Goal: Information Seeking & Learning: Learn about a topic

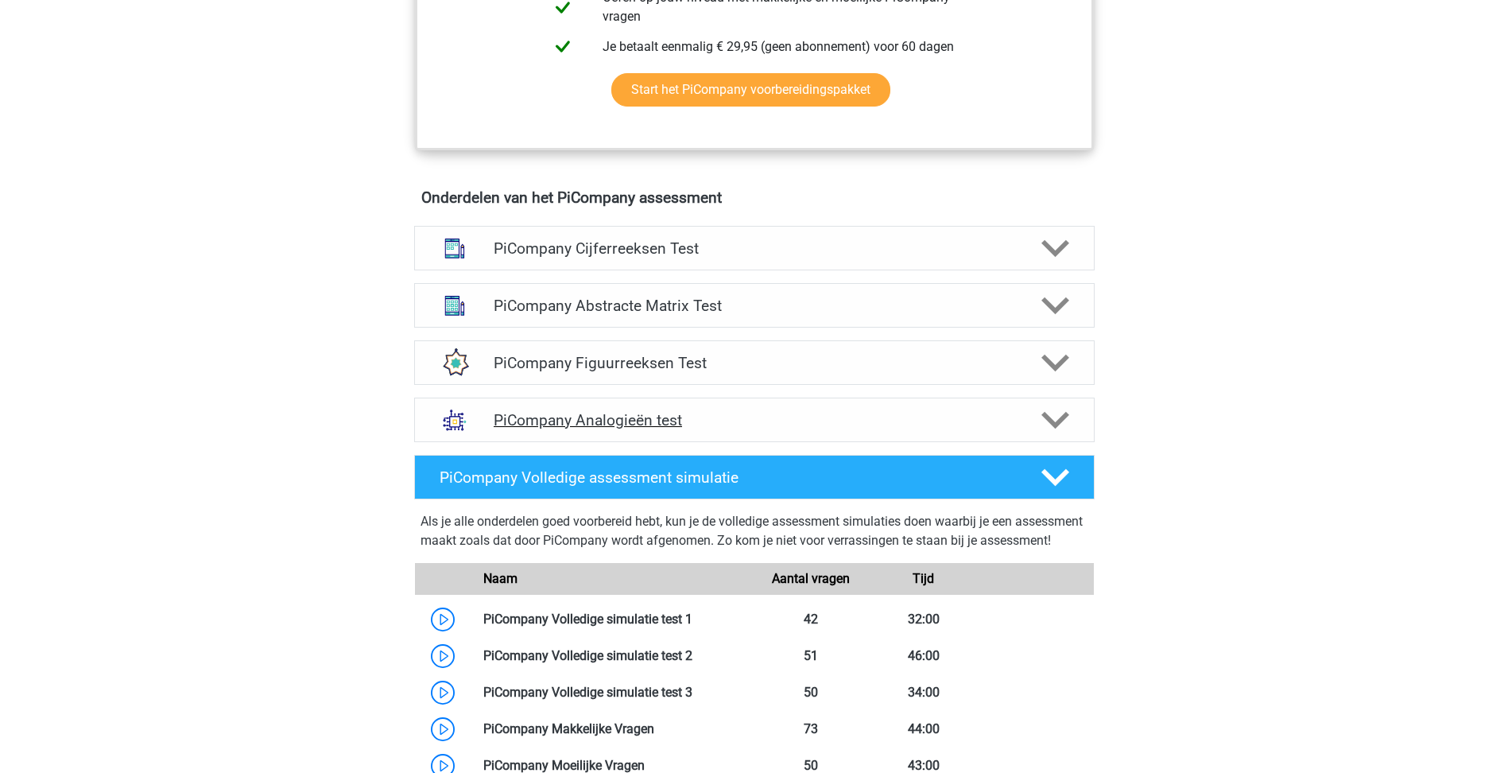
scroll to position [875, 0]
click at [696, 430] on h4 "PiCompany Analogieën test" at bounding box center [754, 421] width 521 height 18
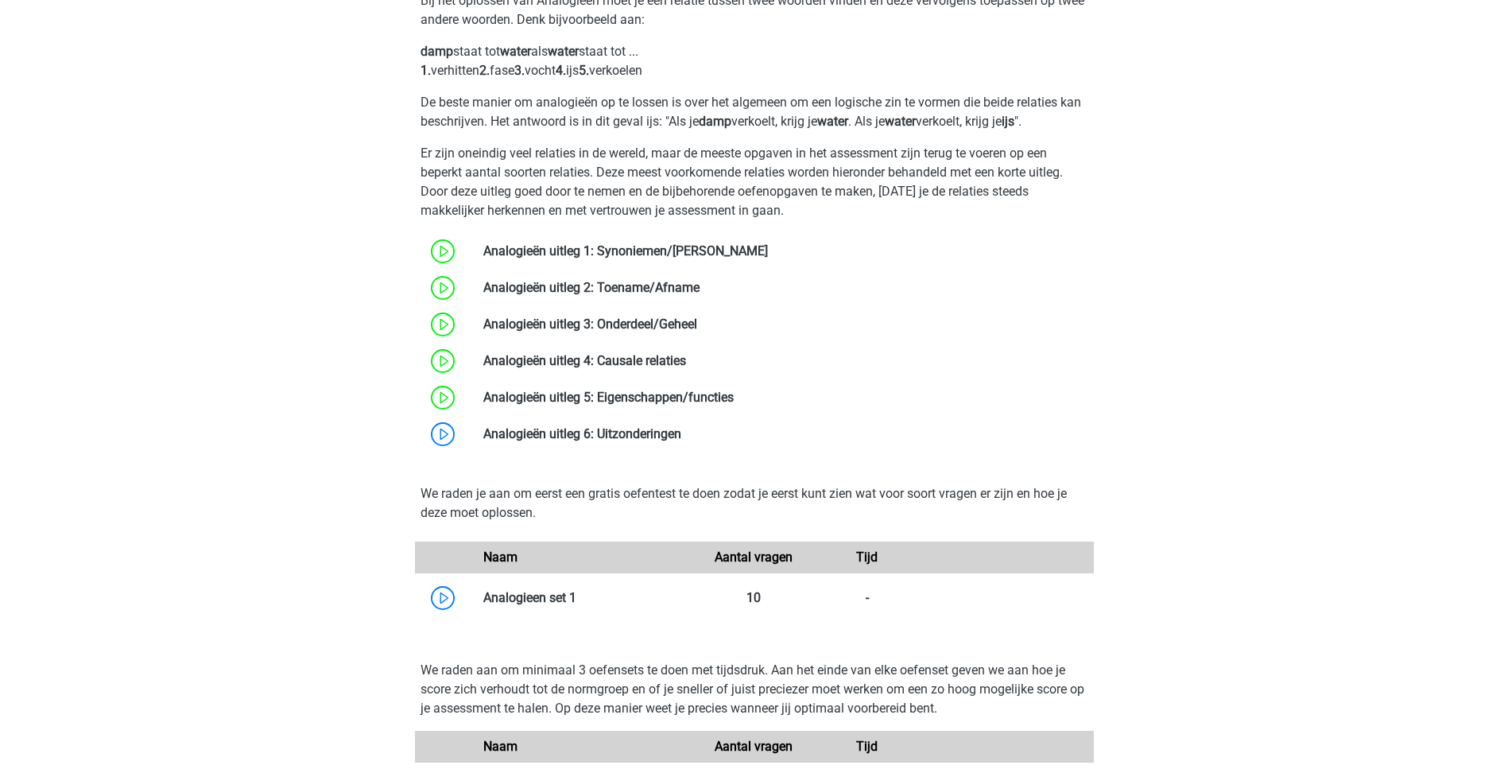
scroll to position [1352, 0]
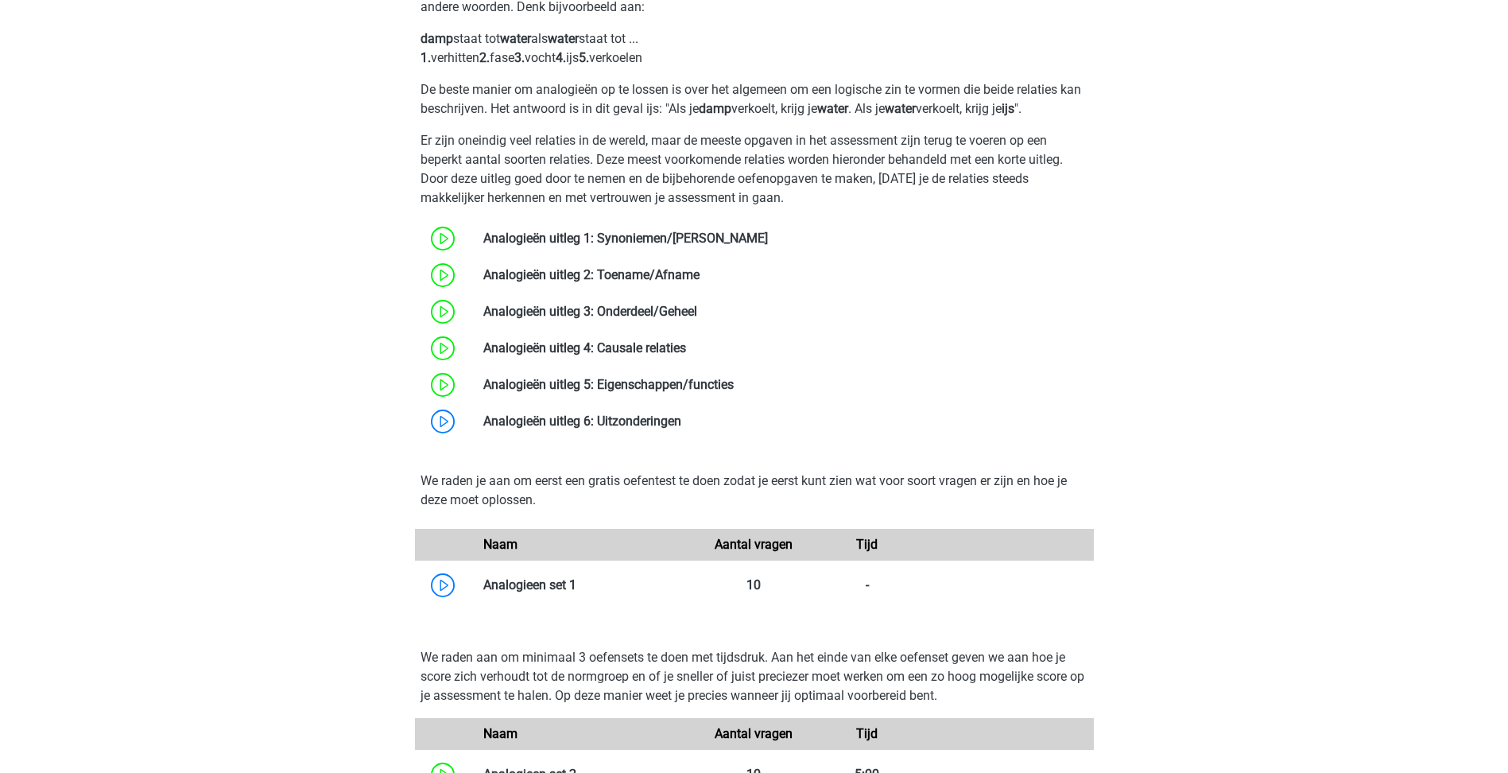
click at [563, 581] on div "Naam Aantal vragen Tijd Analogieen set 1" at bounding box center [755, 566] width 668 height 75
drag, startPoint x: 563, startPoint y: 581, endPoint x: 526, endPoint y: 605, distance: 43.7
click at [576, 592] on link at bounding box center [576, 584] width 0 height 15
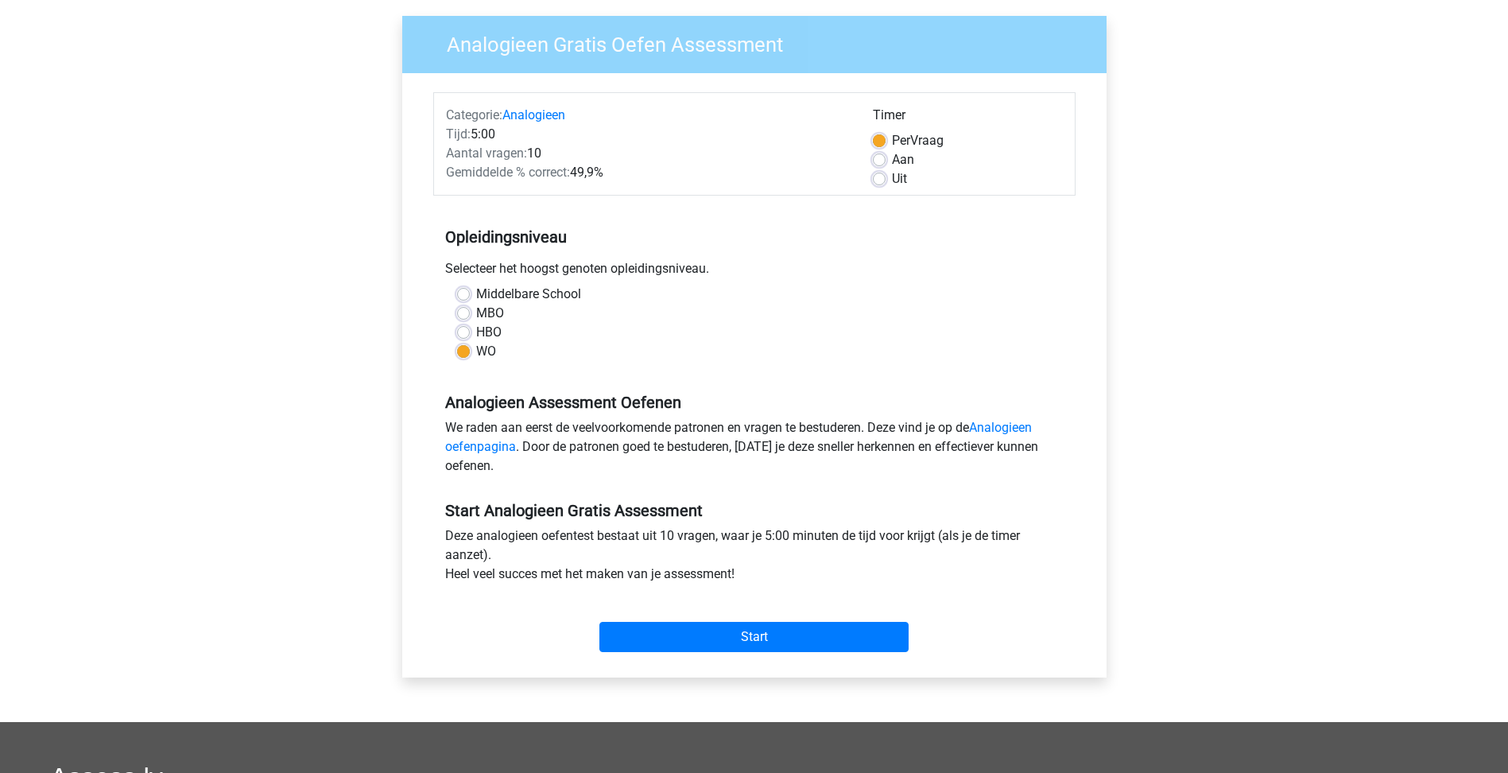
scroll to position [80, 0]
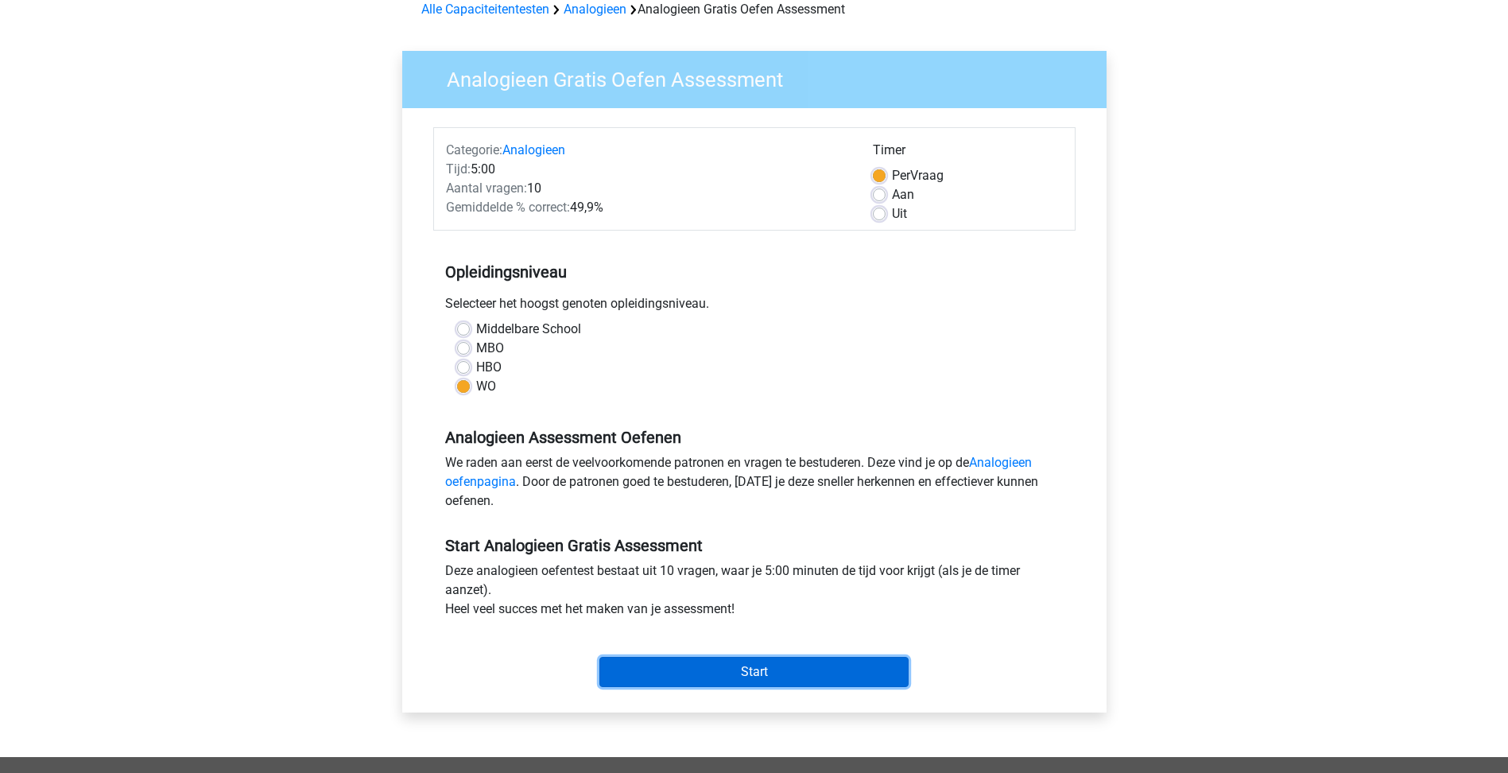
click at [689, 660] on input "Start" at bounding box center [754, 672] width 309 height 30
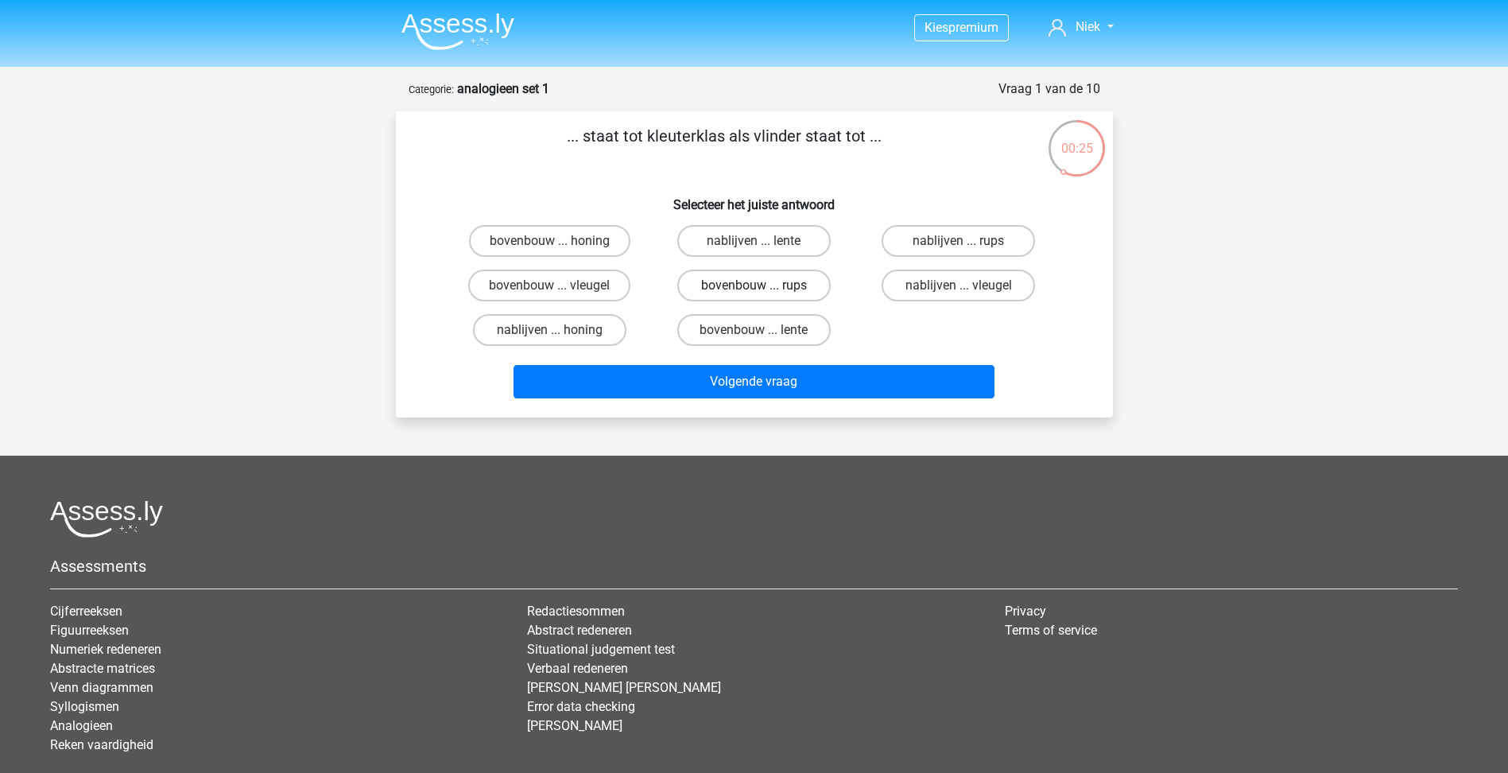
click at [795, 284] on label "bovenbouw ... rups" at bounding box center [753, 286] width 153 height 32
click at [764, 285] on input "bovenbouw ... rups" at bounding box center [759, 290] width 10 height 10
radio input "true"
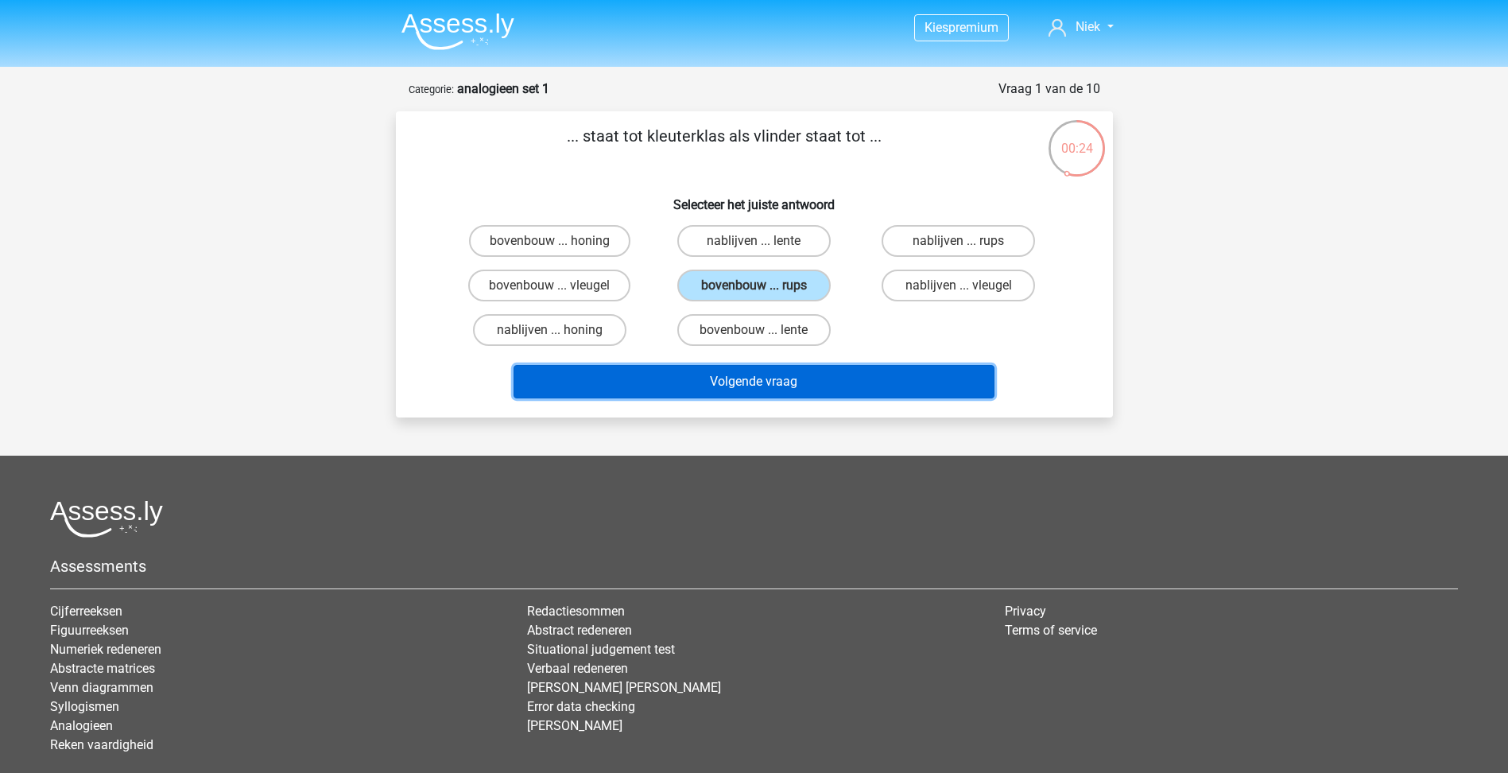
click at [753, 395] on button "Volgende vraag" at bounding box center [754, 381] width 481 height 33
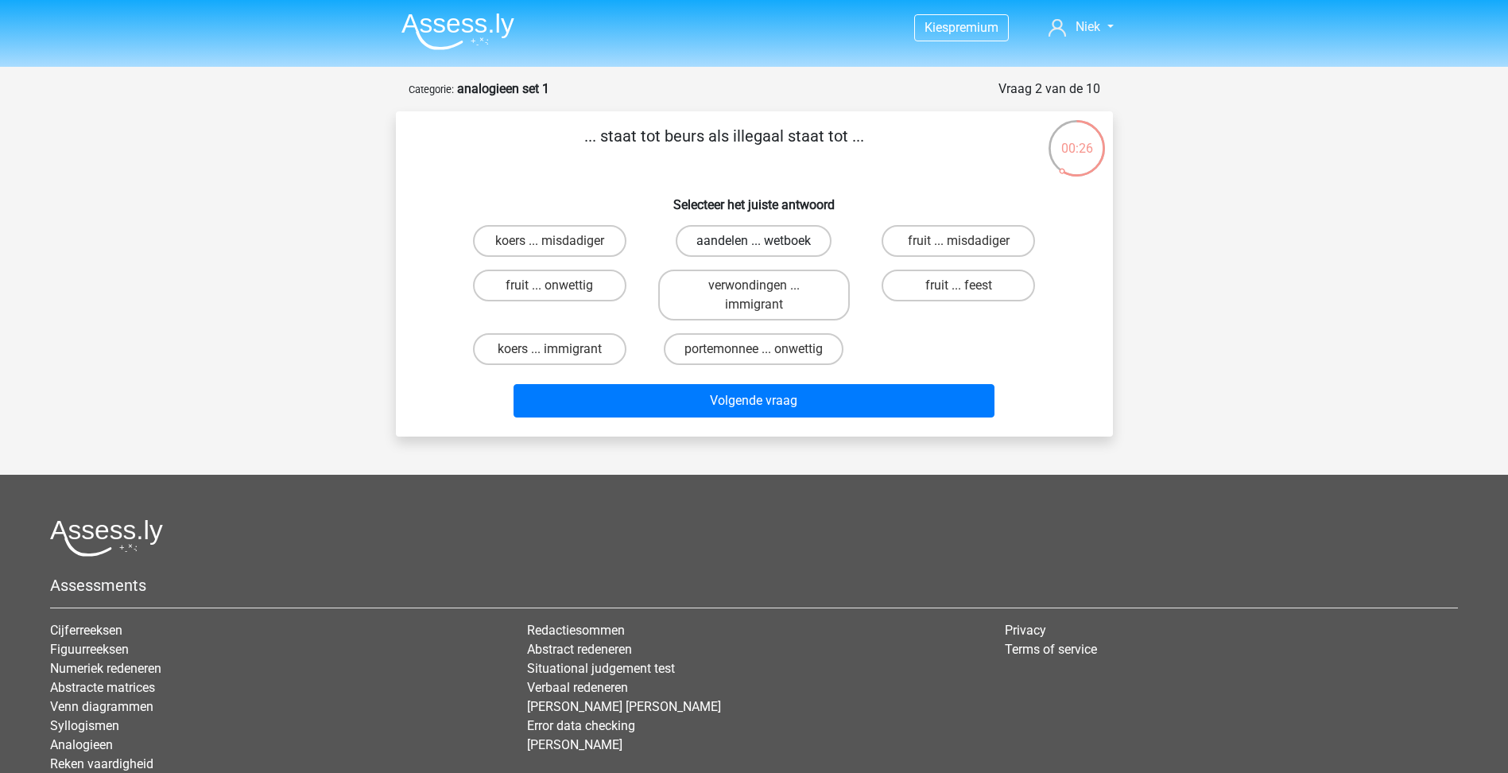
click at [780, 243] on label "aandelen ... wetboek" at bounding box center [754, 241] width 156 height 32
click at [764, 243] on input "aandelen ... wetboek" at bounding box center [759, 246] width 10 height 10
radio input "true"
click at [572, 242] on label "koers ... misdadiger" at bounding box center [549, 241] width 153 height 32
click at [560, 242] on input "koers ... misdadiger" at bounding box center [554, 246] width 10 height 10
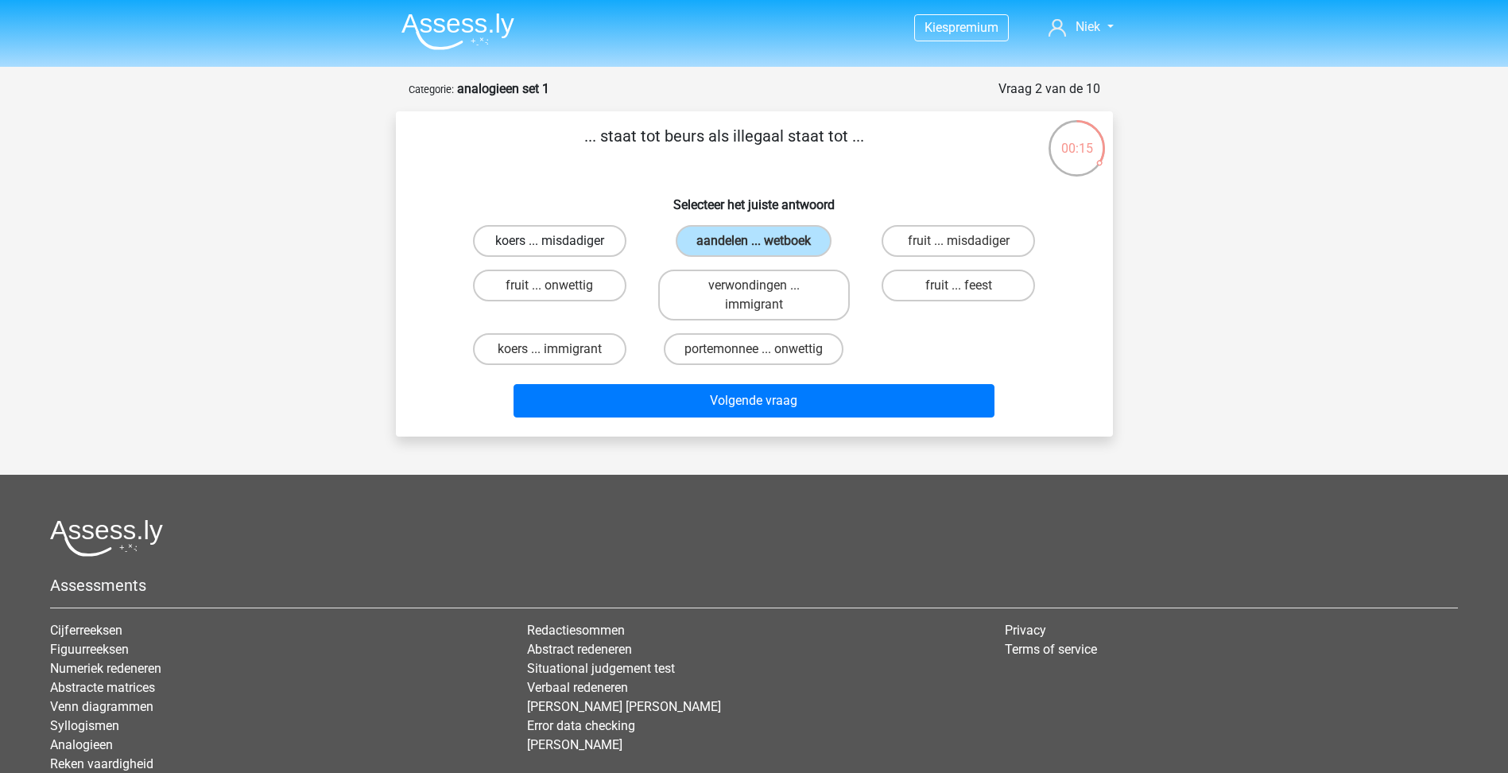
radio input "true"
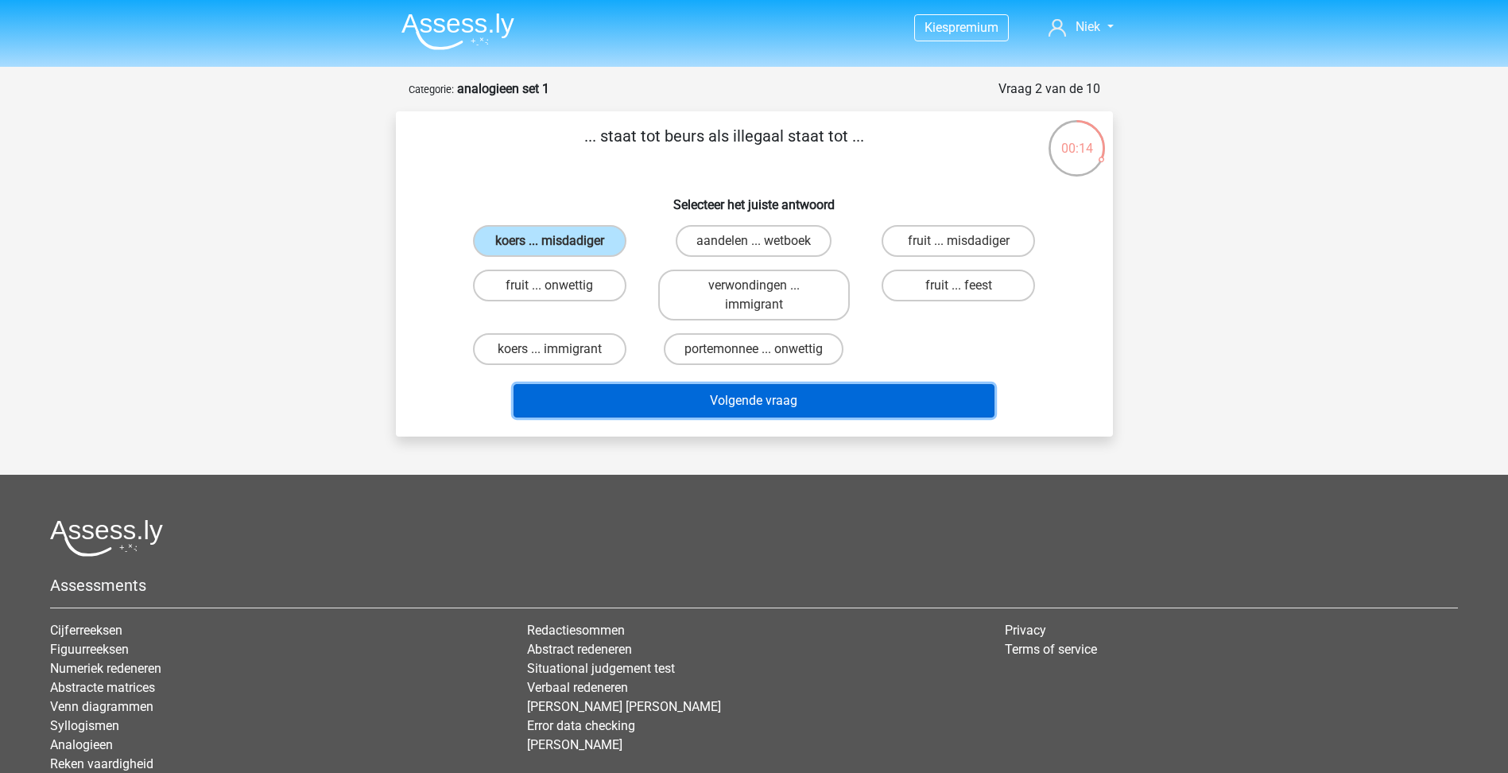
click at [729, 384] on button "Volgende vraag" at bounding box center [754, 400] width 481 height 33
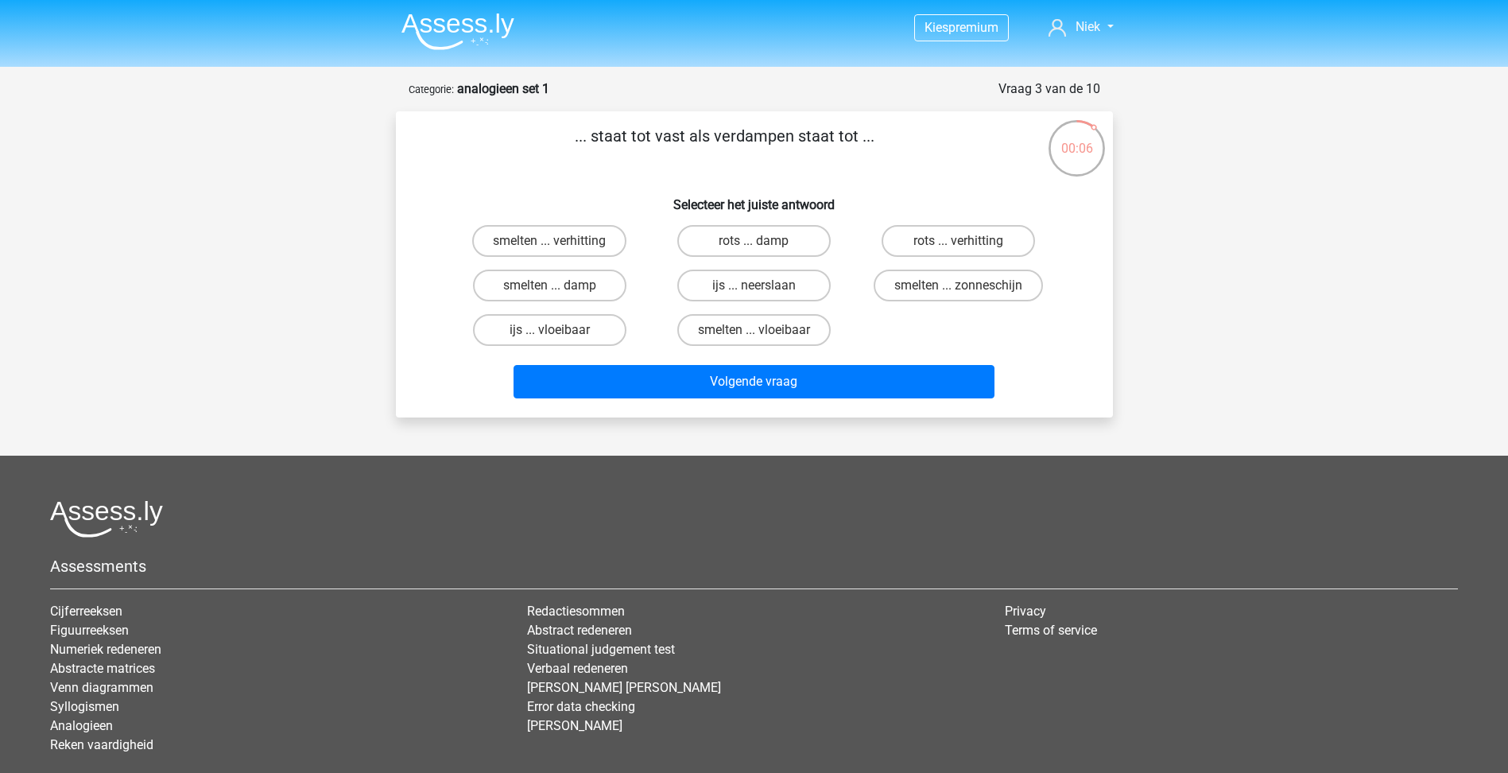
click at [761, 330] on input "smelten ... vloeibaar" at bounding box center [759, 335] width 10 height 10
radio input "true"
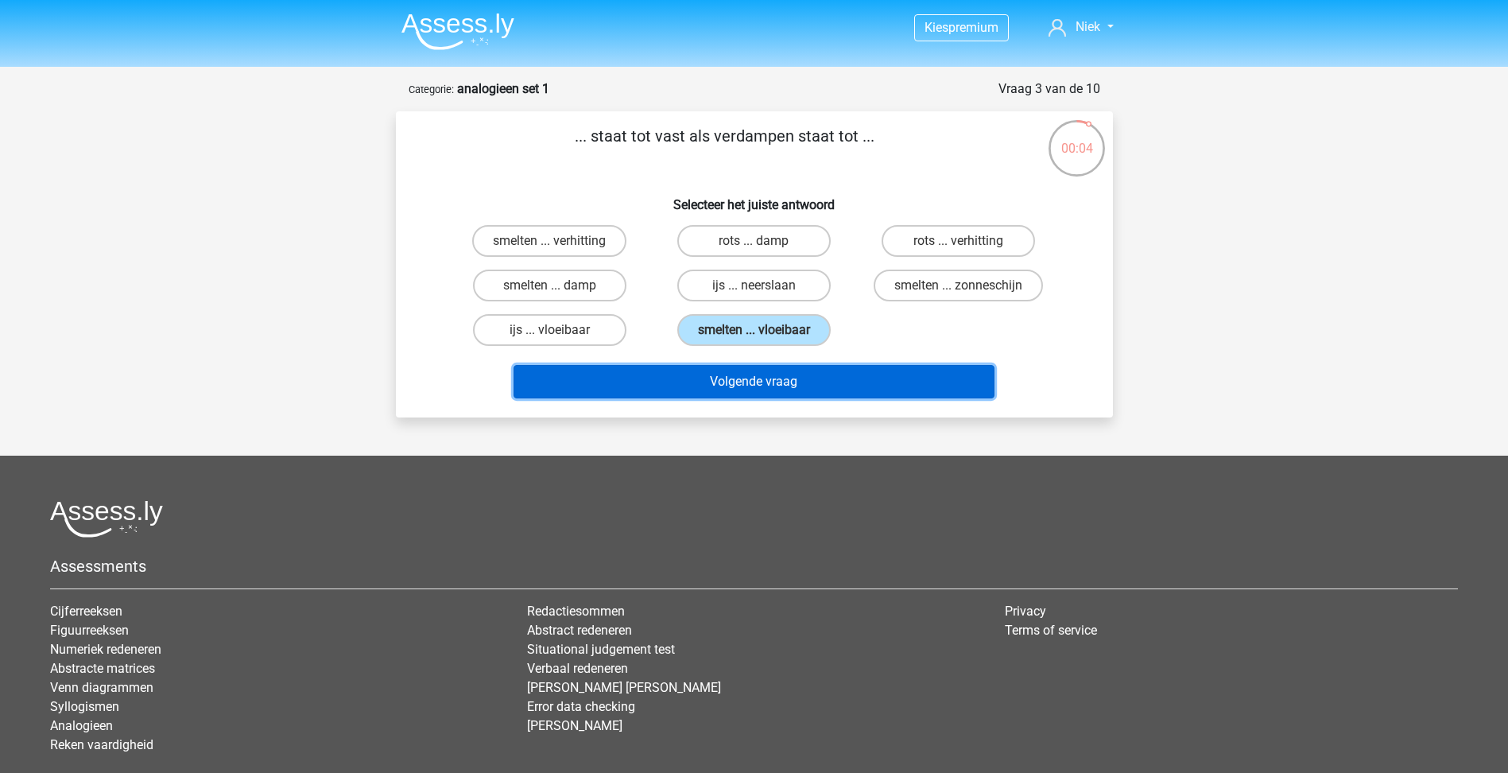
click at [807, 374] on button "Volgende vraag" at bounding box center [754, 381] width 481 height 33
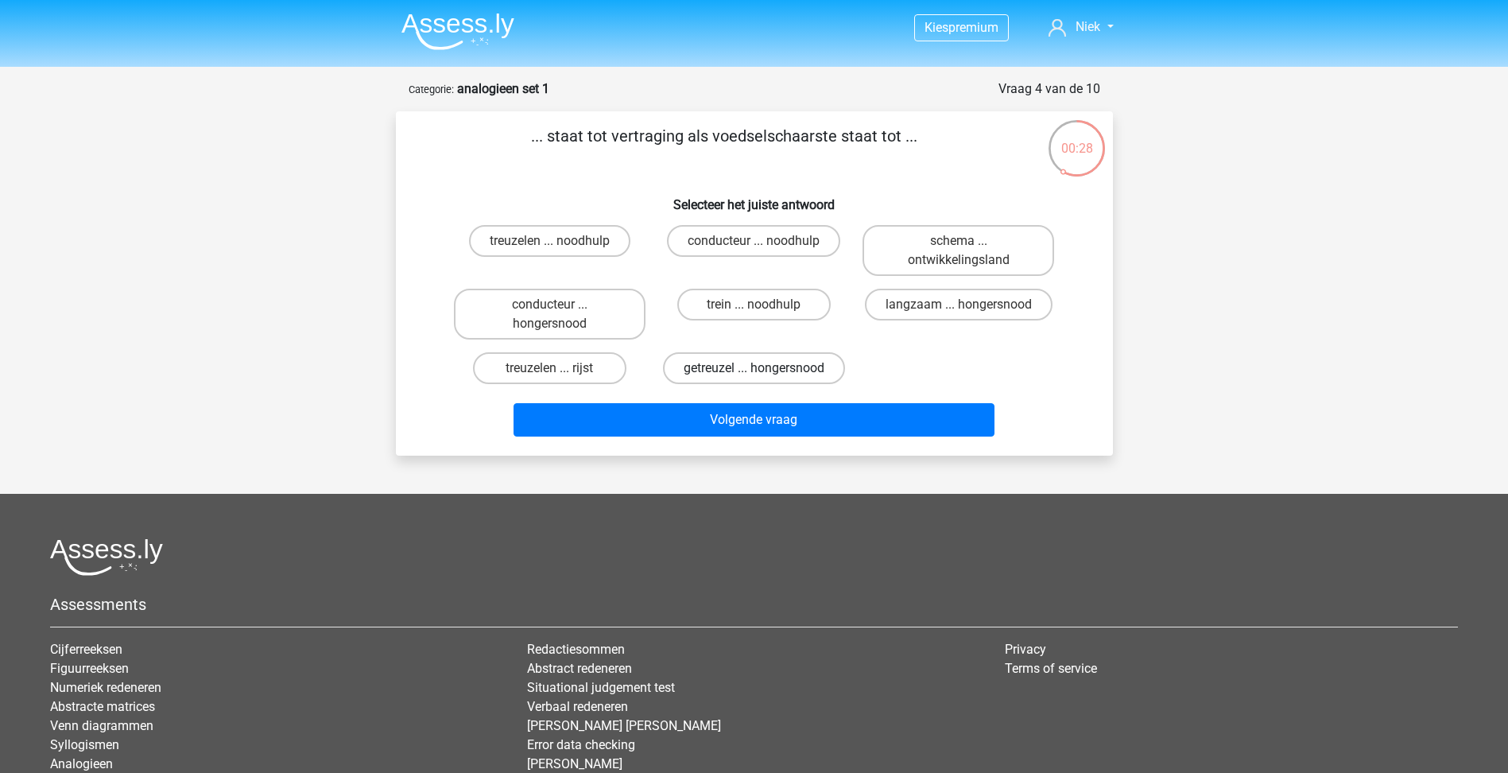
click at [813, 367] on label "getreuzel ... hongersnood" at bounding box center [754, 368] width 182 height 32
click at [764, 368] on input "getreuzel ... hongersnood" at bounding box center [759, 373] width 10 height 10
radio input "true"
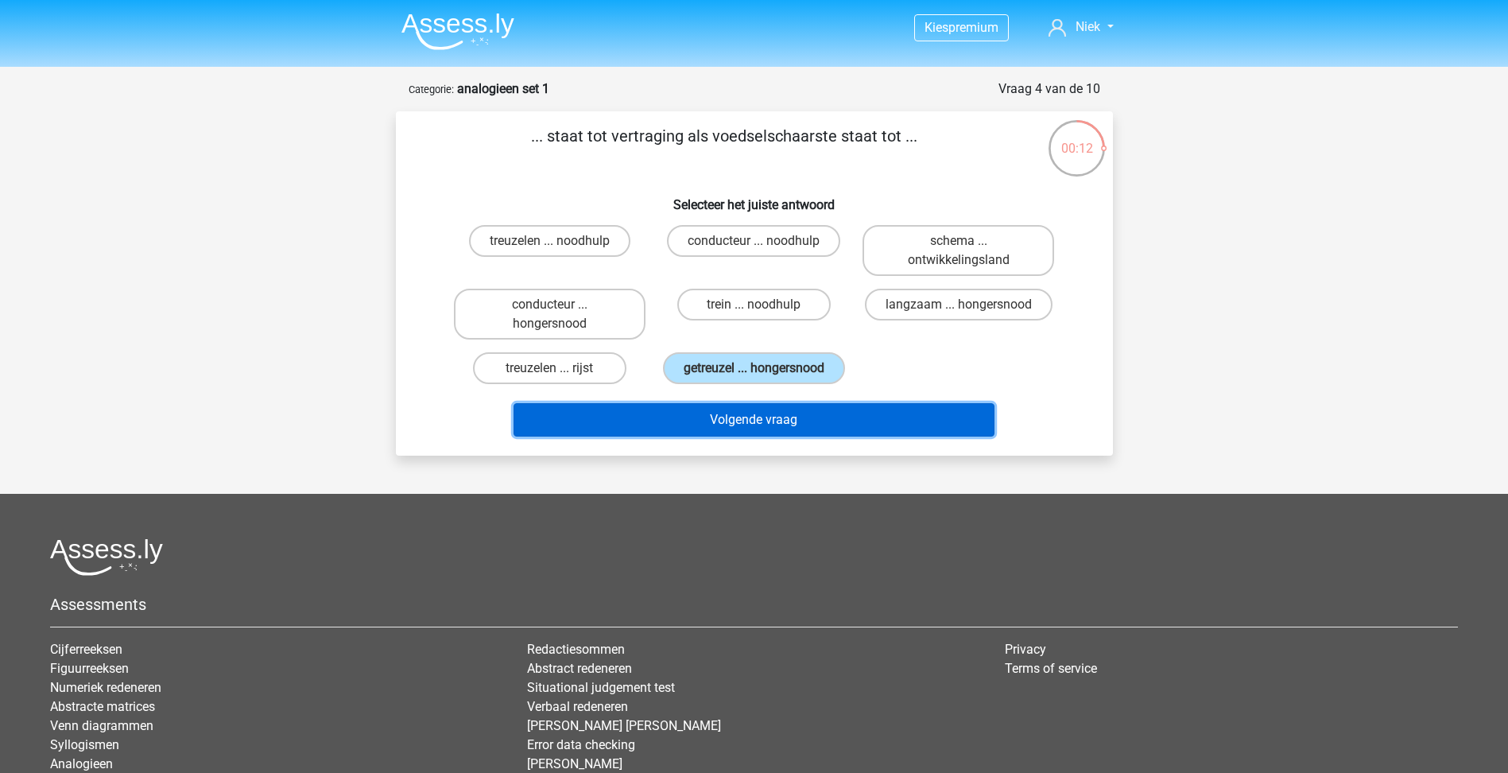
click at [813, 413] on button "Volgende vraag" at bounding box center [754, 419] width 481 height 33
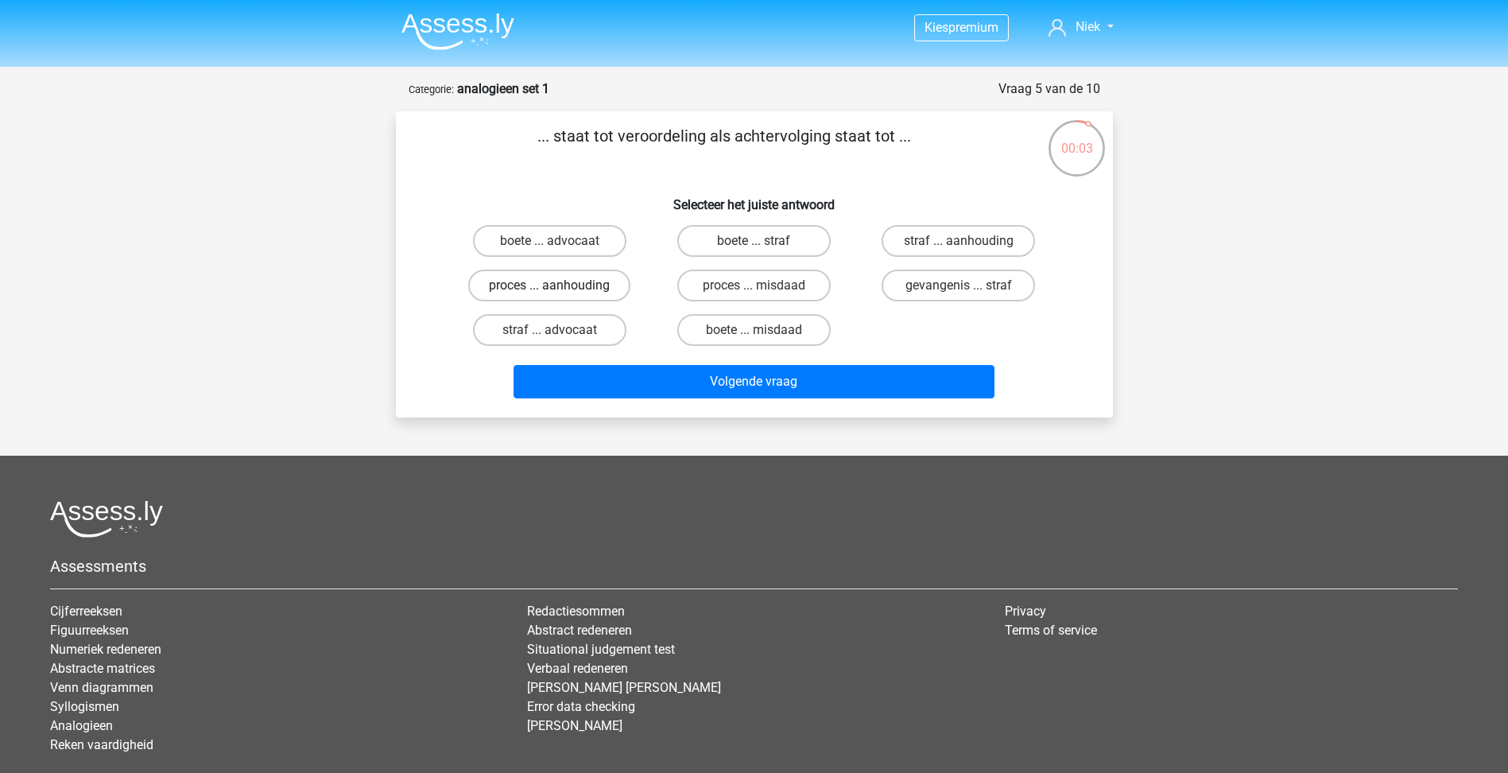
click at [584, 301] on label "proces ... aanhouding" at bounding box center [549, 286] width 162 height 32
click at [560, 296] on input "proces ... aanhouding" at bounding box center [554, 290] width 10 height 10
radio input "true"
click at [607, 238] on label "voorspoed ... nachtdier" at bounding box center [549, 241] width 169 height 32
click at [560, 241] on input "voorspoed ... nachtdier" at bounding box center [554, 246] width 10 height 10
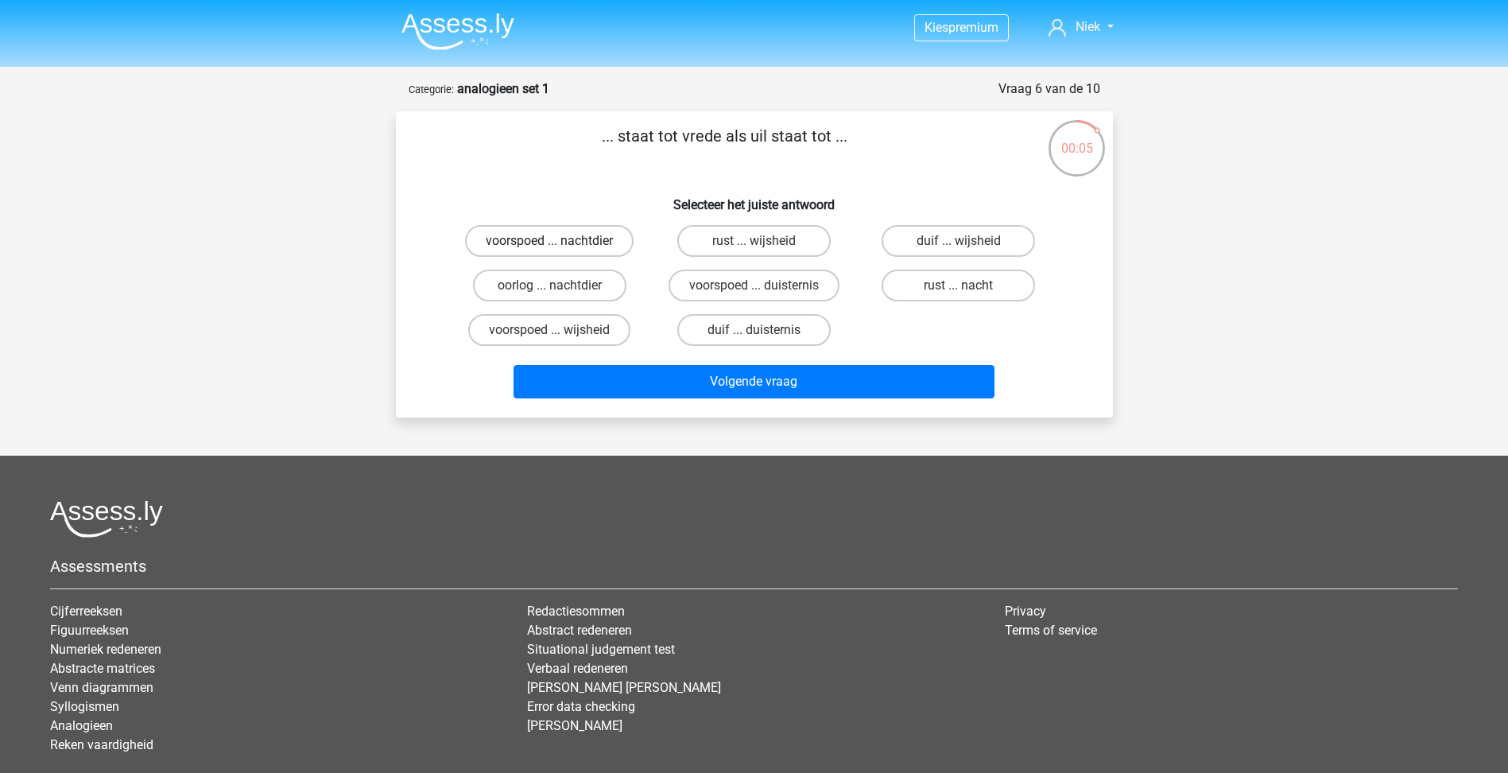
radio input "true"
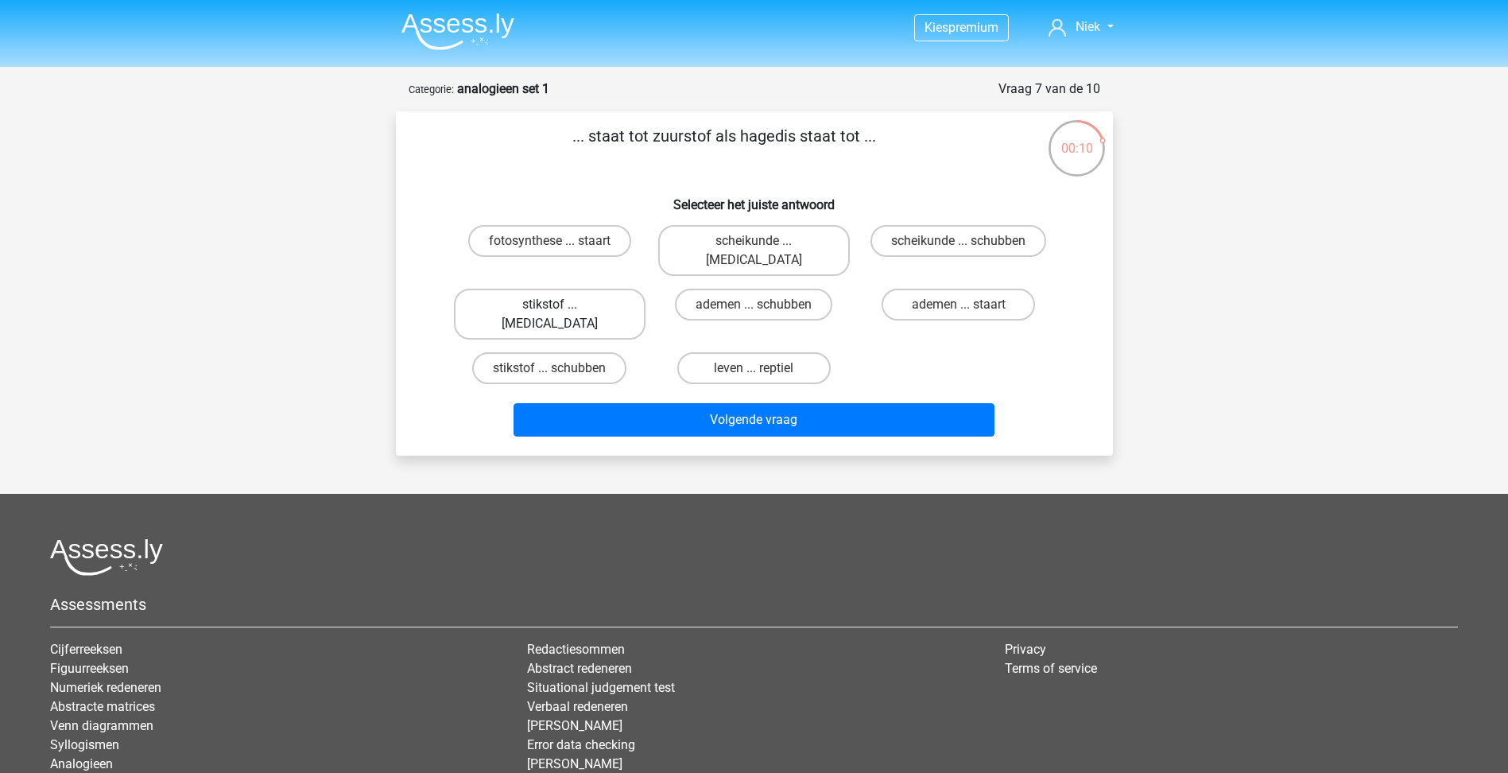
click at [592, 289] on label "stikstof ... [MEDICAL_DATA]" at bounding box center [550, 314] width 192 height 51
click at [560, 305] on input "stikstof ... [MEDICAL_DATA]" at bounding box center [554, 310] width 10 height 10
radio input "true"
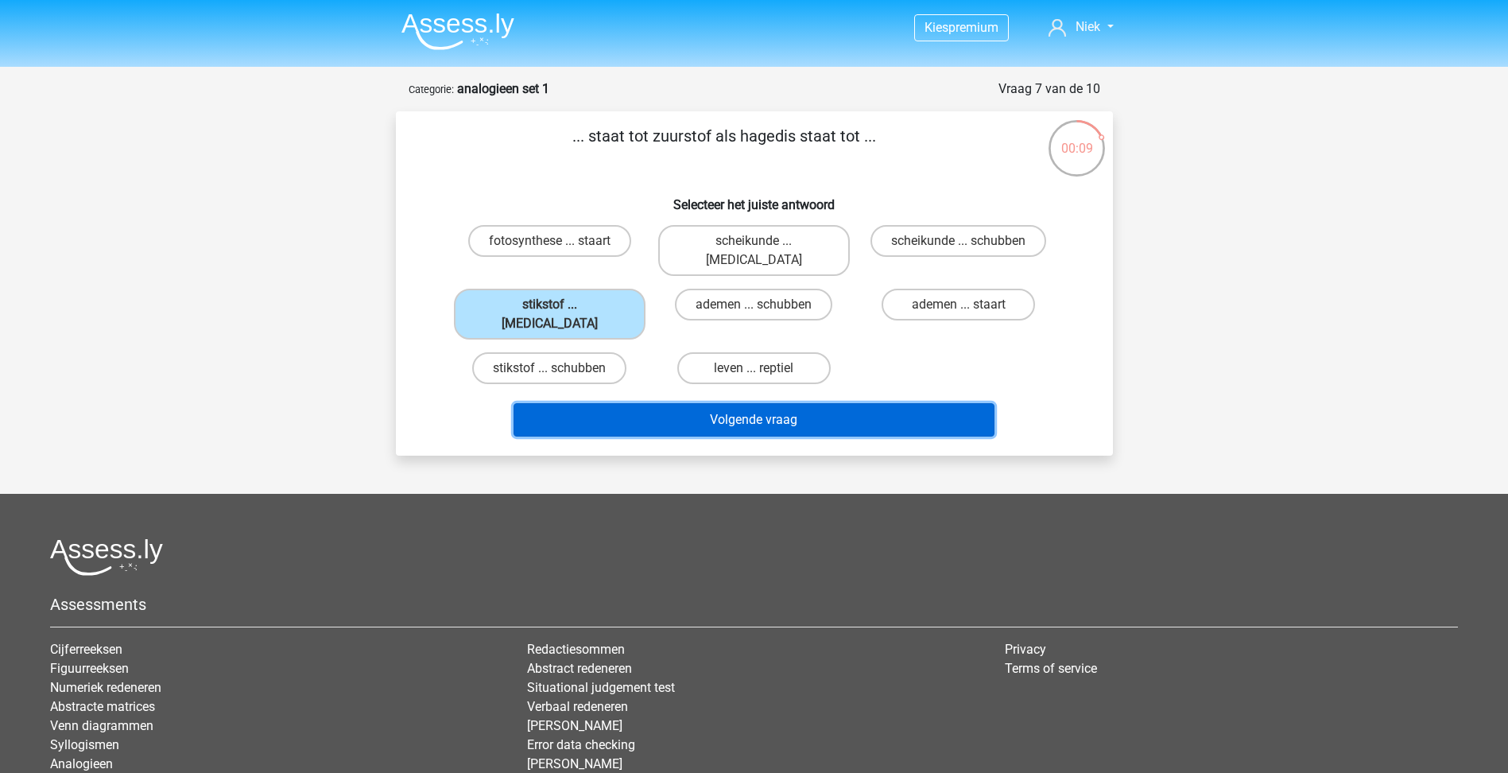
click at [714, 403] on button "Volgende vraag" at bounding box center [754, 419] width 481 height 33
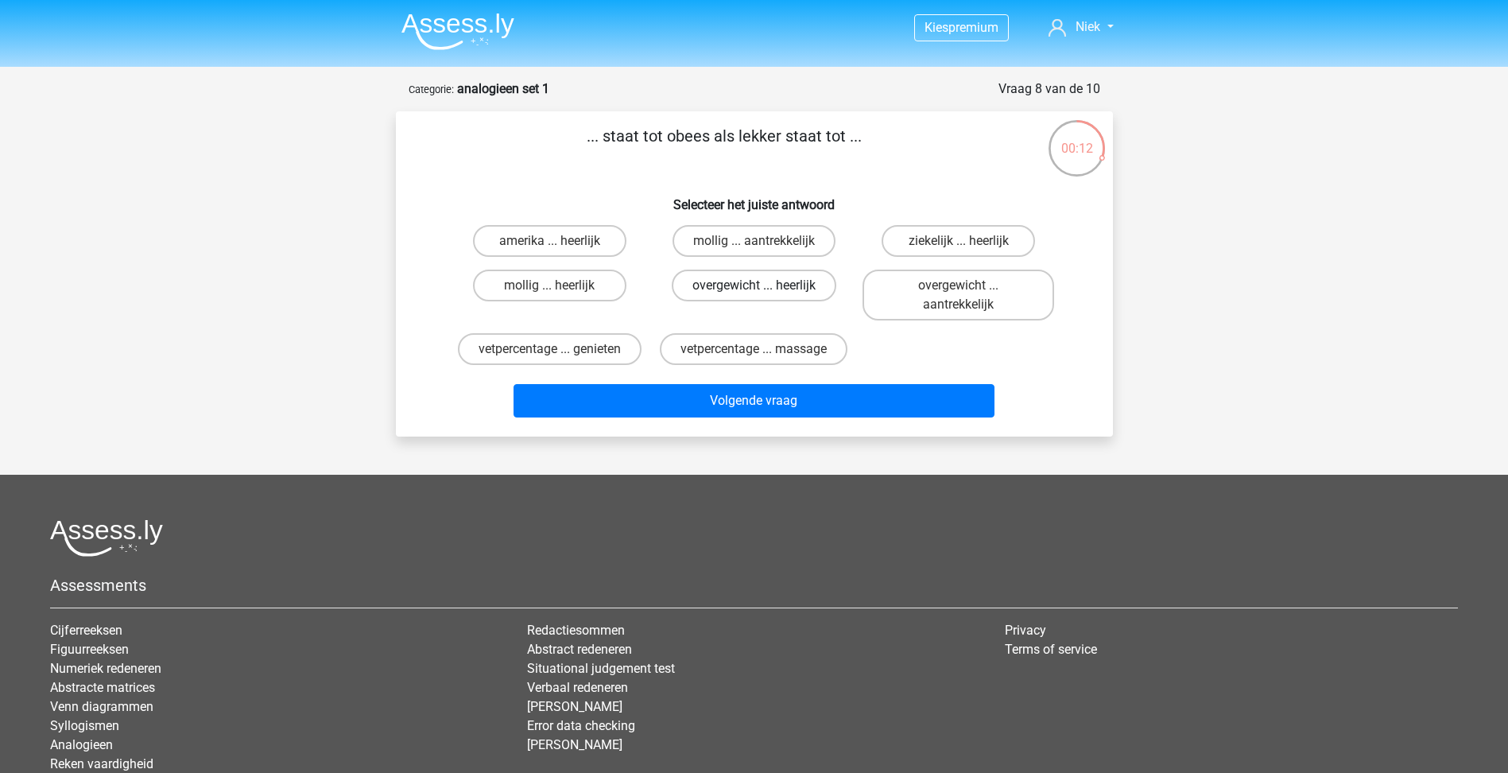
click at [772, 285] on label "overgewicht ... heerlijk" at bounding box center [754, 286] width 165 height 32
click at [764, 285] on input "overgewicht ... heerlijk" at bounding box center [759, 290] width 10 height 10
radio input "true"
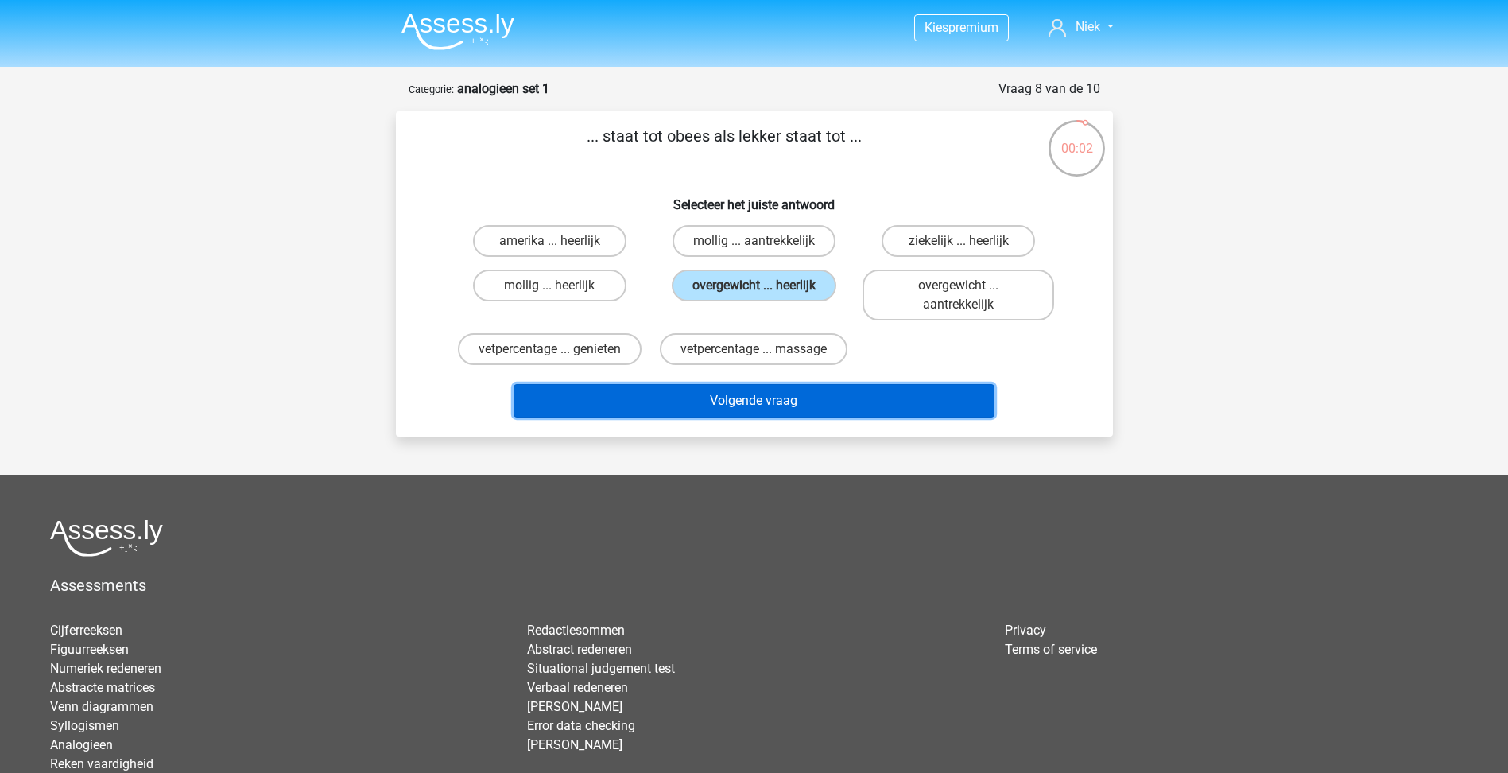
click at [796, 390] on button "Volgende vraag" at bounding box center [754, 400] width 481 height 33
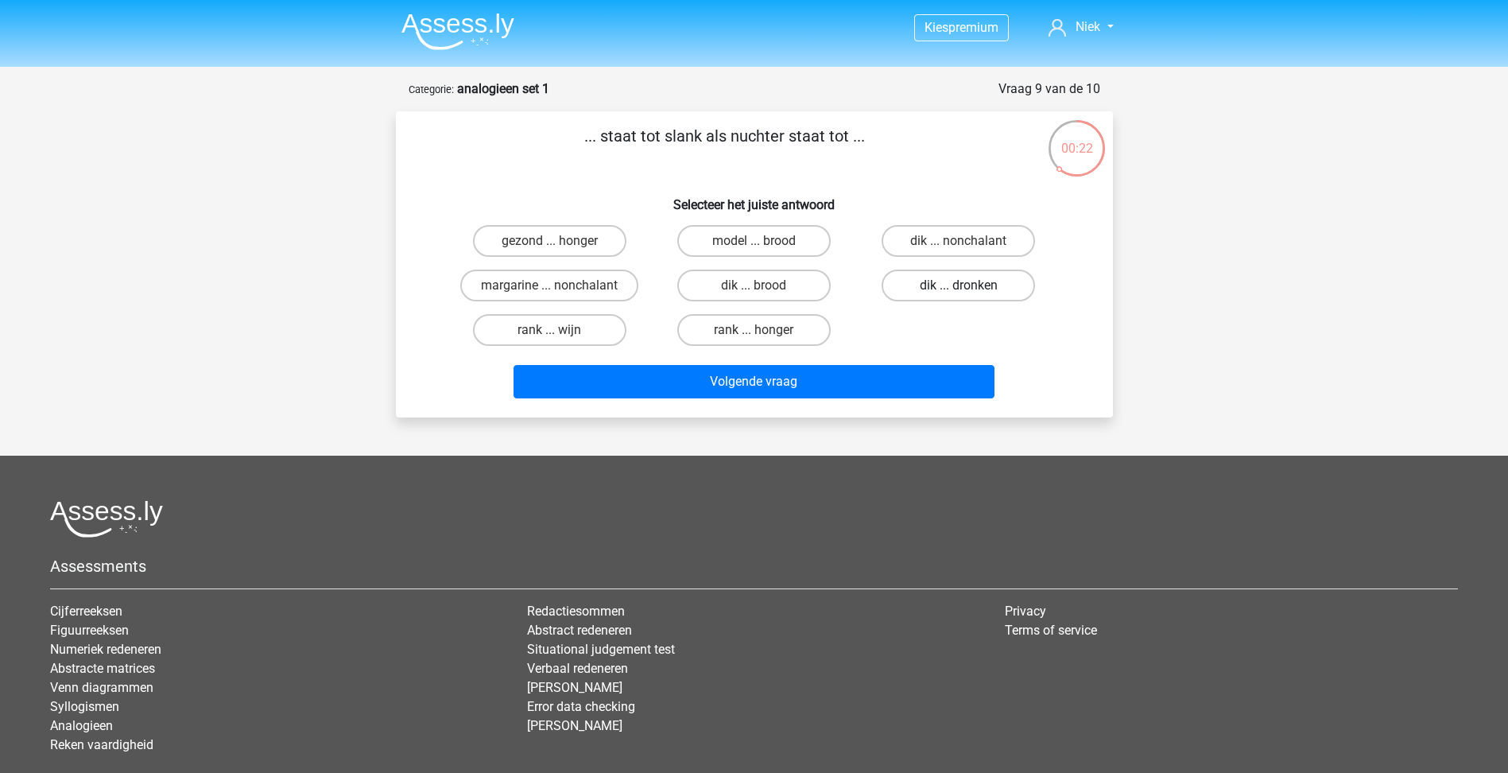
click at [954, 278] on label "dik ... dronken" at bounding box center [958, 286] width 153 height 32
click at [959, 285] on input "dik ... dronken" at bounding box center [964, 290] width 10 height 10
radio input "true"
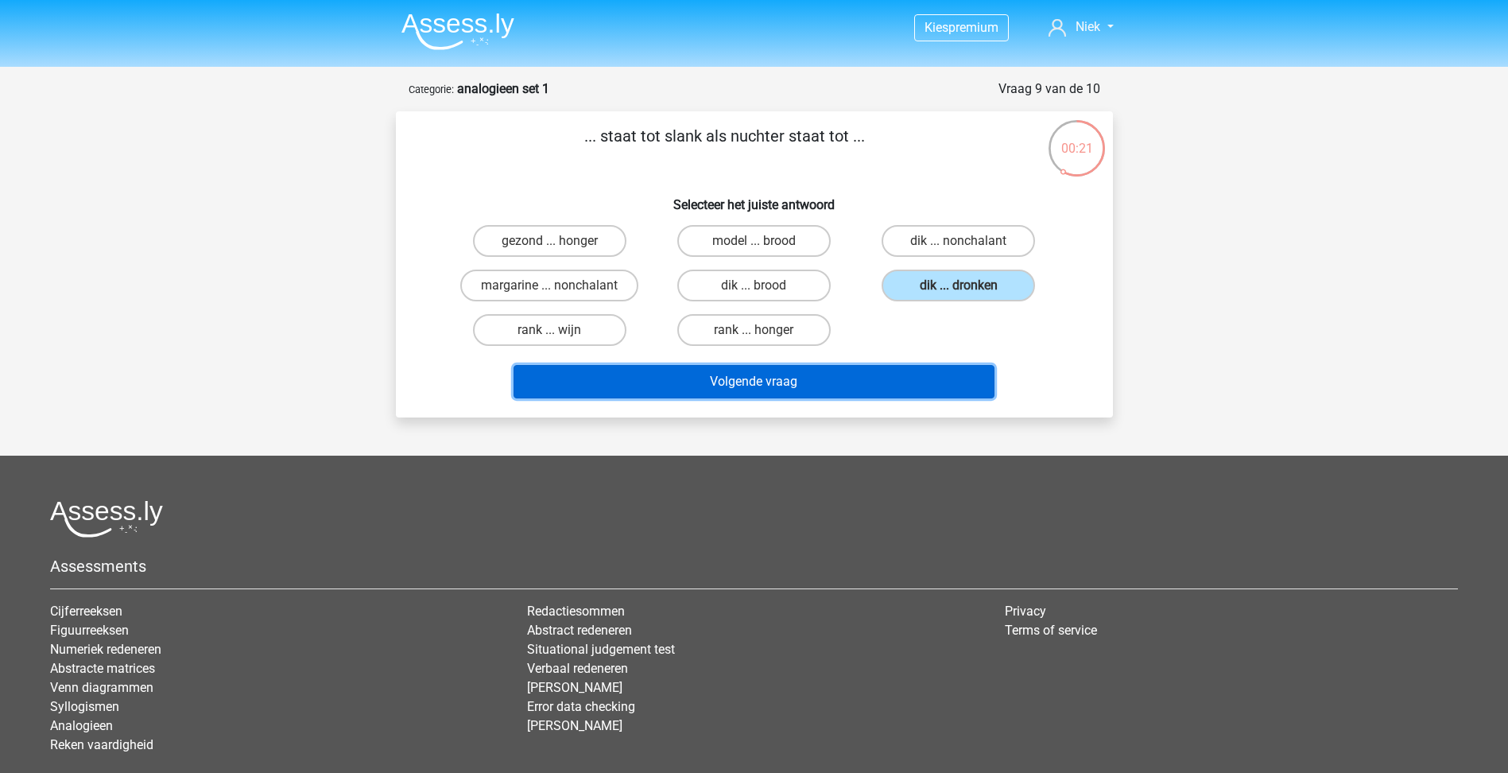
click at [857, 391] on button "Volgende vraag" at bounding box center [754, 381] width 481 height 33
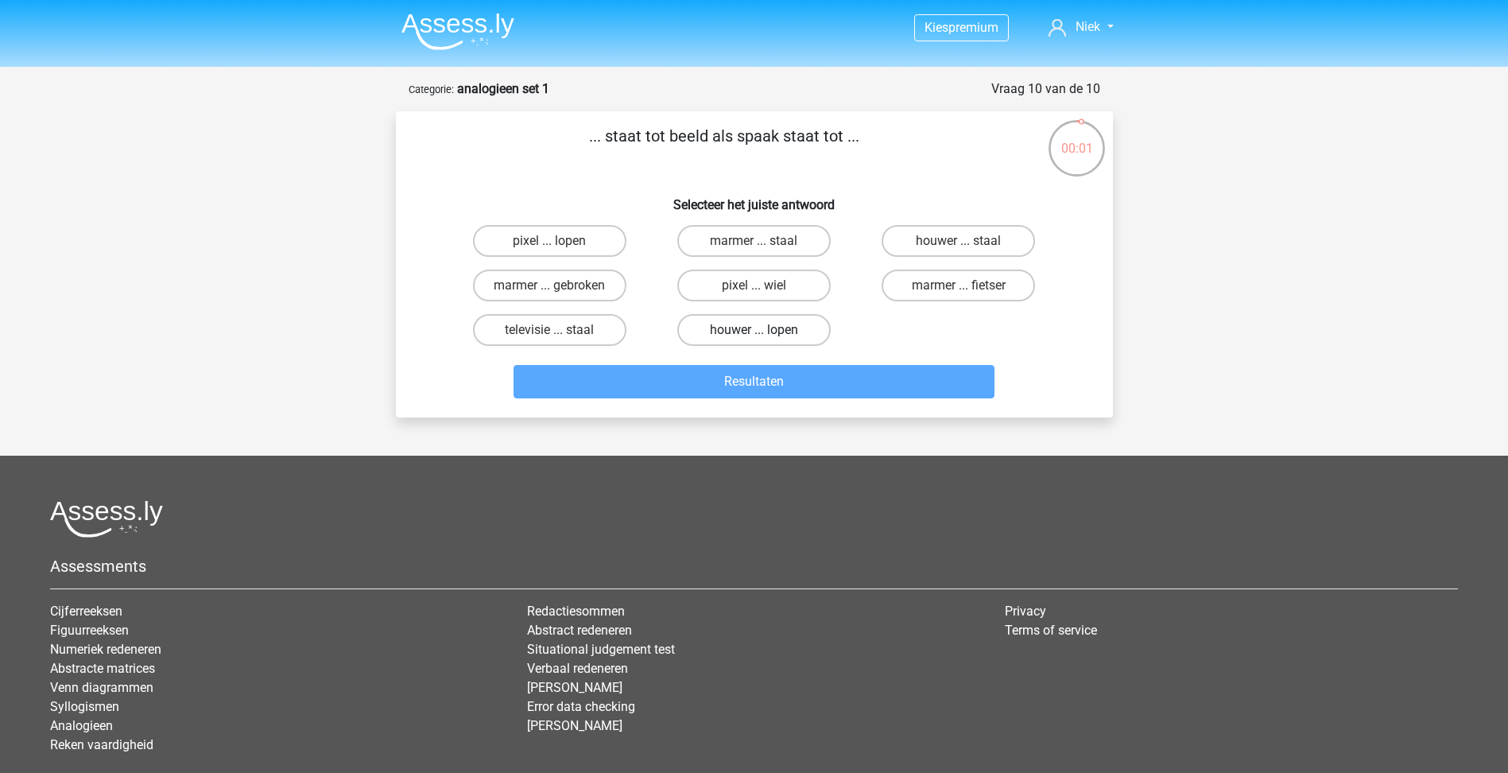
click at [805, 325] on label "houwer ... lopen" at bounding box center [753, 330] width 153 height 32
click at [764, 330] on input "houwer ... lopen" at bounding box center [759, 335] width 10 height 10
radio input "true"
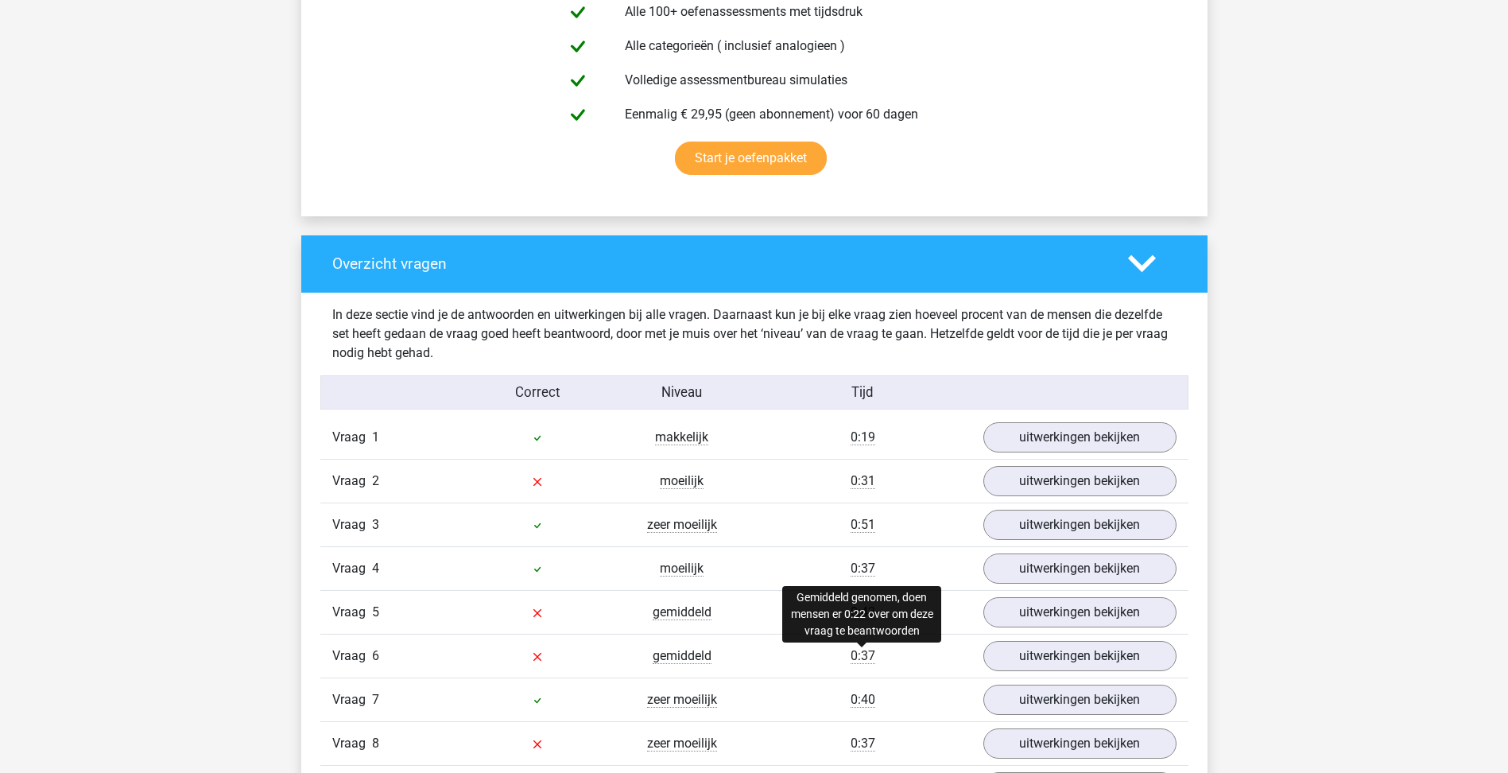
scroll to position [1193, 0]
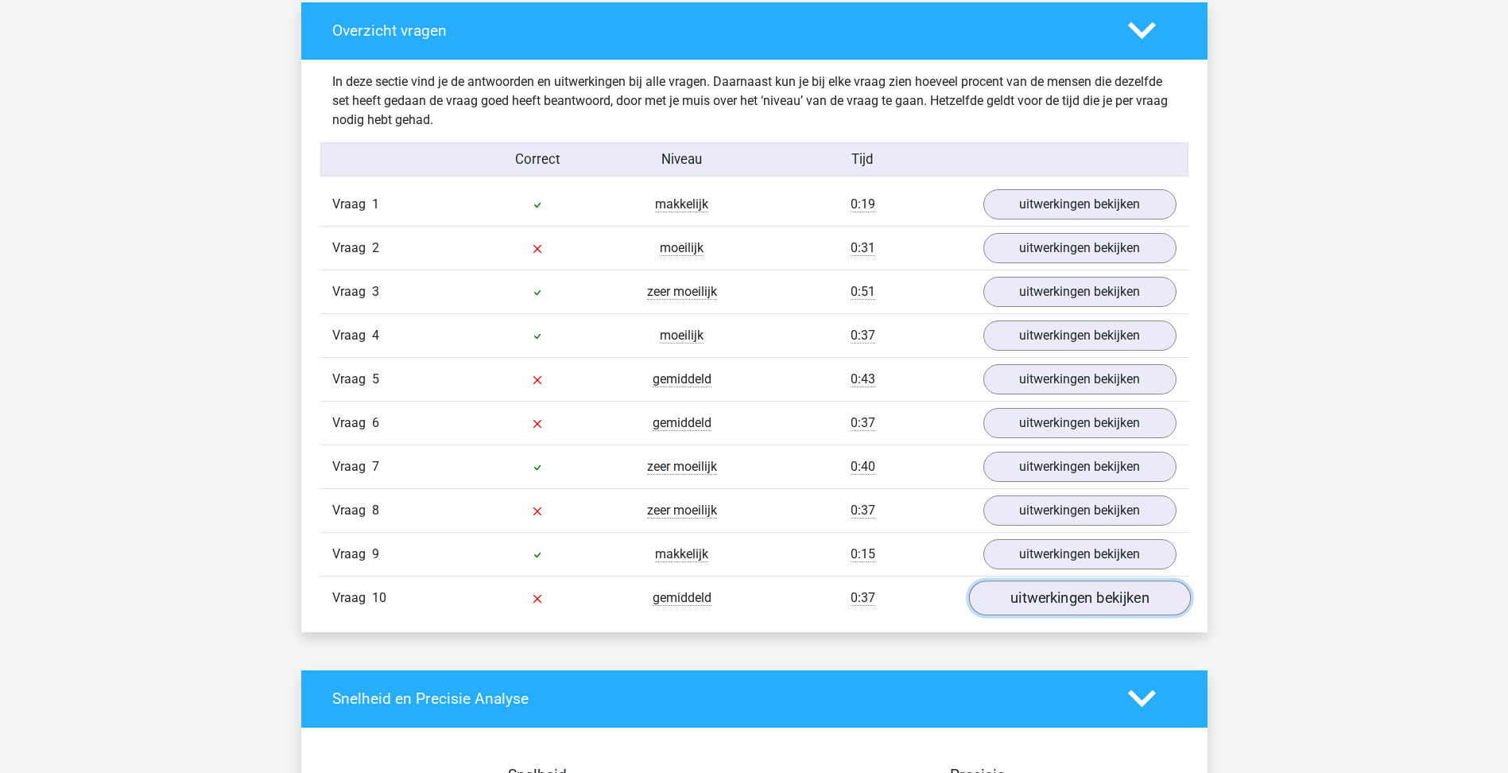
click at [1067, 606] on link "uitwerkingen bekijken" at bounding box center [1079, 597] width 222 height 35
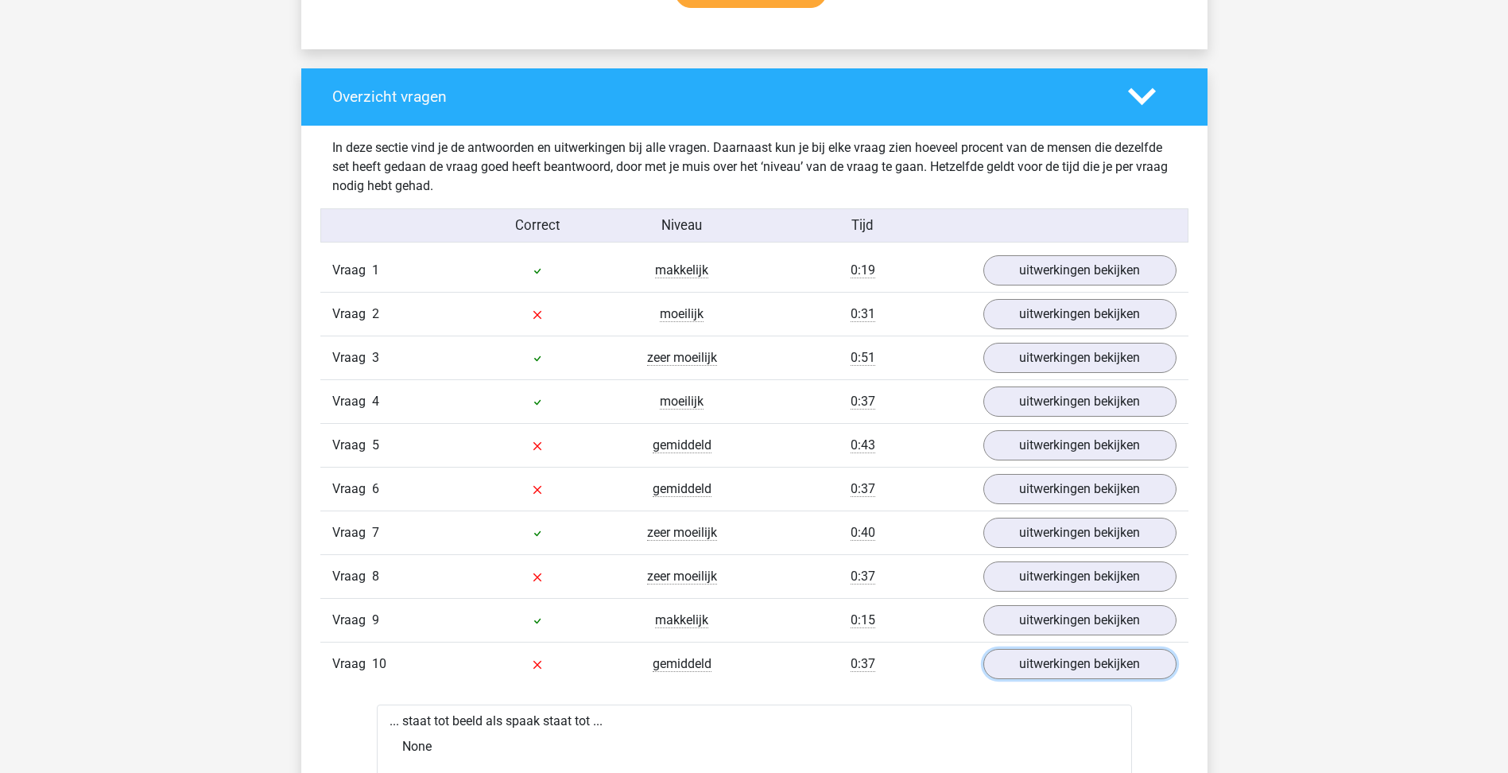
scroll to position [1113, 0]
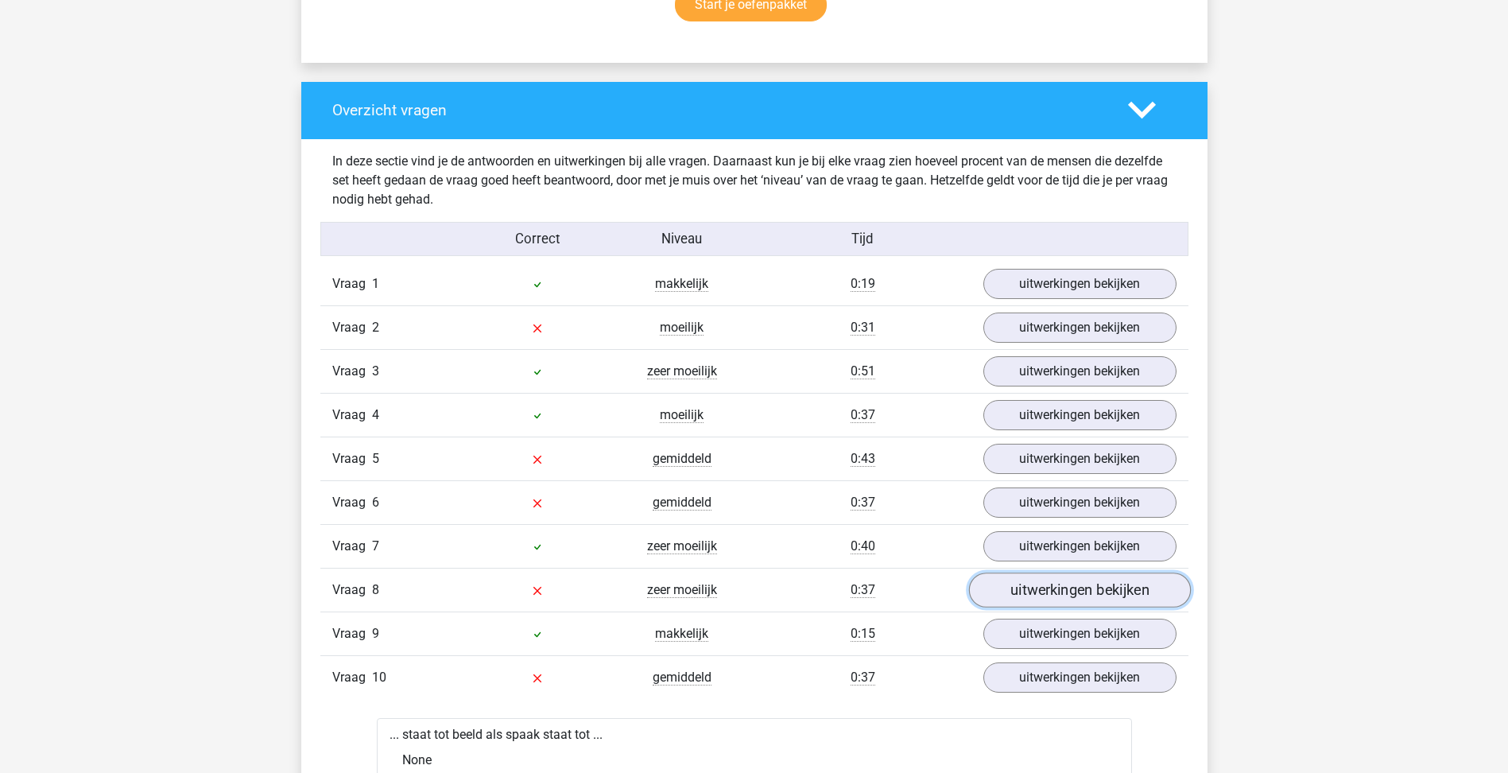
click at [1092, 577] on link "uitwerkingen bekijken" at bounding box center [1079, 589] width 222 height 35
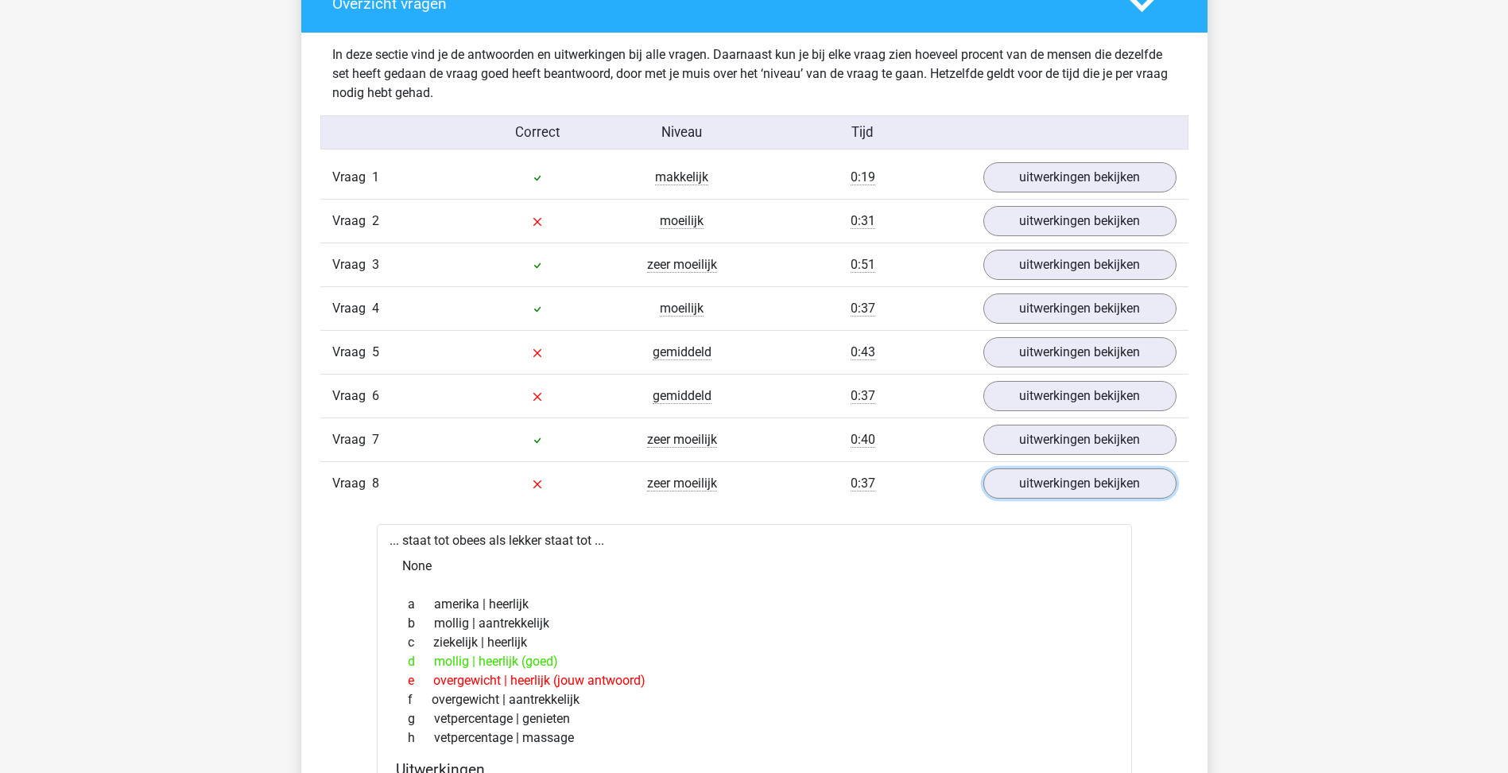
scroll to position [1193, 0]
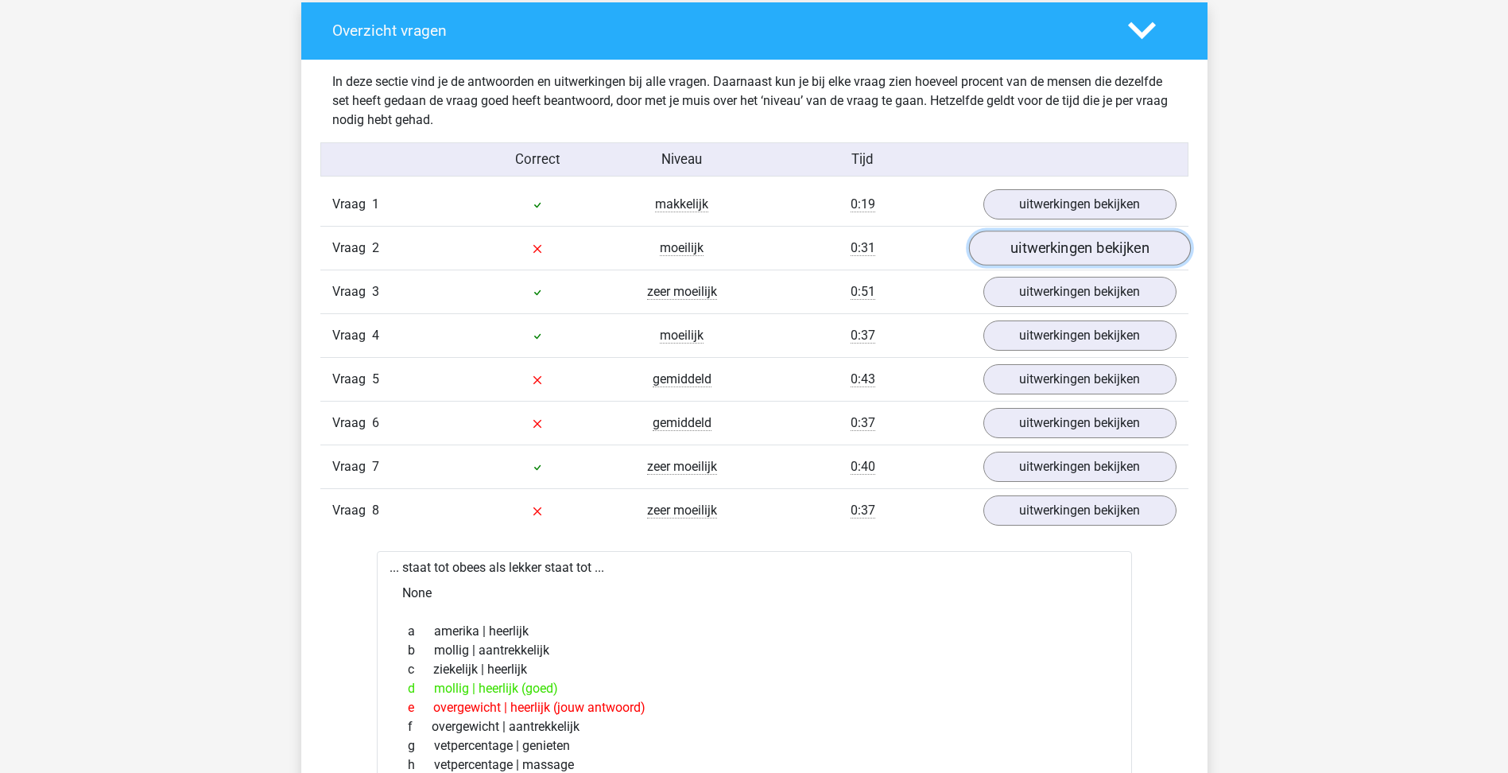
click at [1112, 242] on link "uitwerkingen bekijken" at bounding box center [1079, 248] width 222 height 35
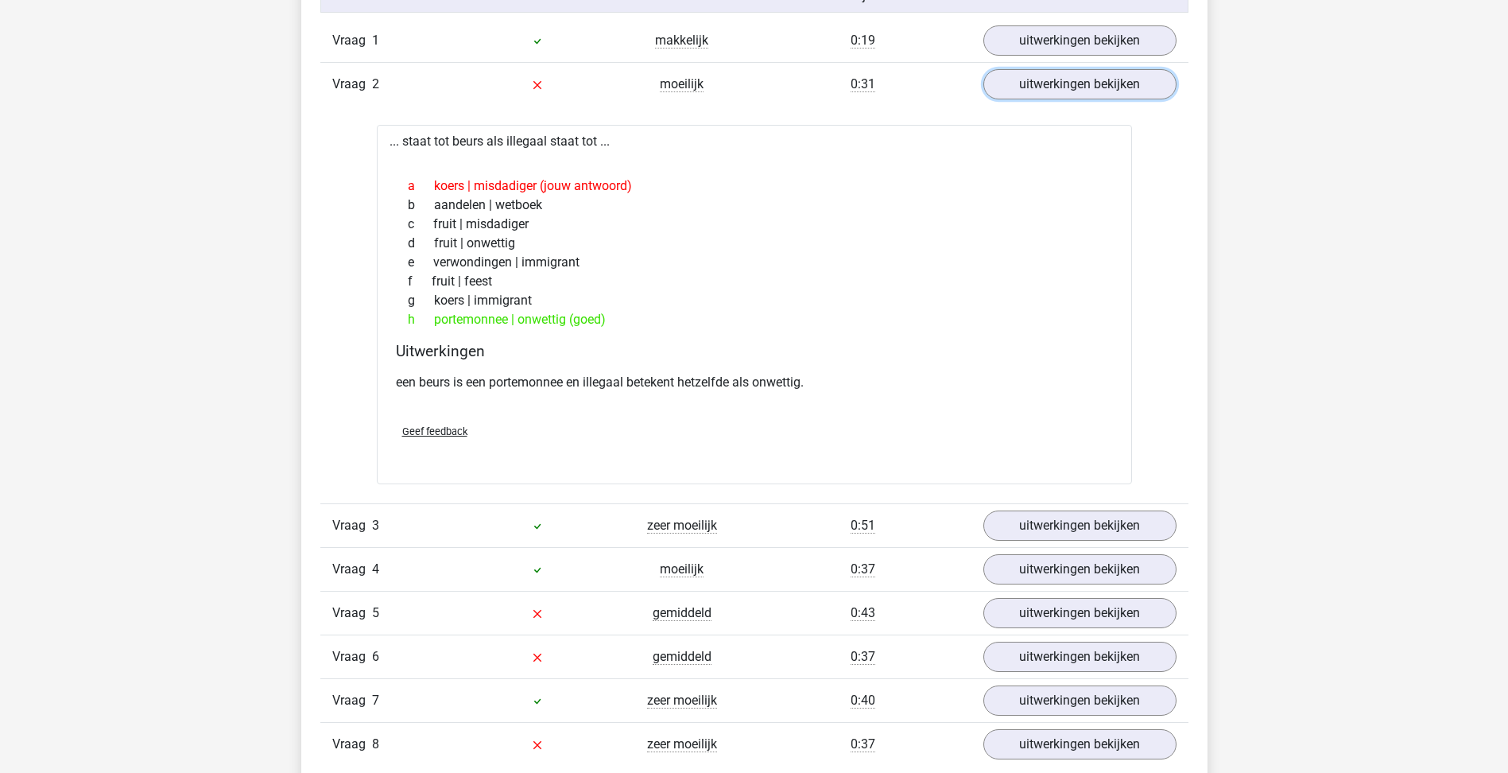
scroll to position [1590, 0]
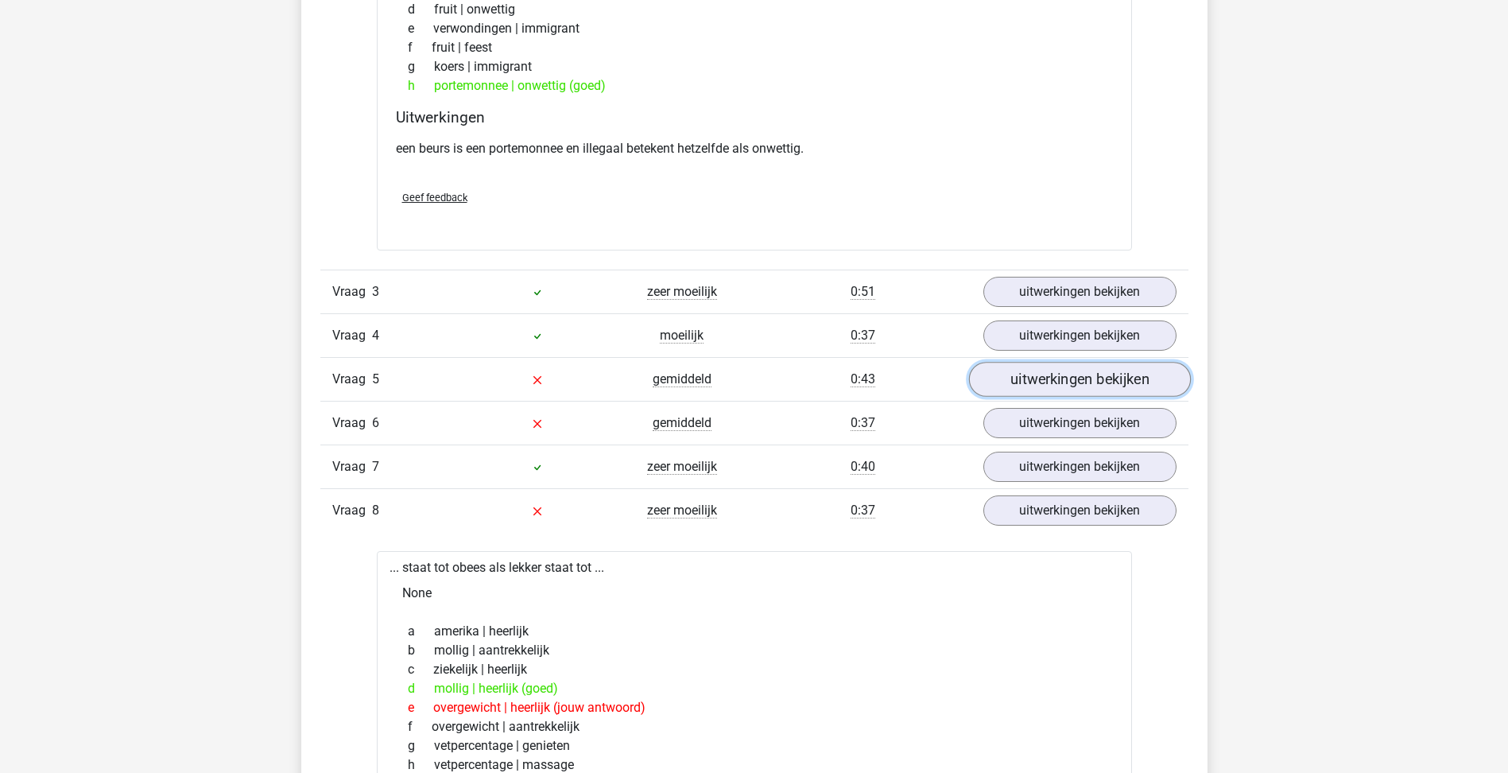
click at [1124, 390] on link "uitwerkingen bekijken" at bounding box center [1079, 379] width 222 height 35
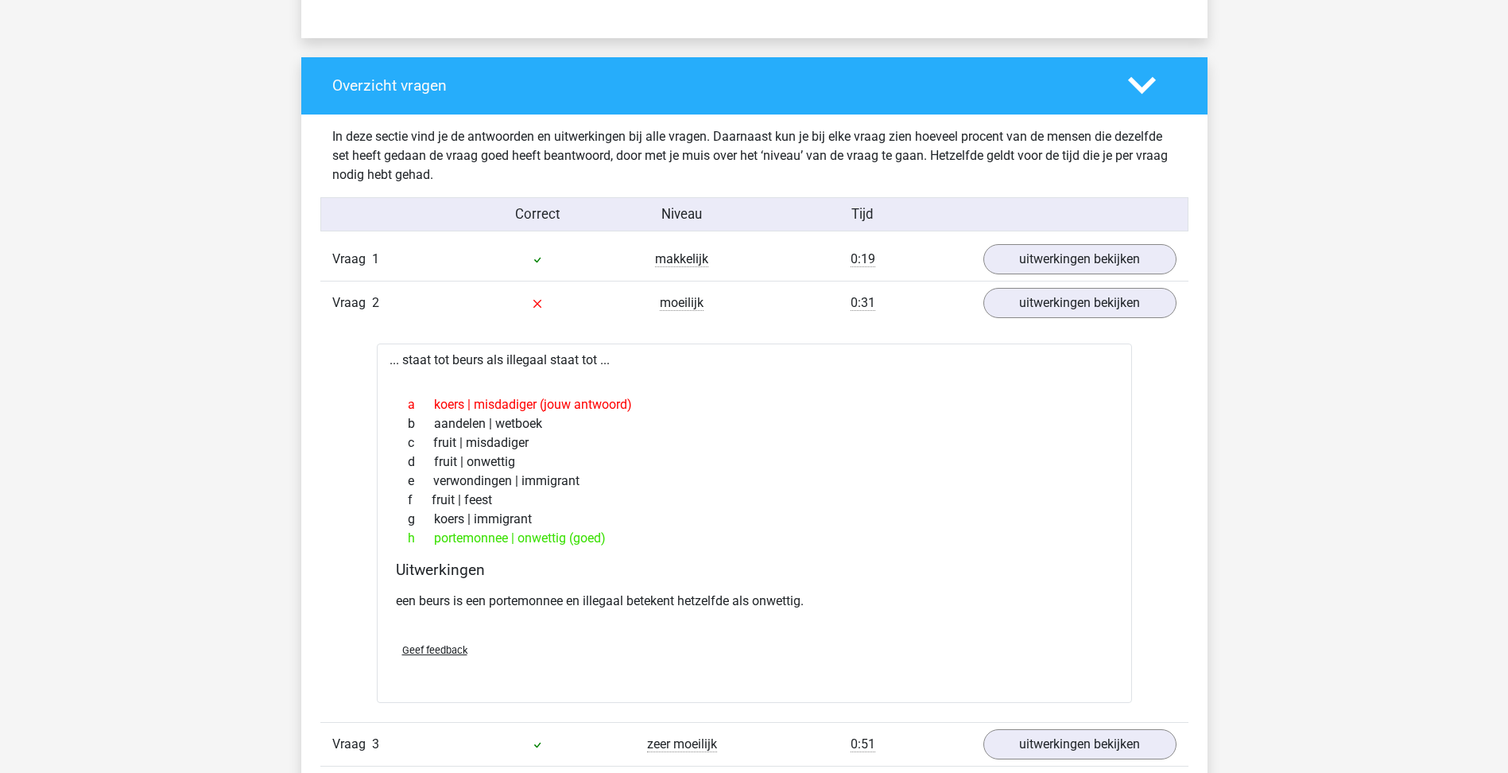
scroll to position [1113, 0]
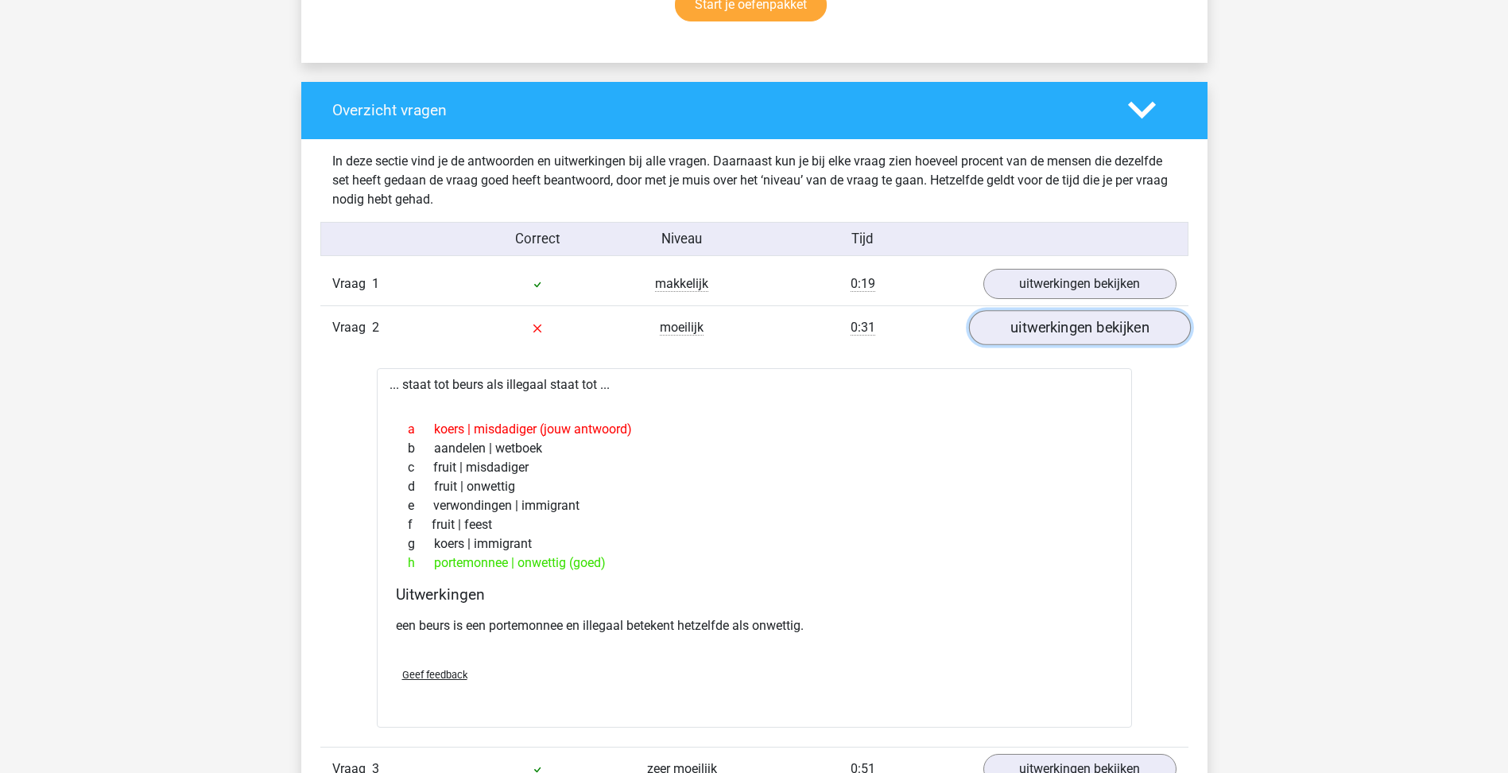
click at [1046, 328] on link "uitwerkingen bekijken" at bounding box center [1079, 327] width 222 height 35
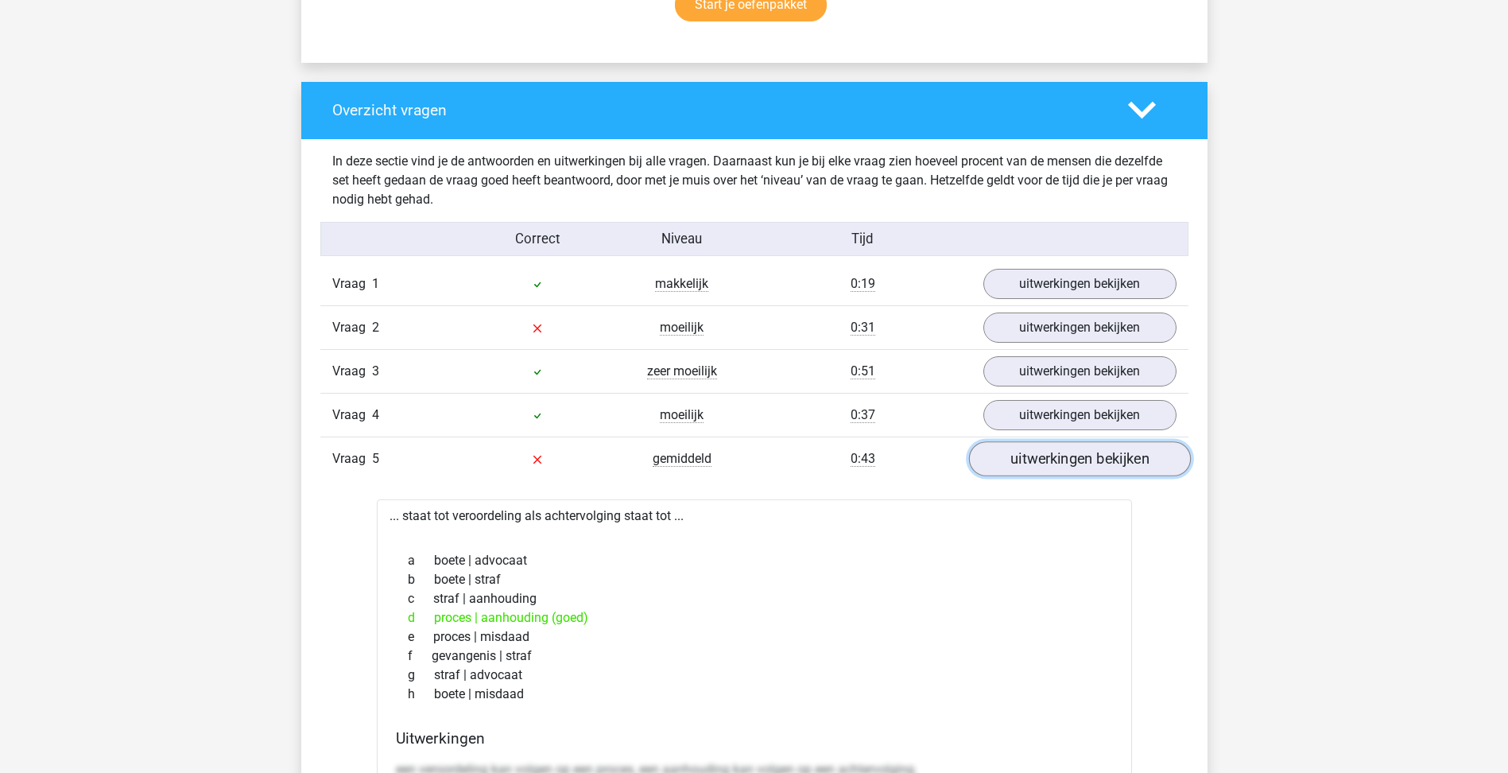
click at [1089, 460] on link "uitwerkingen bekijken" at bounding box center [1079, 458] width 222 height 35
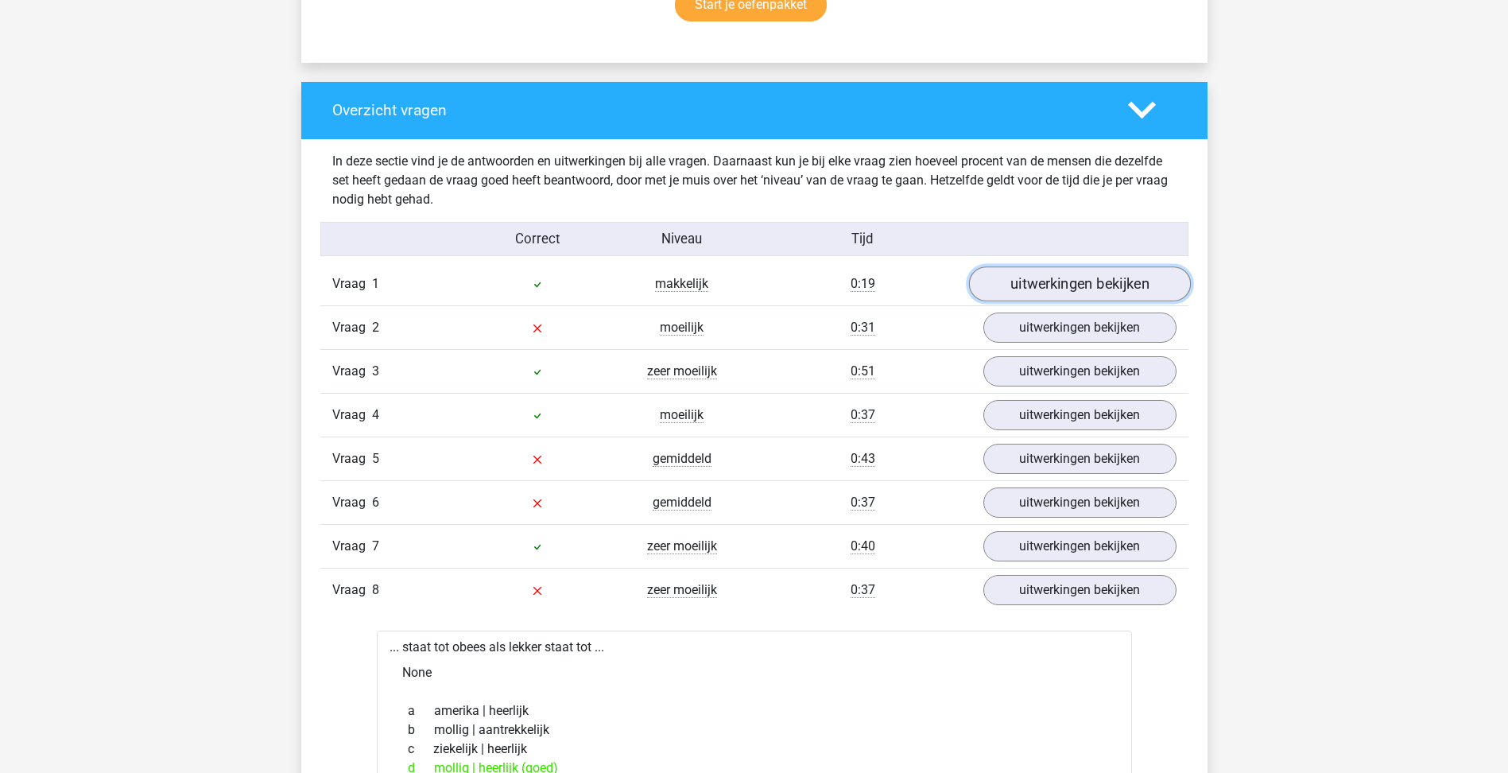
click at [1089, 277] on link "uitwerkingen bekijken" at bounding box center [1079, 283] width 222 height 35
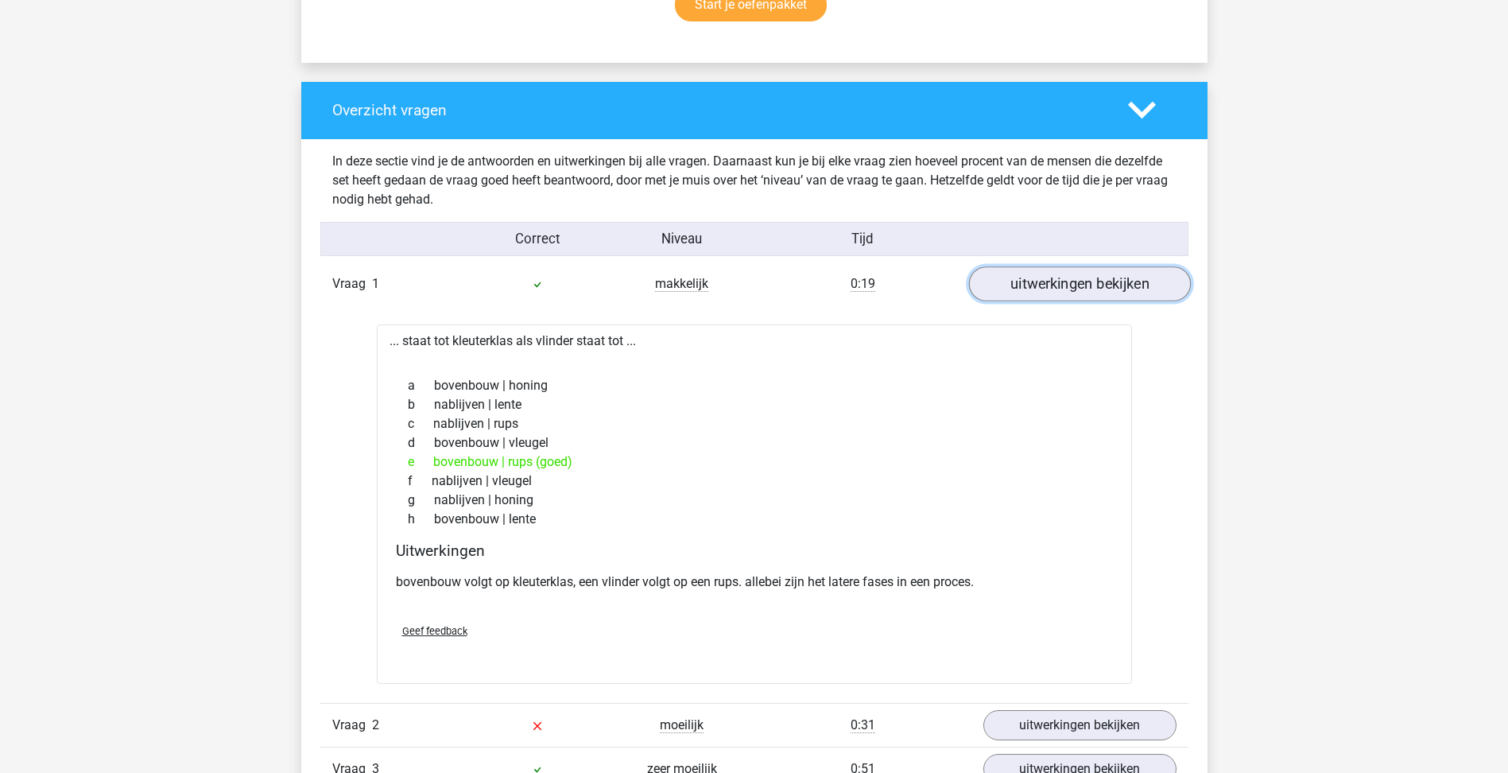
click at [1089, 277] on link "uitwerkingen bekijken" at bounding box center [1079, 283] width 222 height 35
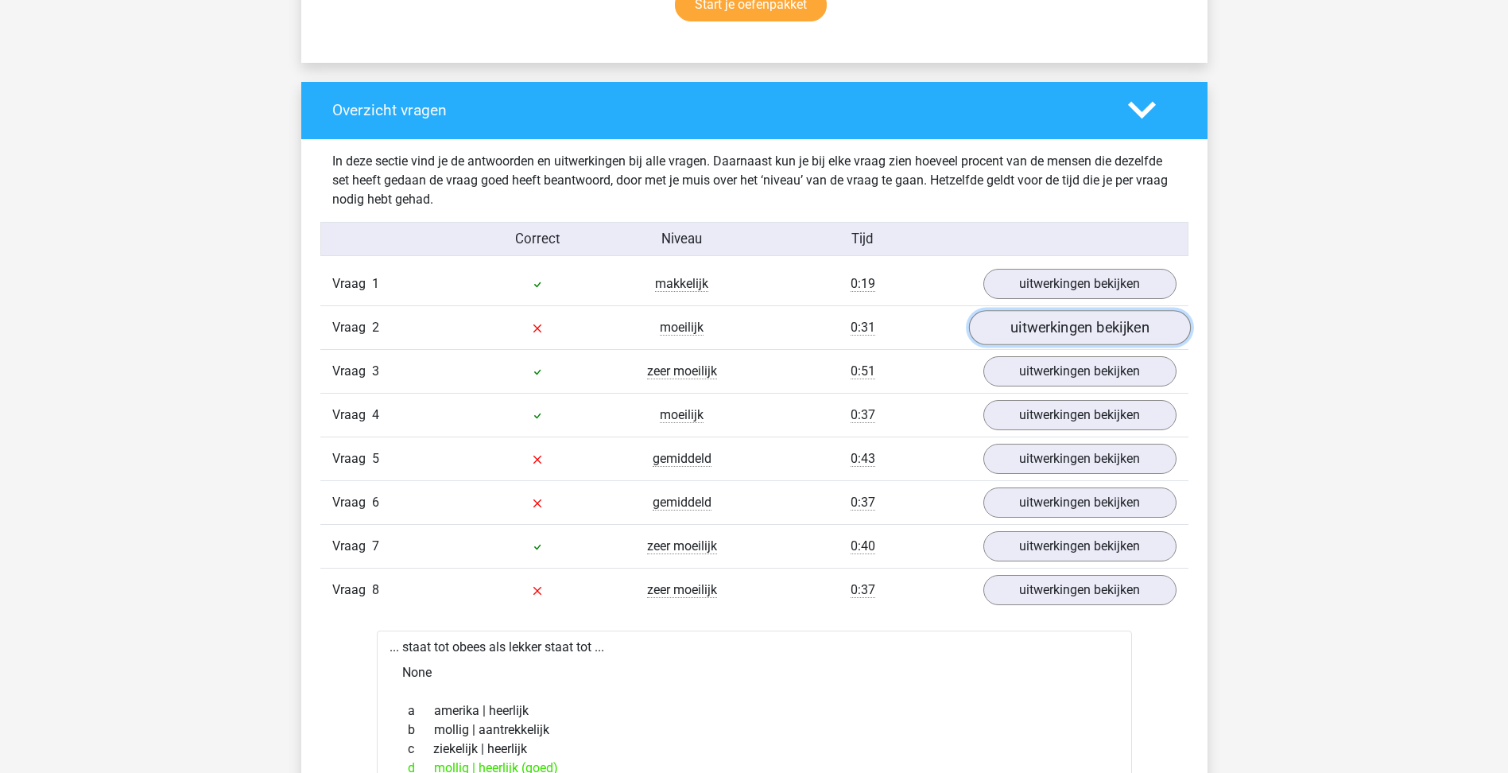
click at [1090, 322] on link "uitwerkingen bekijken" at bounding box center [1079, 327] width 222 height 35
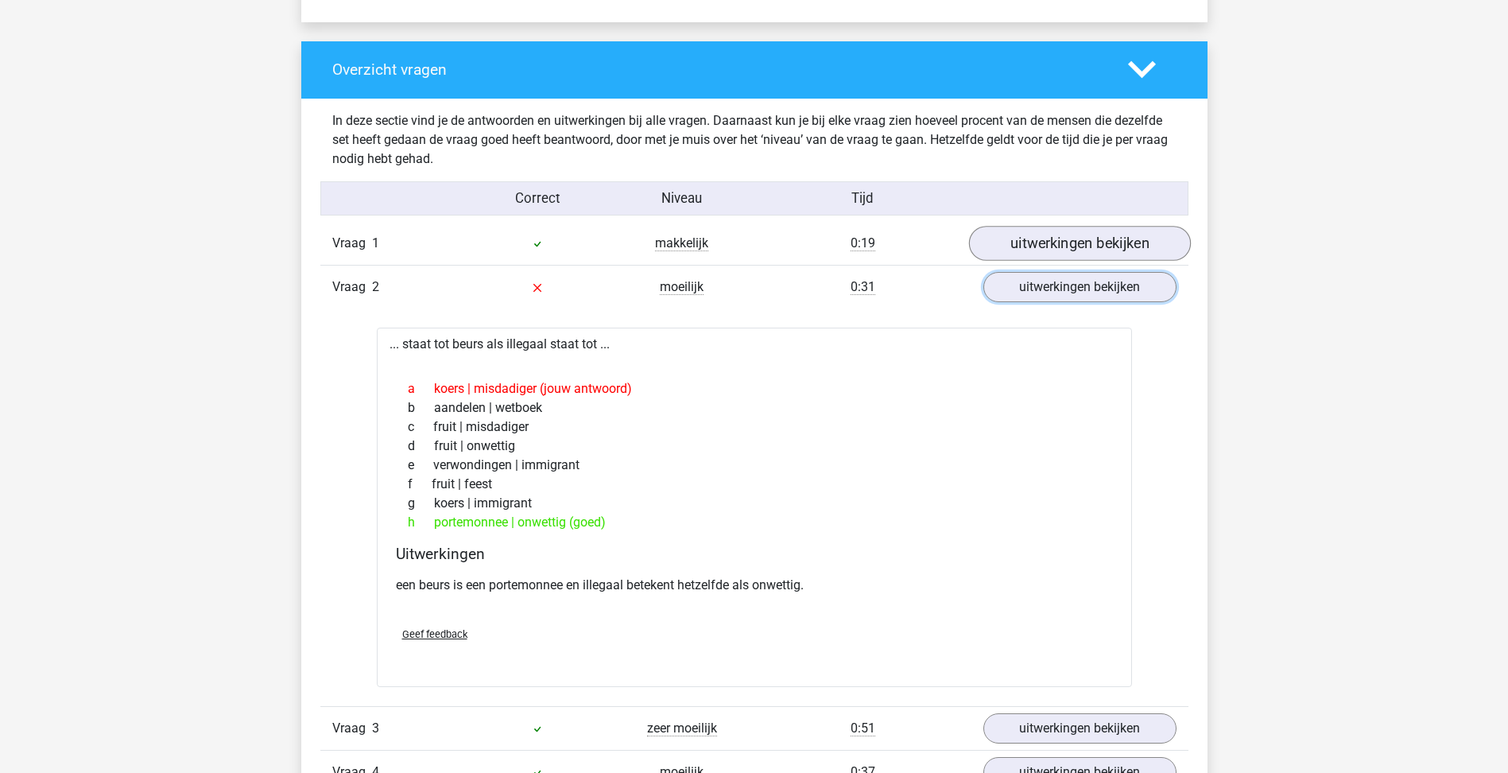
scroll to position [1034, 0]
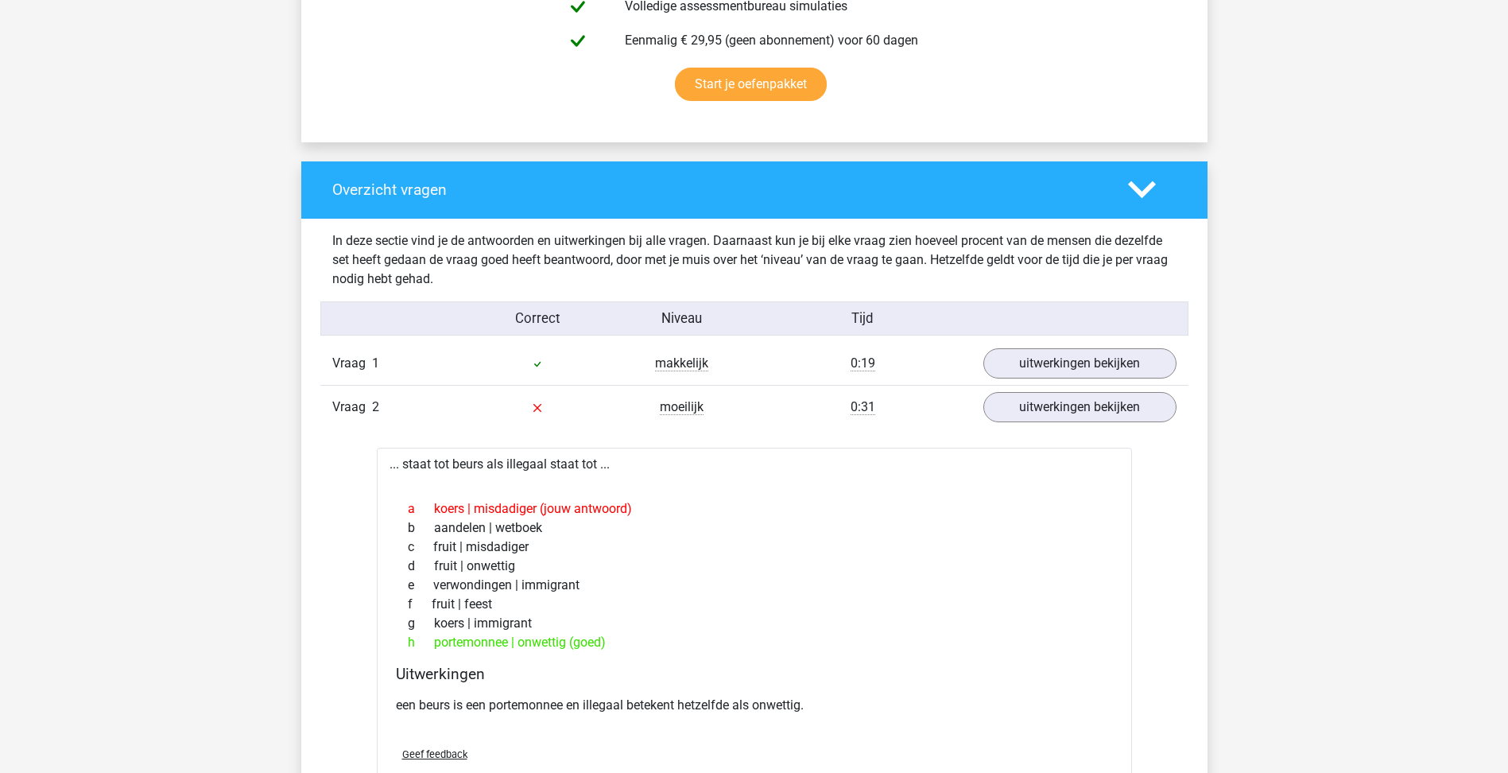
click at [1087, 386] on div "Vraag 2 moeilijk 0:31 uitwerkingen bekijken" at bounding box center [754, 407] width 868 height 44
click at [1096, 413] on link "uitwerkingen bekijken" at bounding box center [1079, 407] width 222 height 35
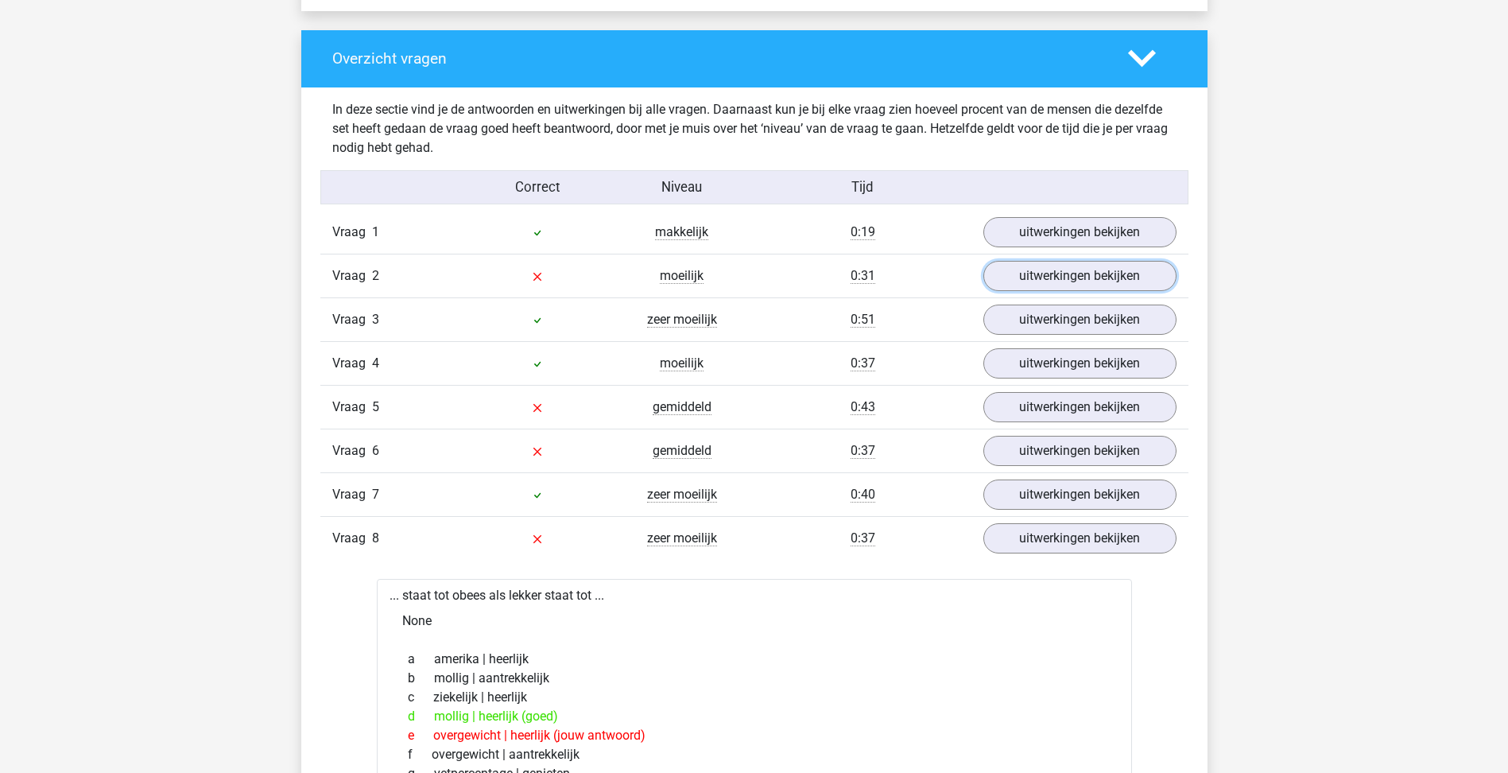
scroll to position [1193, 0]
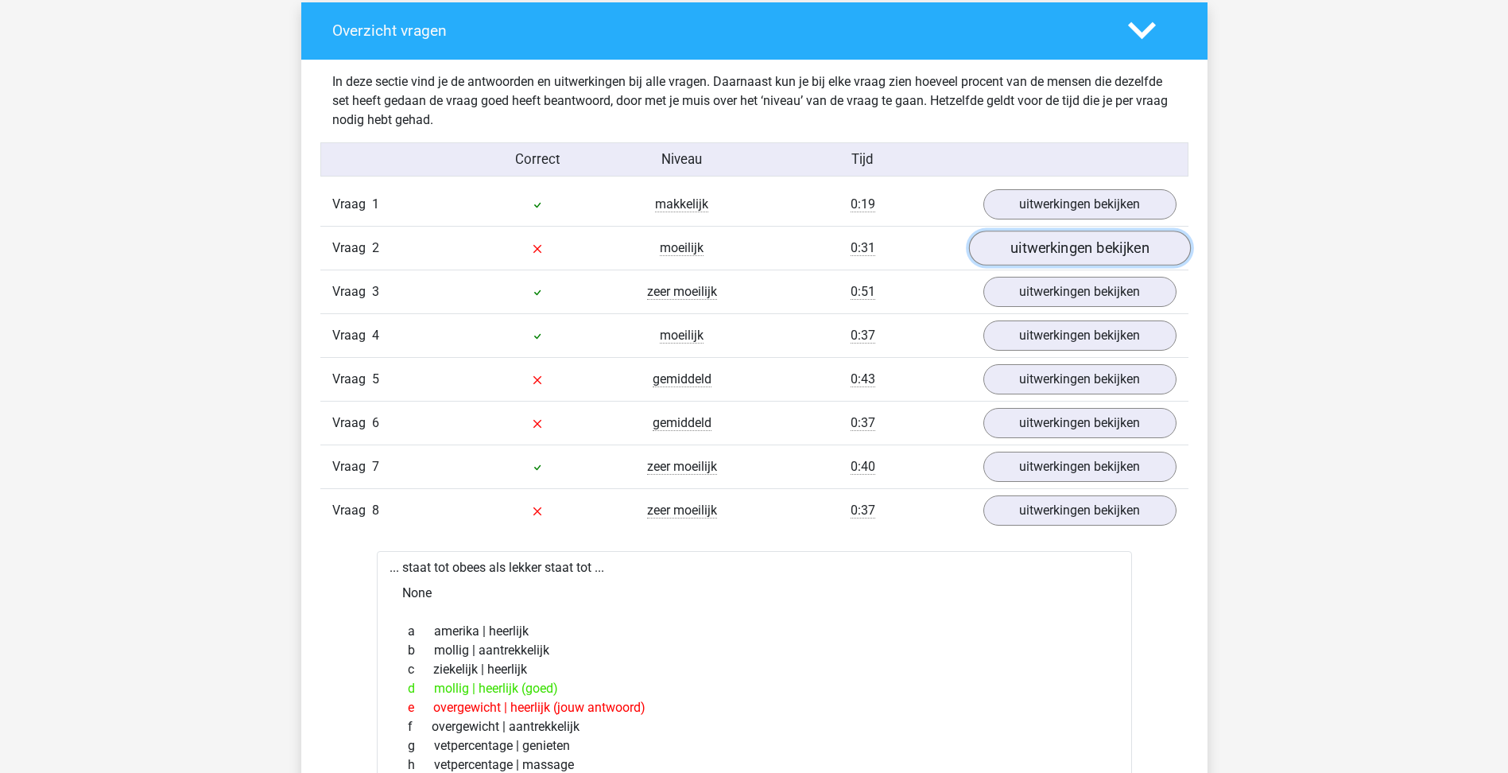
click at [1113, 243] on link "uitwerkingen bekijken" at bounding box center [1079, 248] width 222 height 35
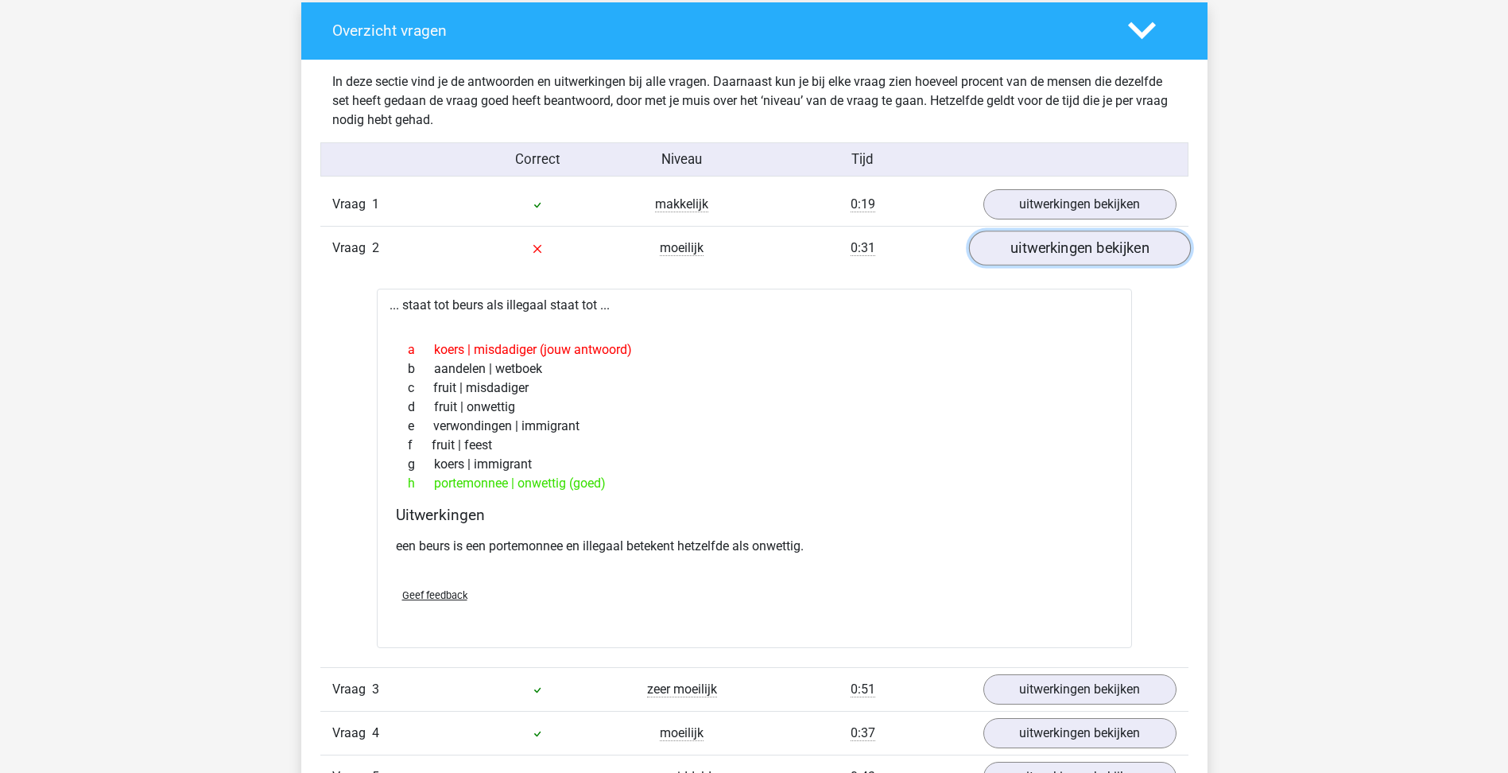
click at [1113, 243] on link "uitwerkingen bekijken" at bounding box center [1079, 248] width 222 height 35
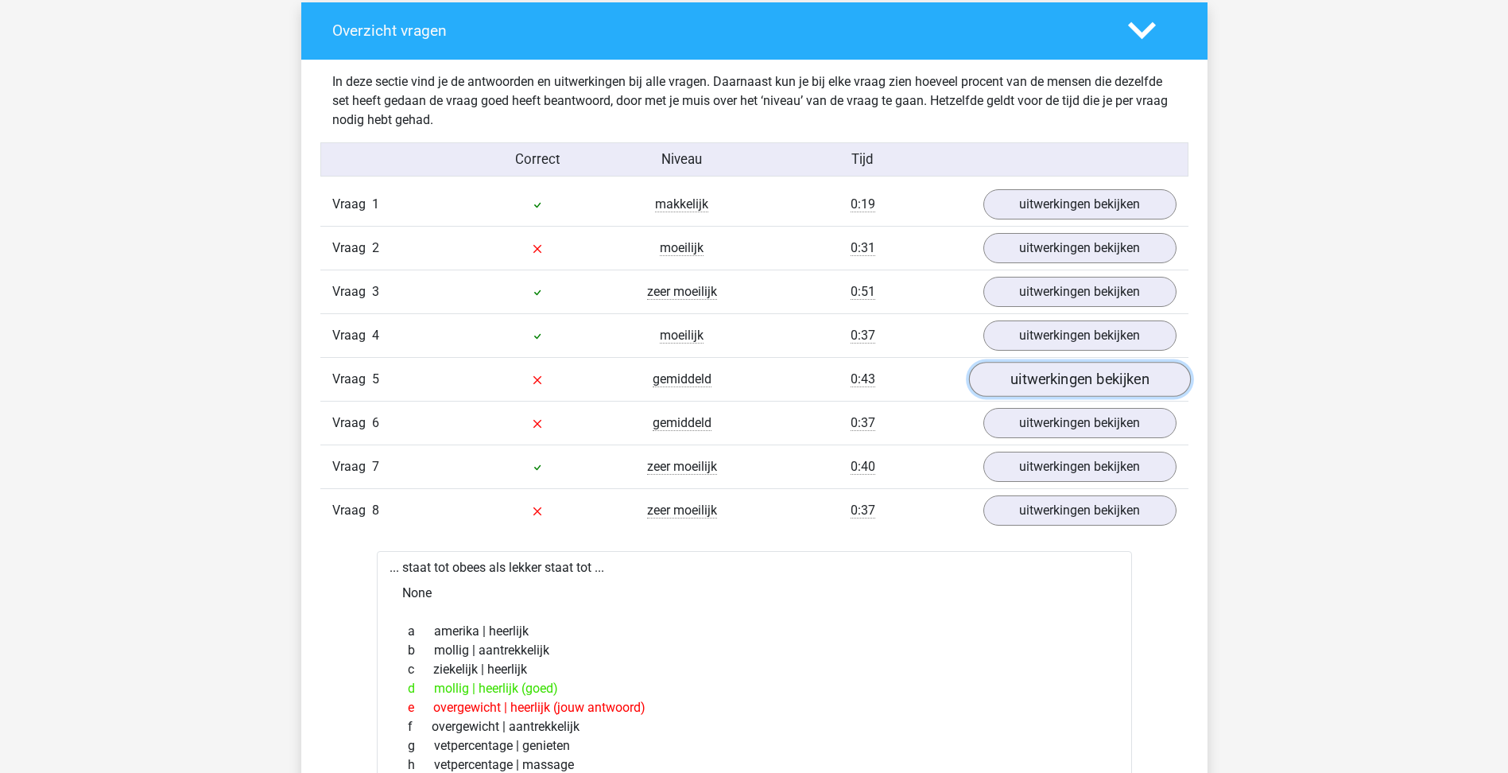
click at [1077, 382] on link "uitwerkingen bekijken" at bounding box center [1079, 379] width 222 height 35
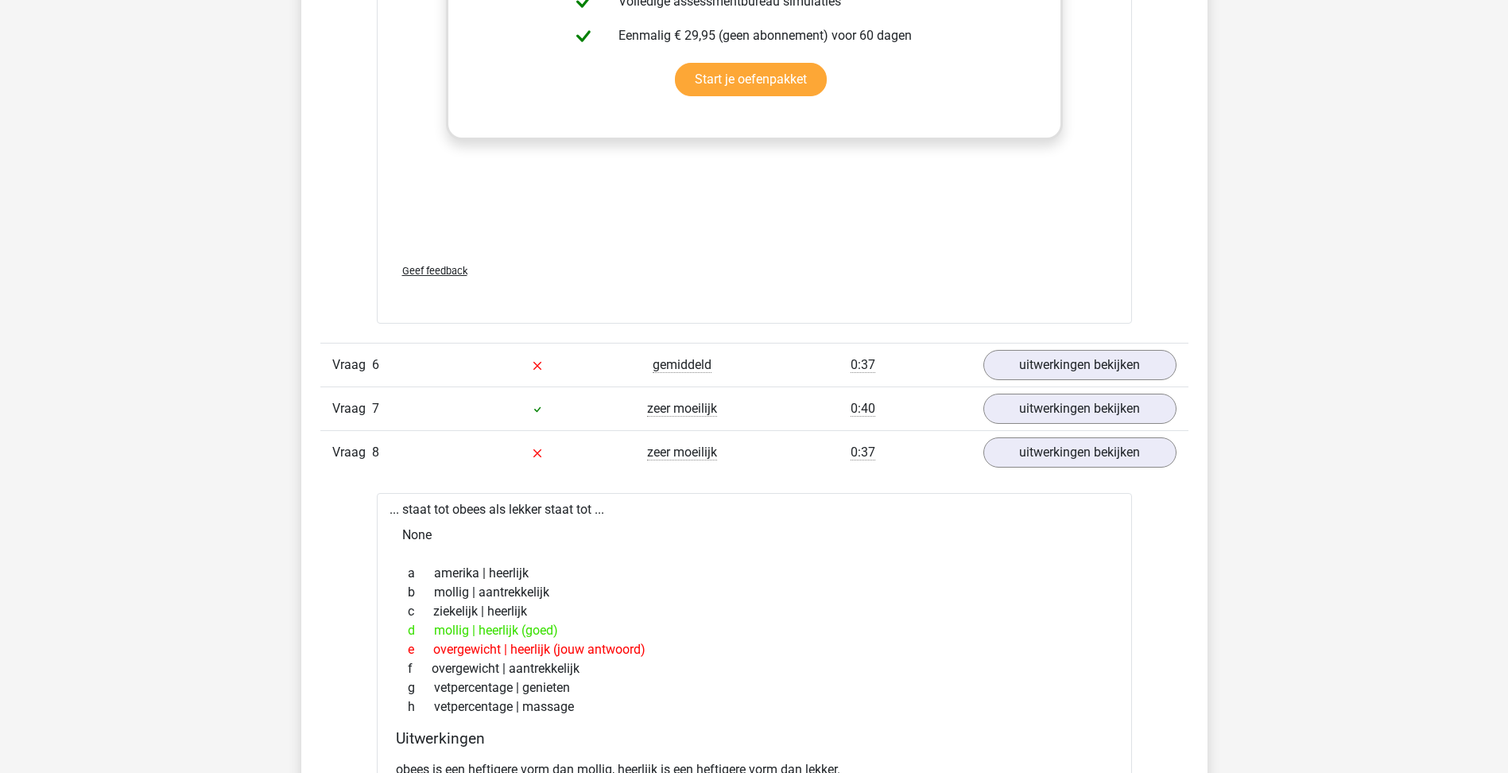
scroll to position [2147, 0]
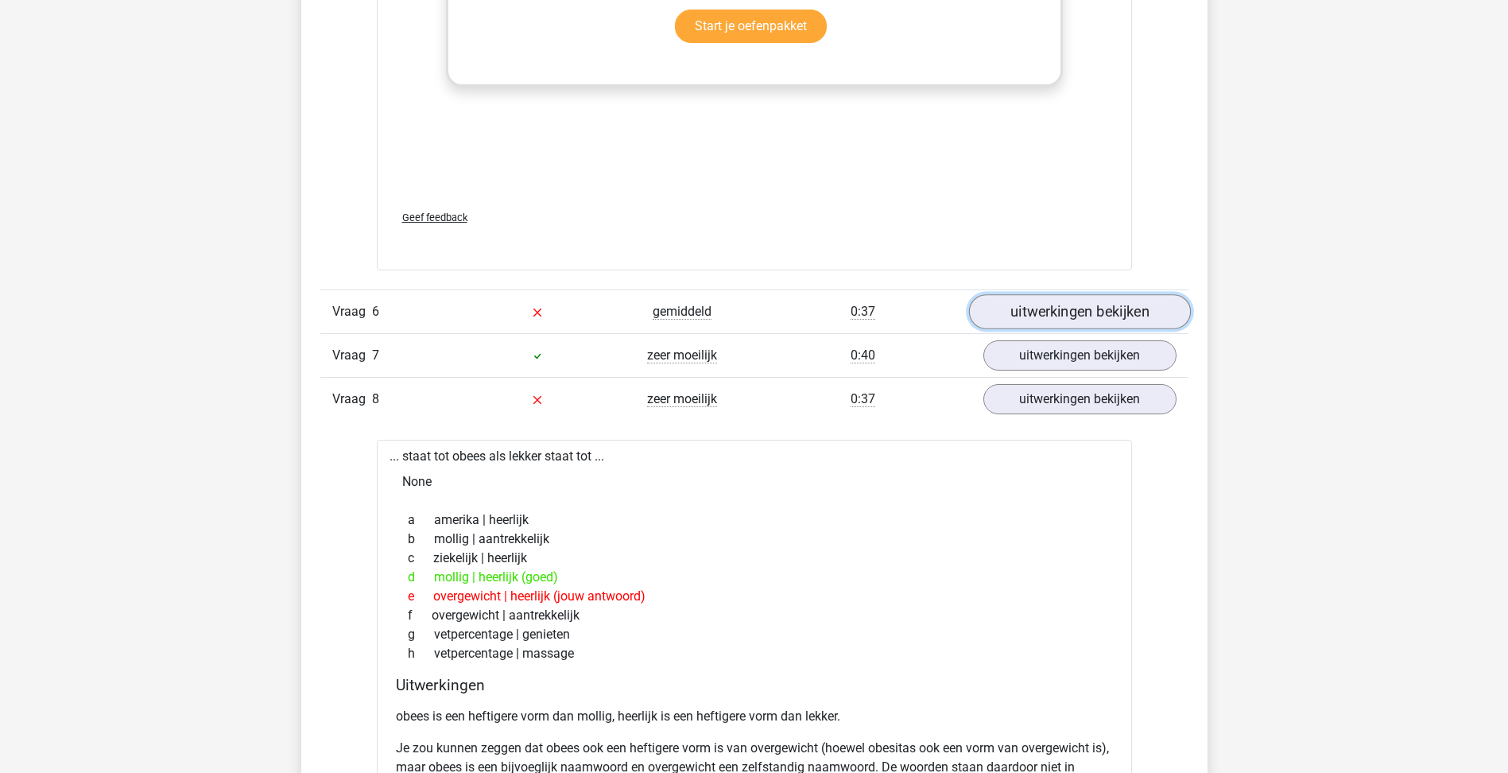
click at [1142, 320] on link "uitwerkingen bekijken" at bounding box center [1079, 311] width 222 height 35
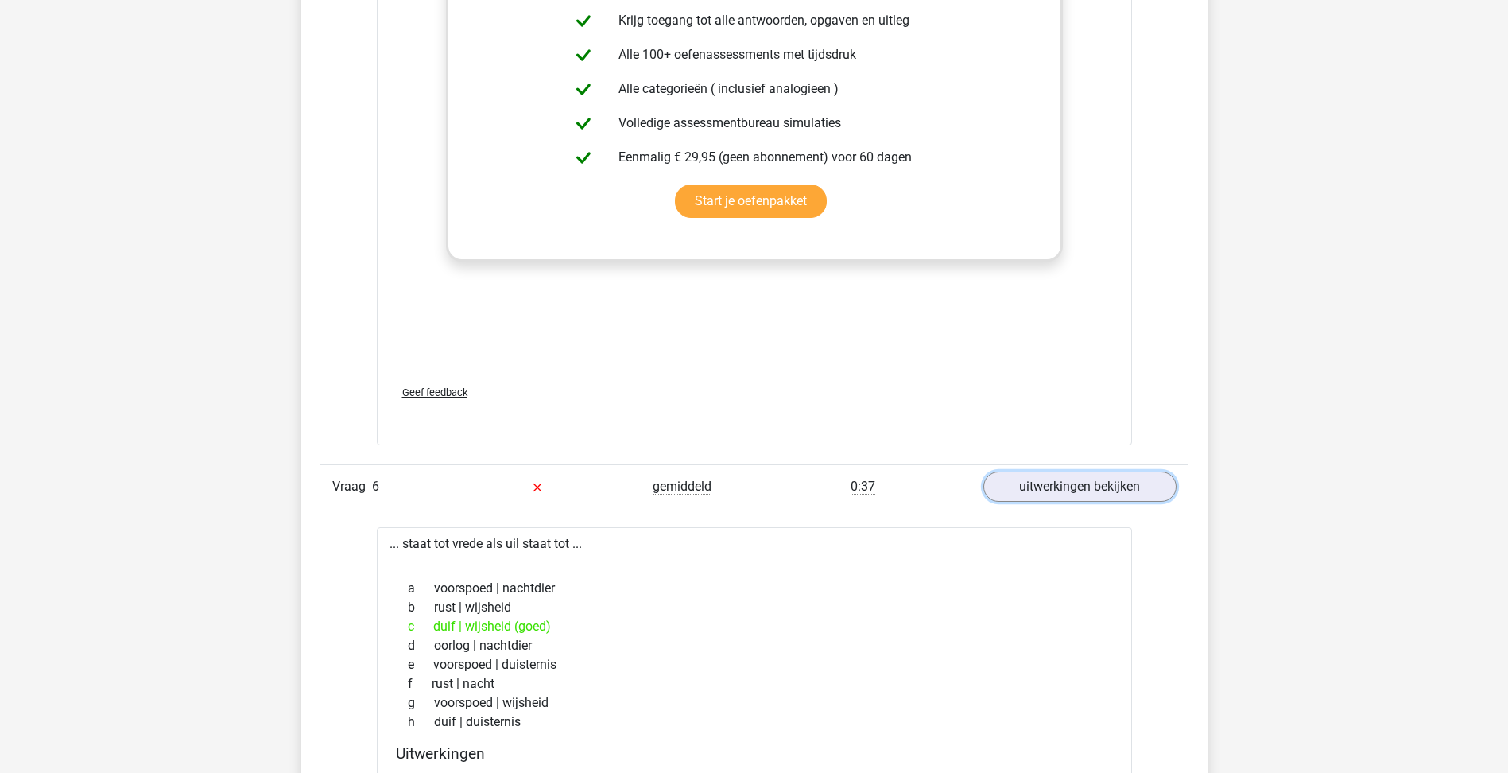
scroll to position [1749, 0]
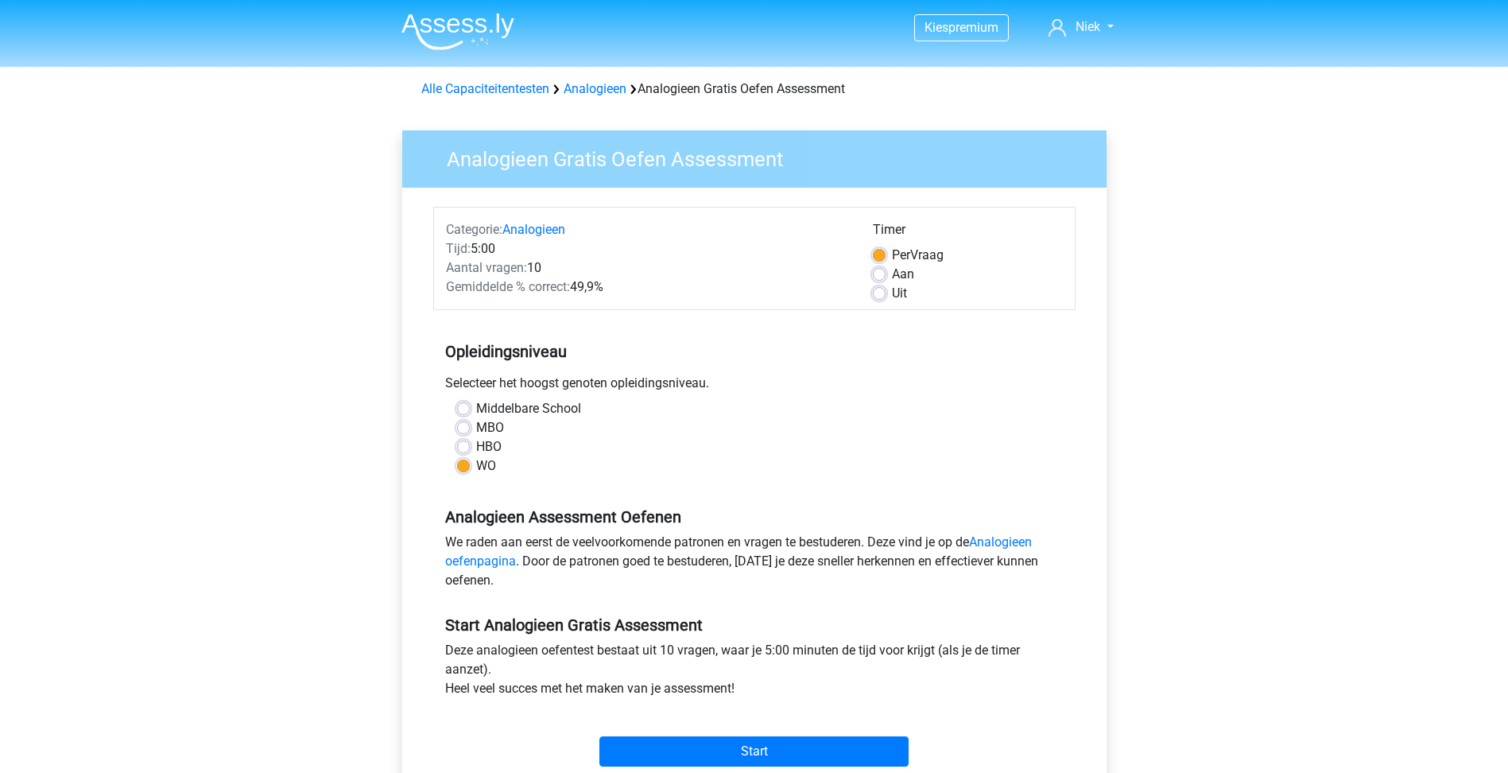
scroll to position [80, 0]
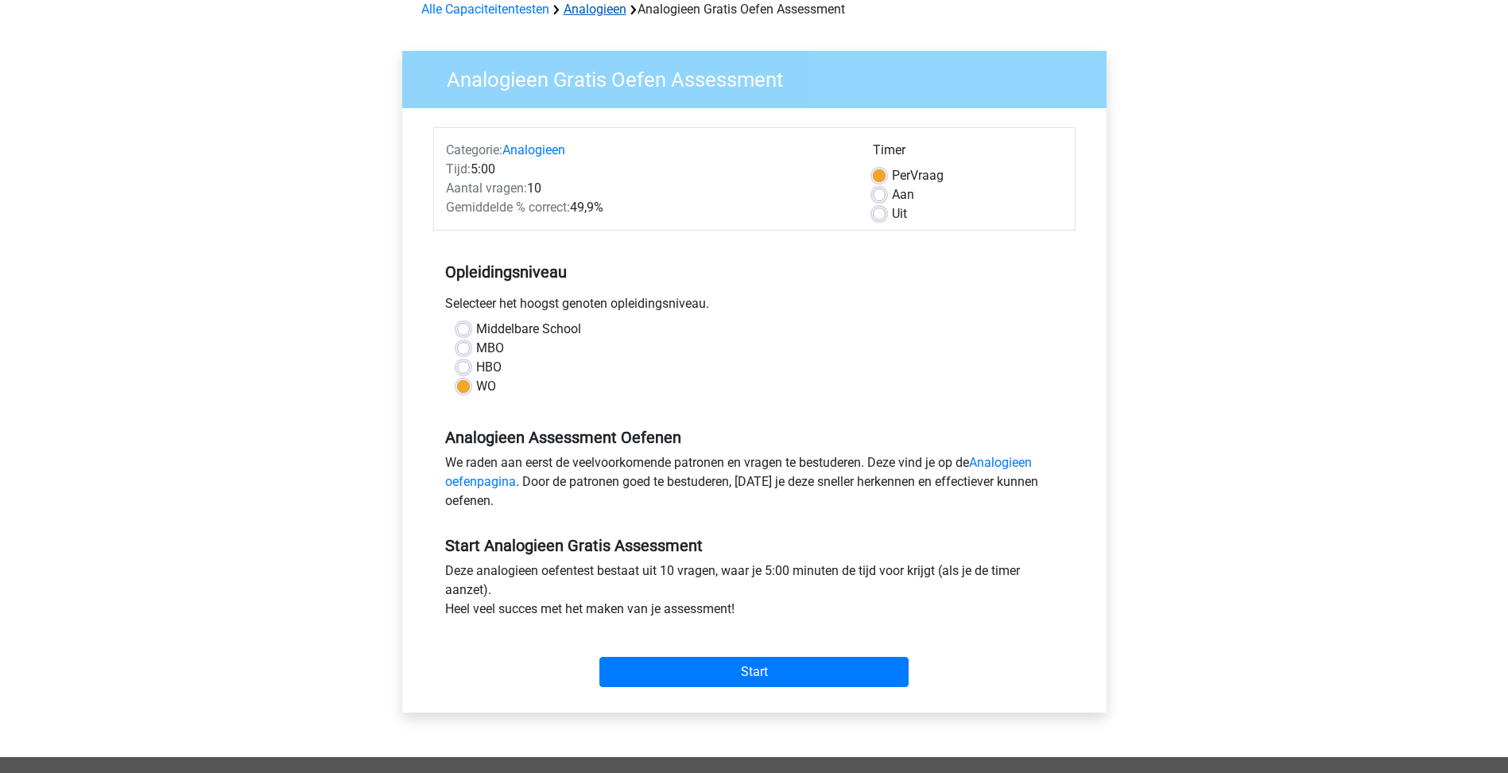
click at [603, 9] on link "Analogieen" at bounding box center [595, 9] width 63 height 15
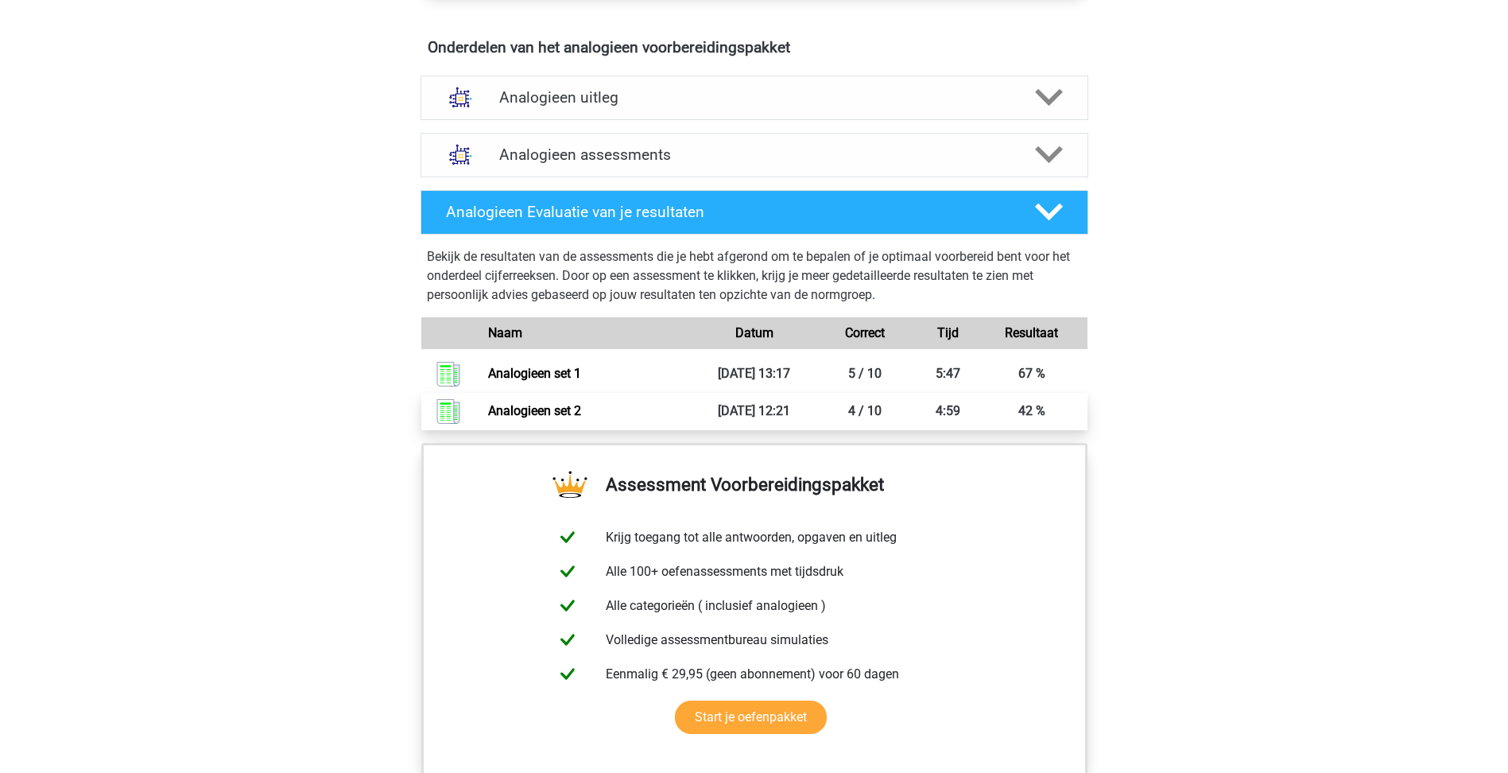
scroll to position [875, 0]
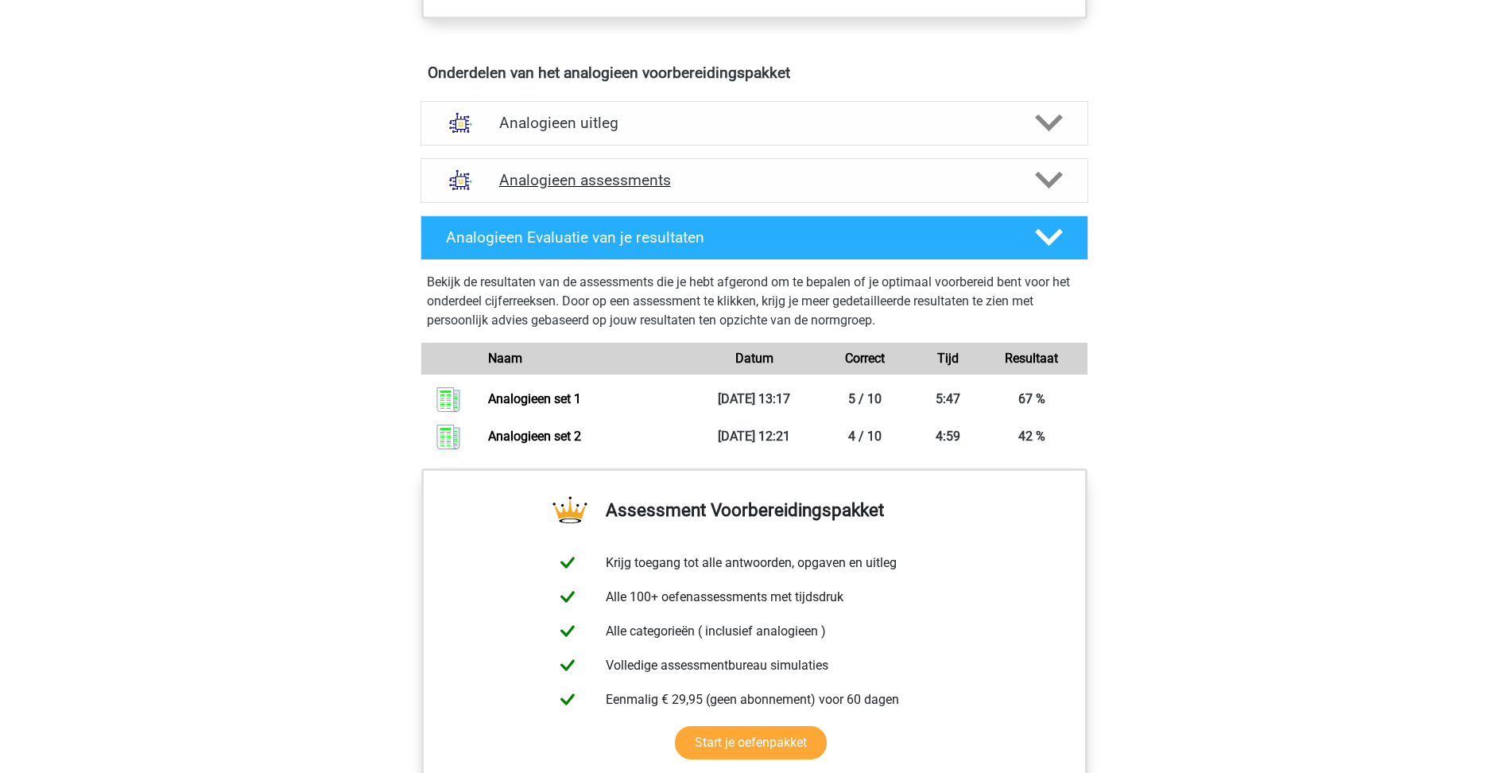
click at [1009, 184] on h4 "Analogieen assessments" at bounding box center [754, 180] width 510 height 18
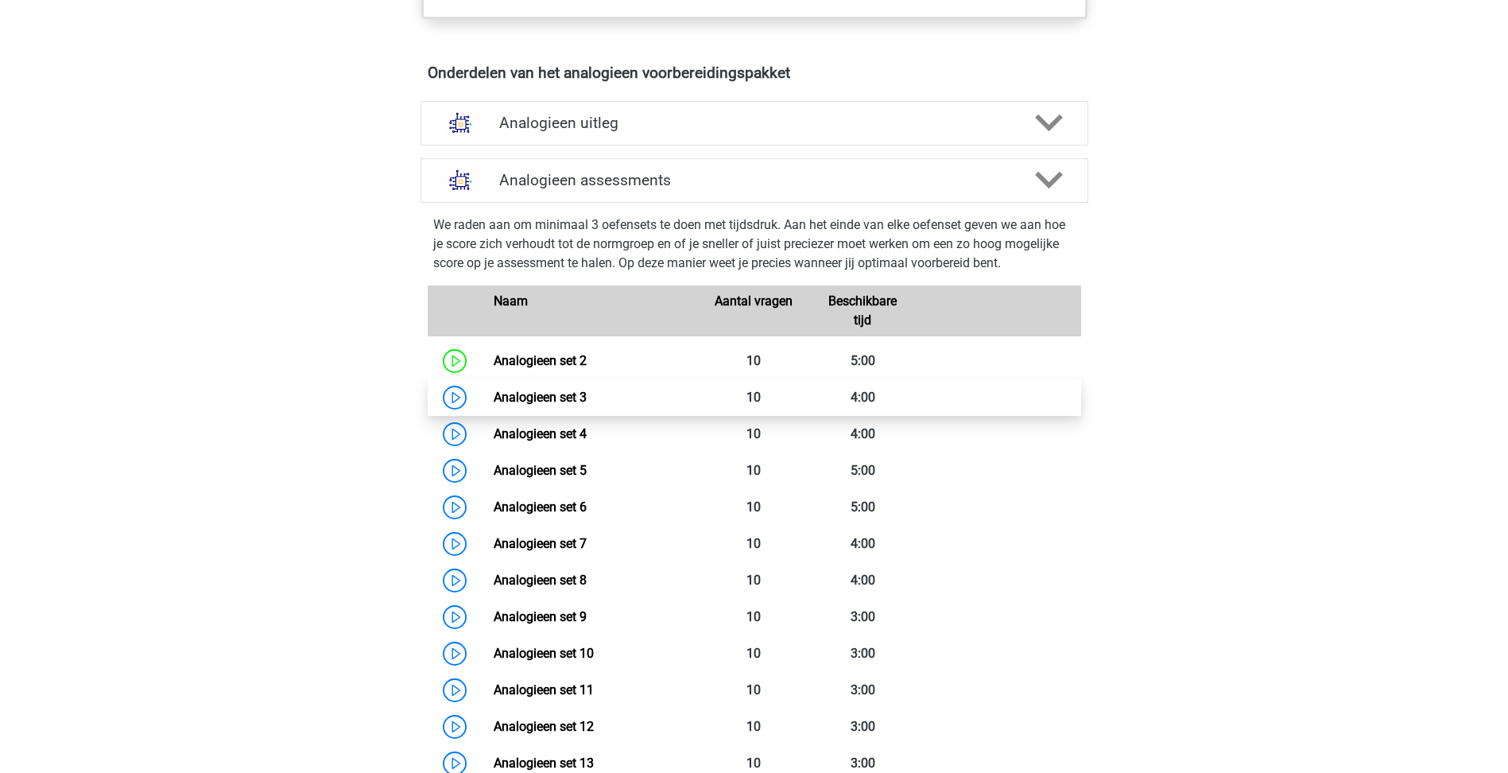
click at [572, 403] on link "Analogieen set 3" at bounding box center [540, 397] width 93 height 15
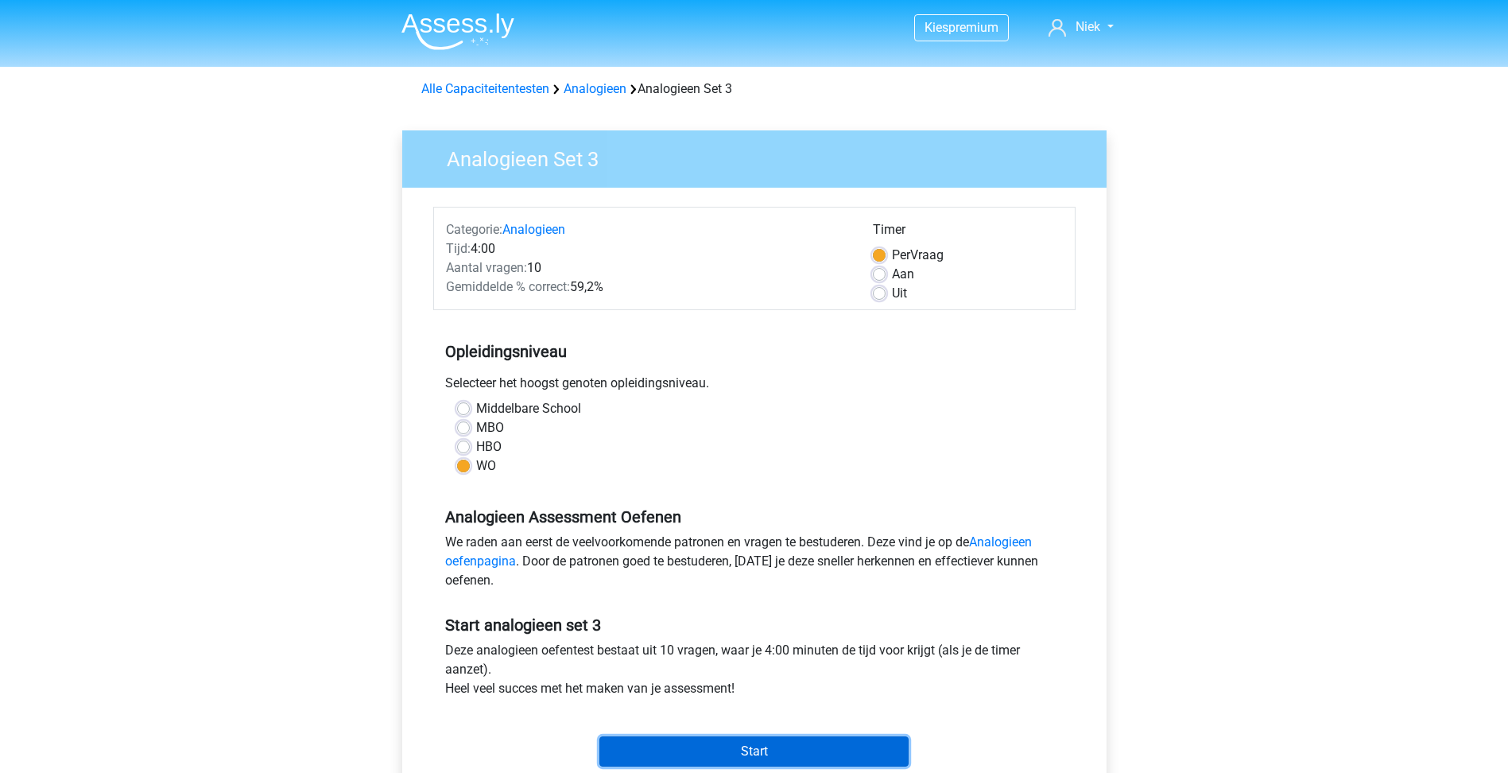
click at [733, 739] on input "Start" at bounding box center [754, 751] width 309 height 30
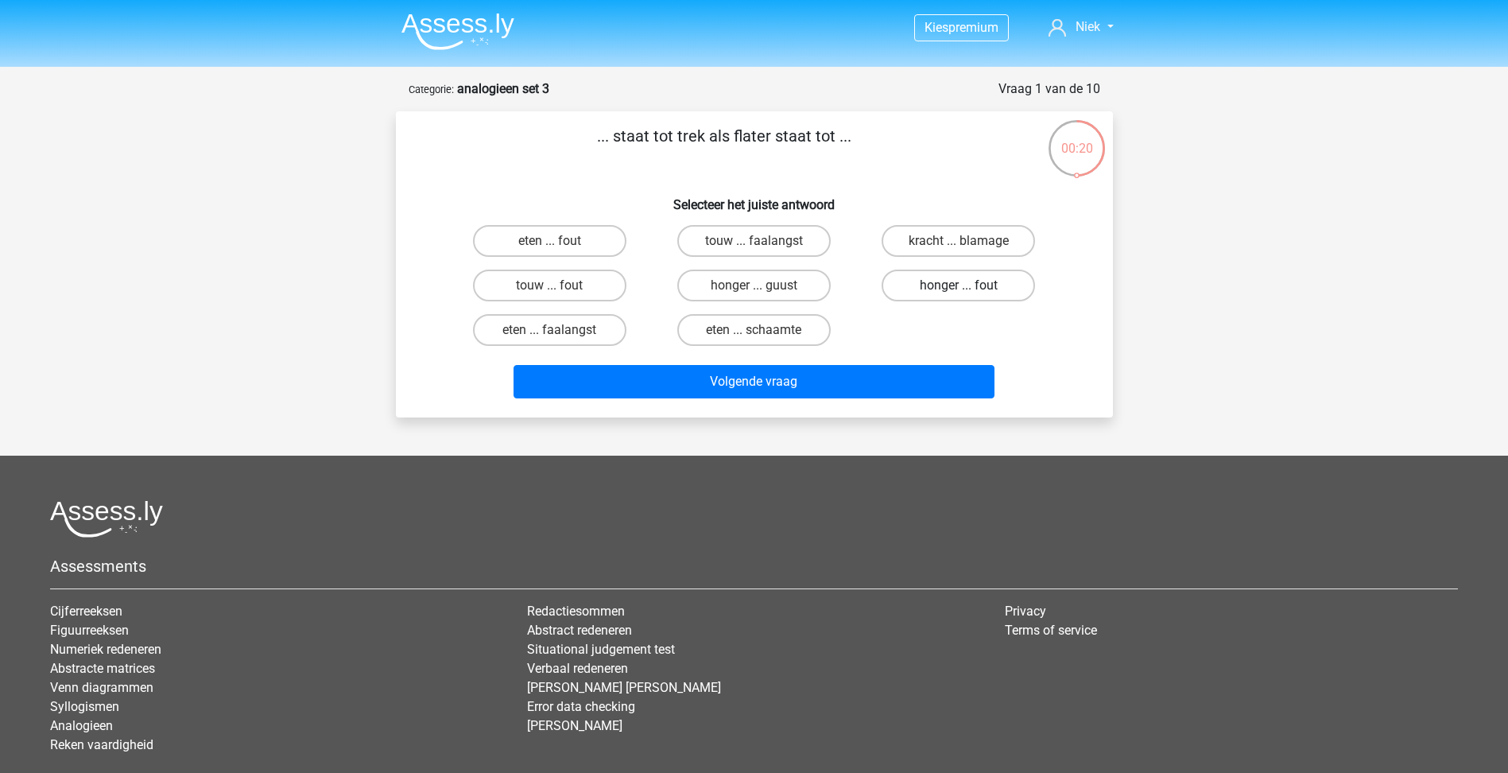
click at [948, 286] on label "honger ... fout" at bounding box center [958, 286] width 153 height 32
click at [959, 286] on input "honger ... fout" at bounding box center [964, 290] width 10 height 10
radio input "true"
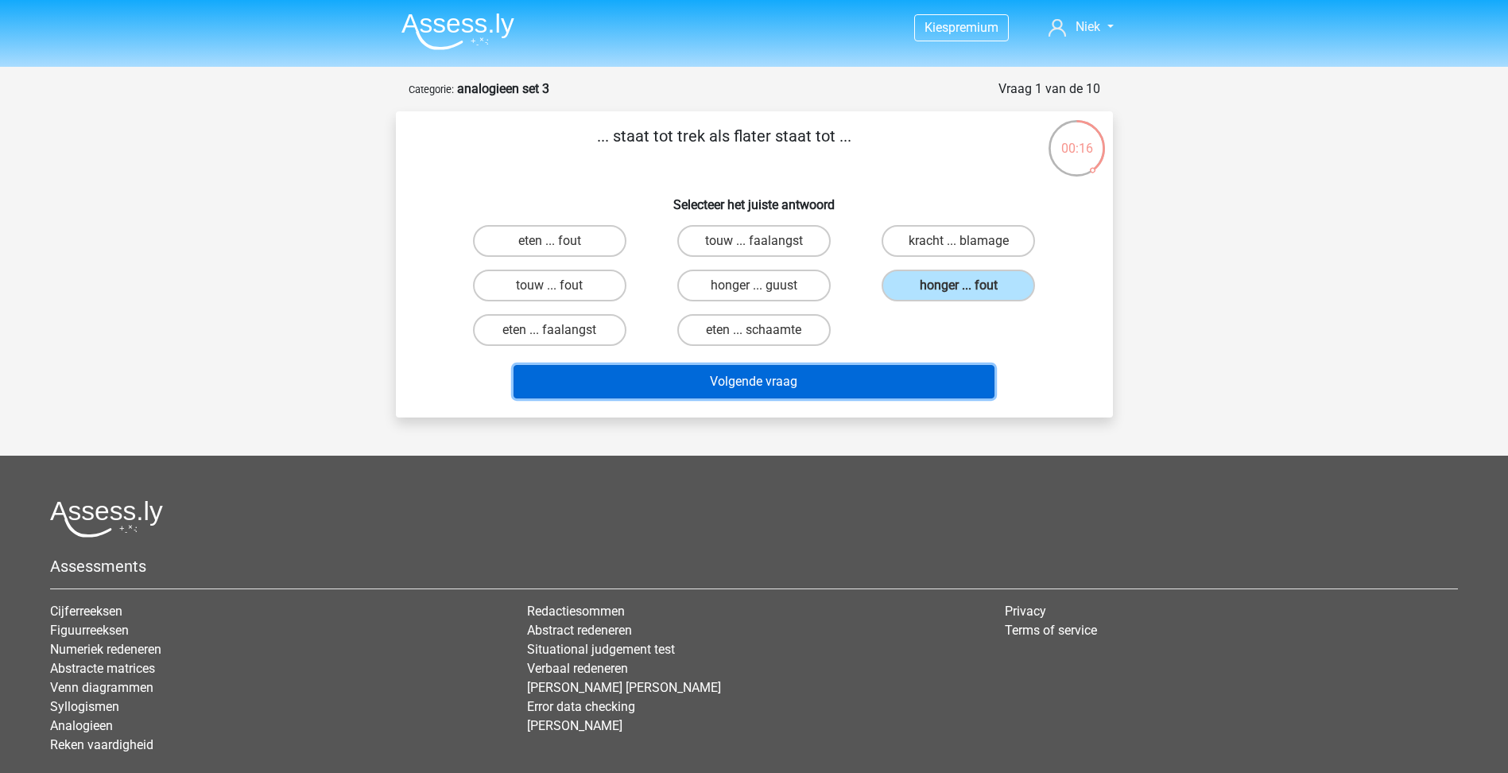
click at [805, 371] on button "Volgende vraag" at bounding box center [754, 381] width 481 height 33
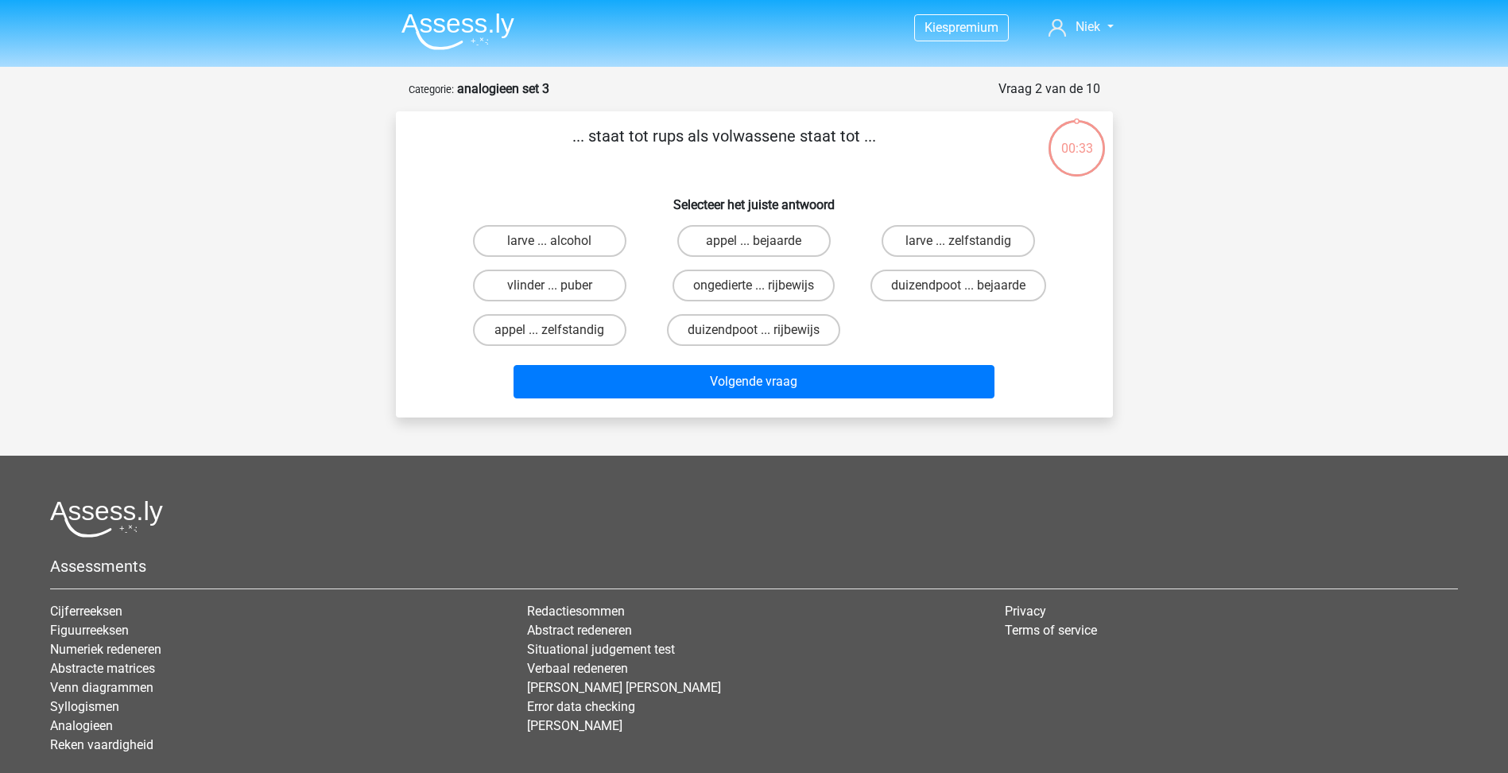
scroll to position [80, 0]
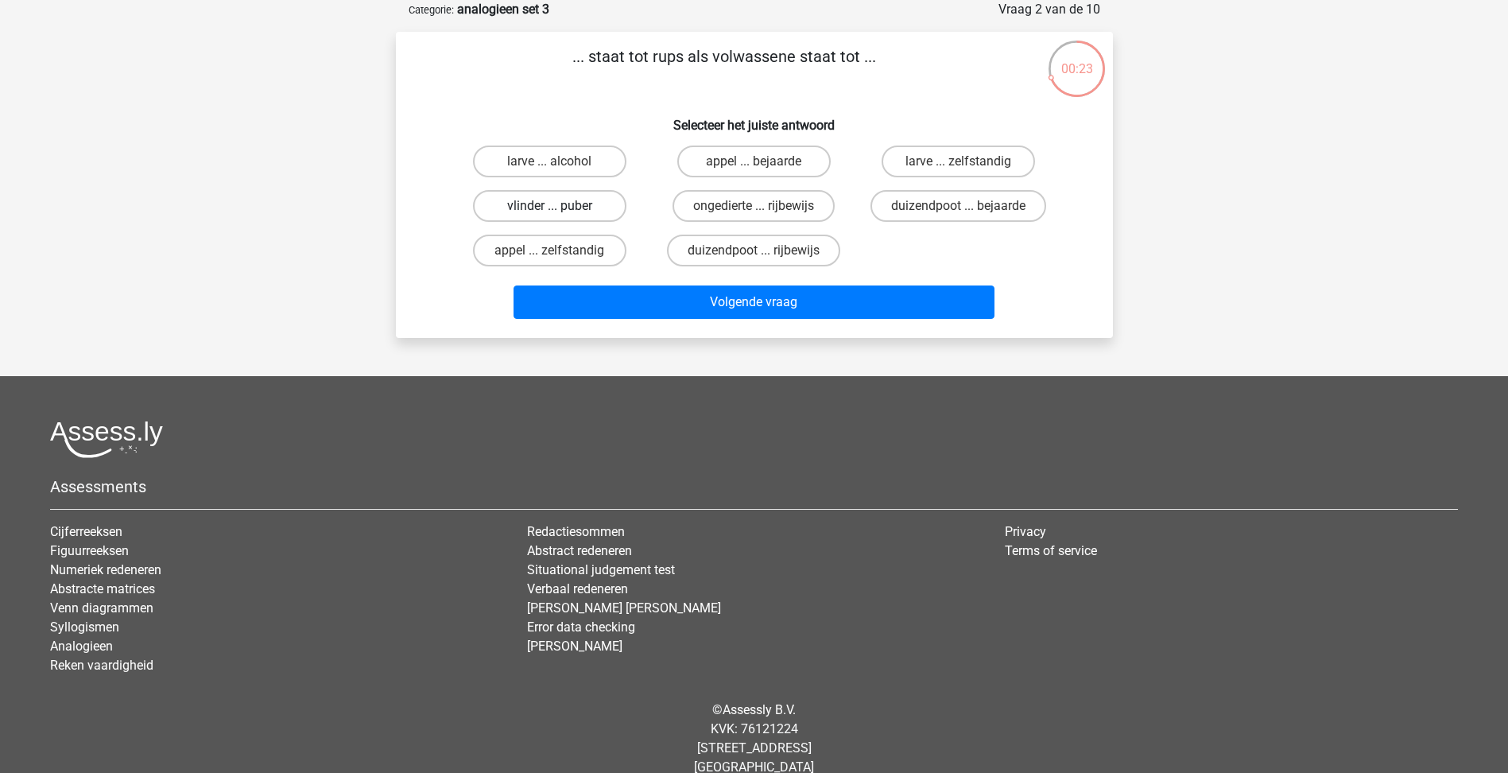
click at [568, 209] on label "vlinder ... puber" at bounding box center [549, 206] width 153 height 32
click at [560, 209] on input "vlinder ... puber" at bounding box center [554, 211] width 10 height 10
radio input "true"
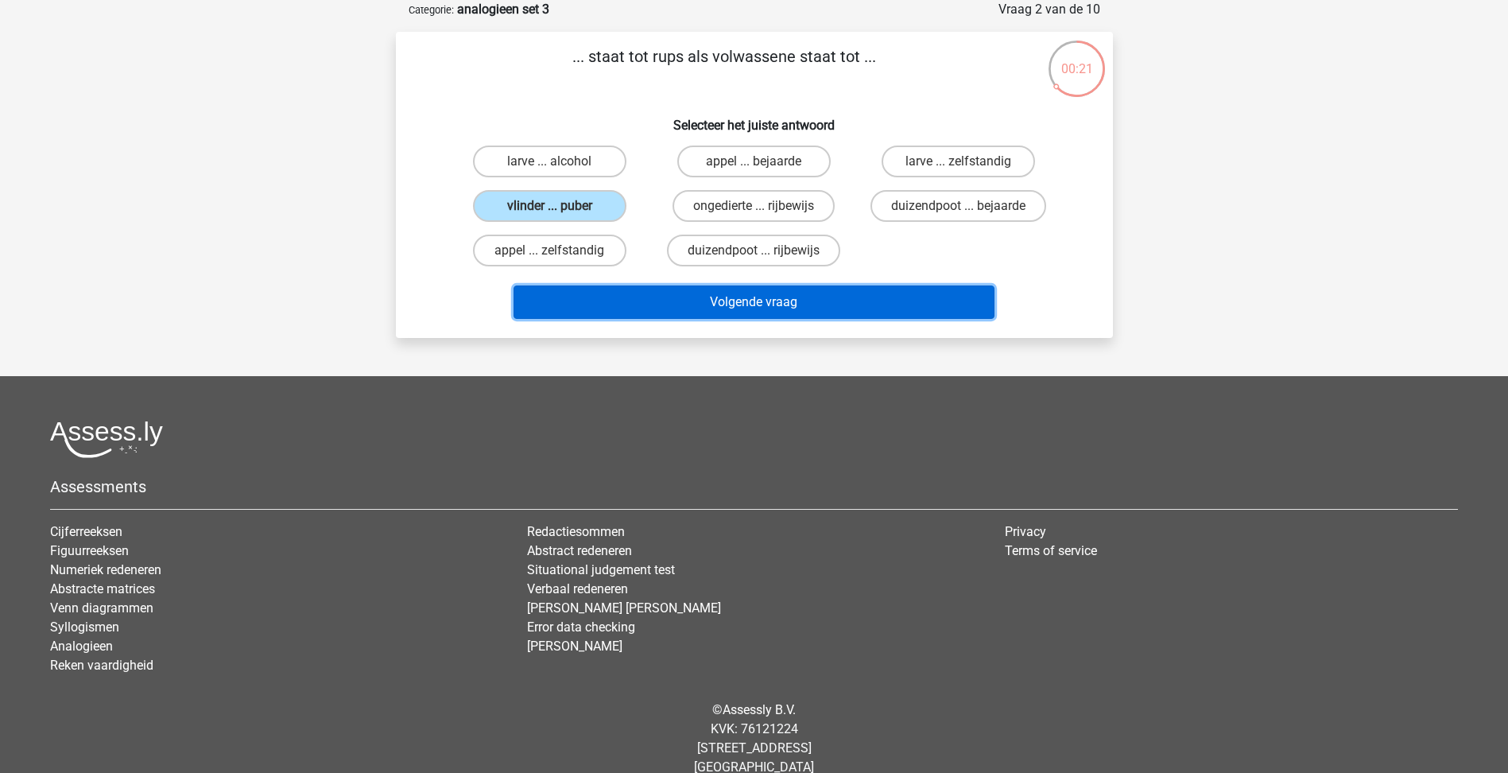
click at [685, 296] on button "Volgende vraag" at bounding box center [754, 301] width 481 height 33
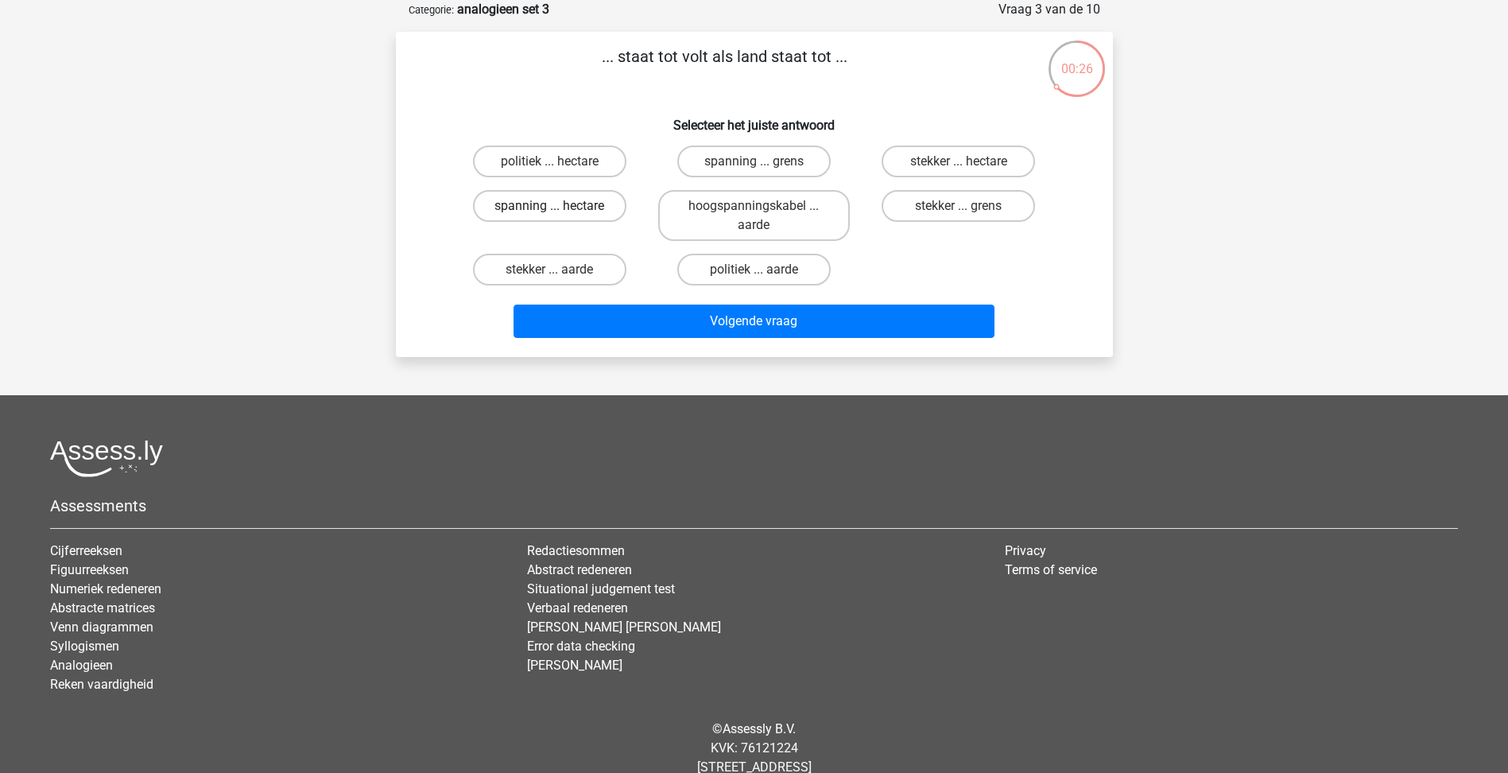
click at [575, 210] on label "spanning ... hectare" at bounding box center [549, 206] width 153 height 32
click at [560, 210] on input "spanning ... hectare" at bounding box center [554, 211] width 10 height 10
radio input "true"
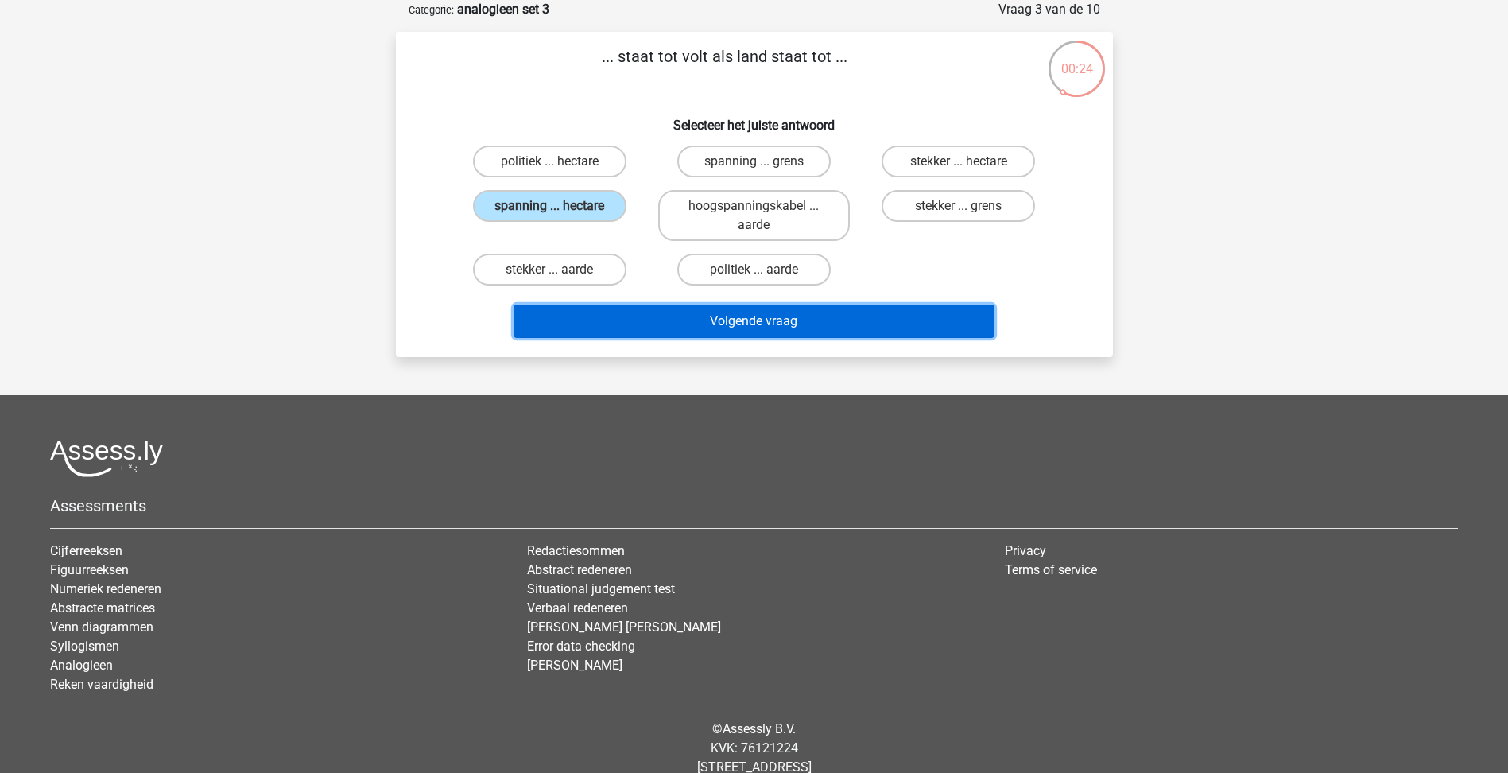
click at [763, 313] on button "Volgende vraag" at bounding box center [754, 321] width 481 height 33
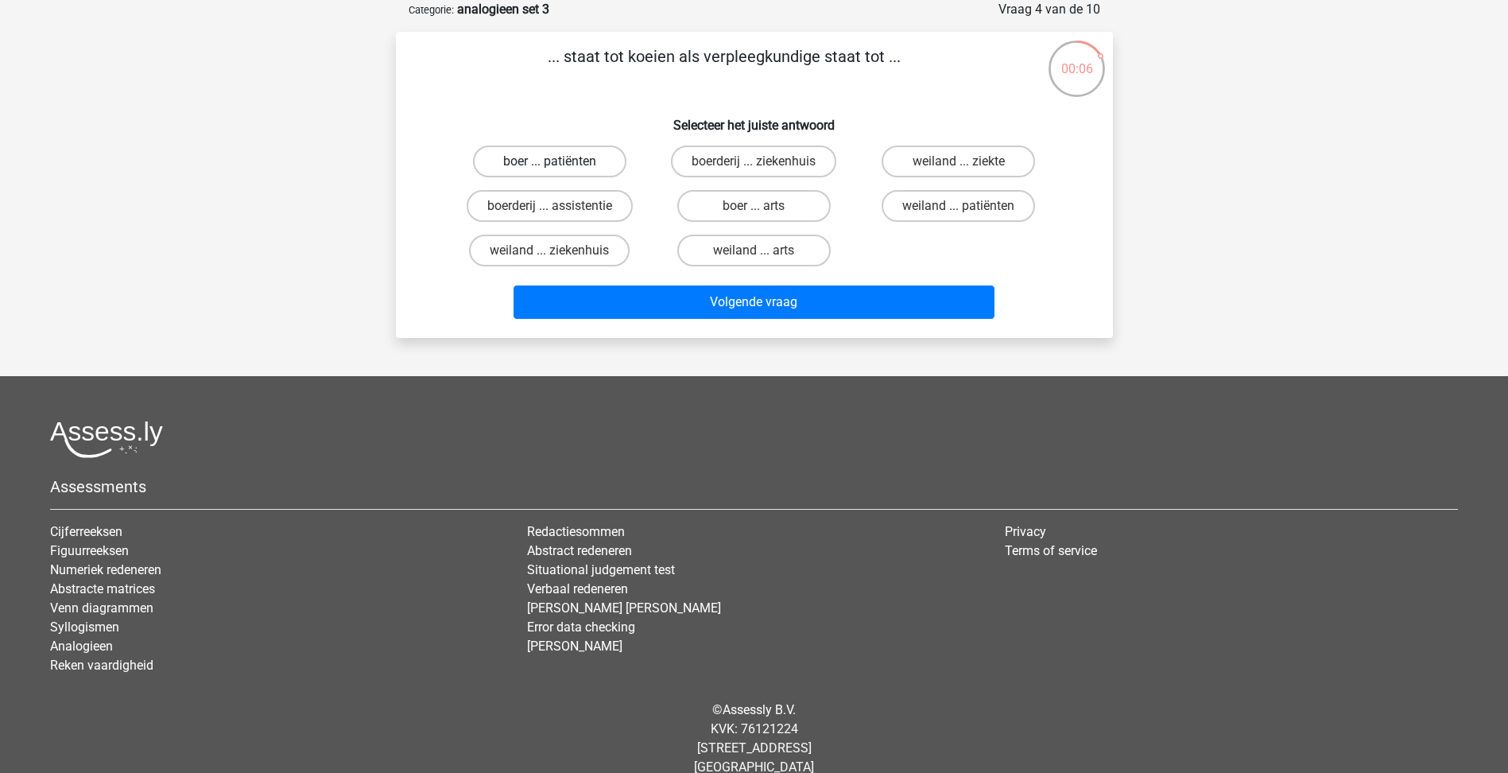
click at [583, 163] on label "boer ... patiënten" at bounding box center [549, 162] width 153 height 32
click at [560, 163] on input "boer ... patiënten" at bounding box center [554, 166] width 10 height 10
radio input "true"
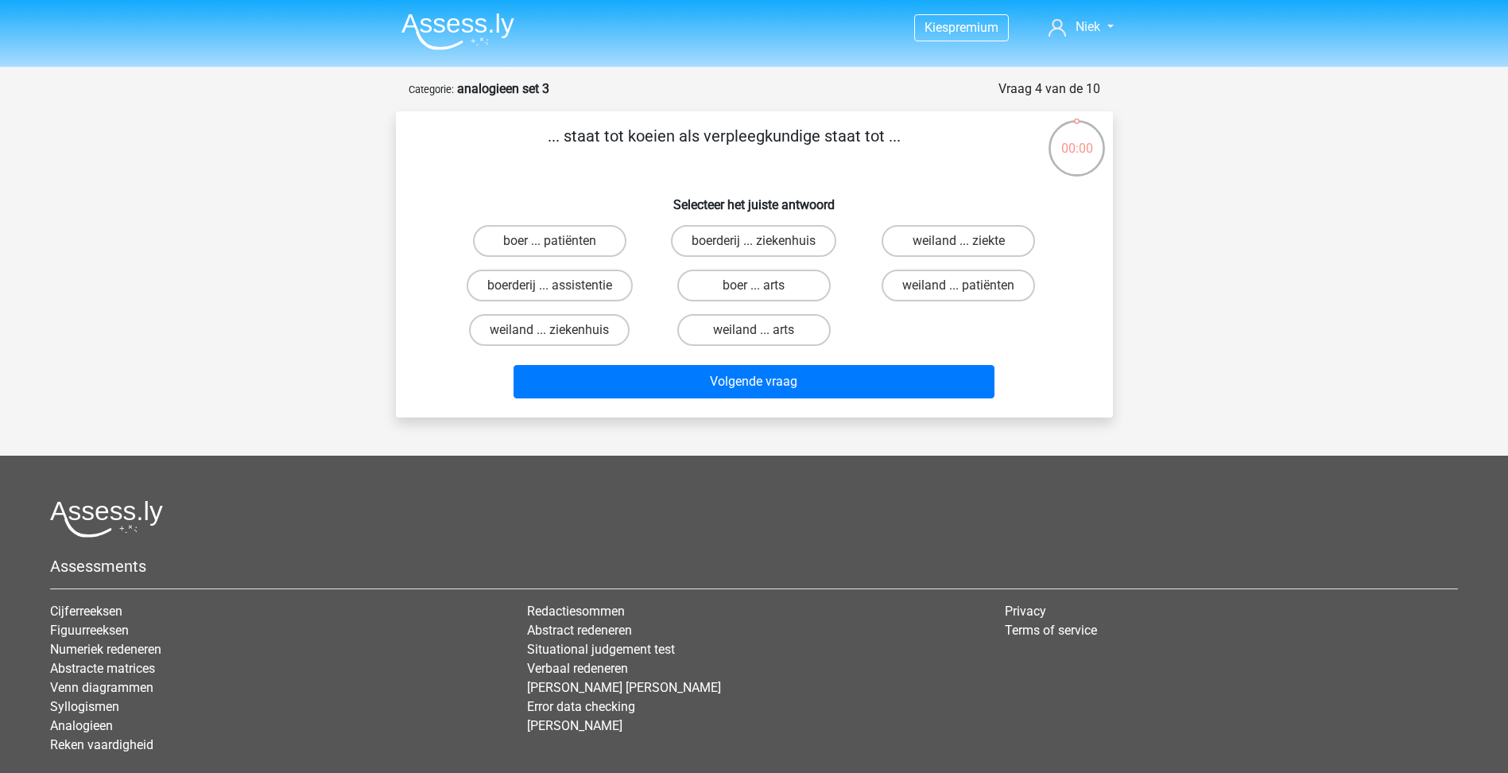
scroll to position [80, 0]
click at [942, 273] on label "bijzonder ... rank" at bounding box center [958, 286] width 153 height 32
click at [959, 285] on input "bijzonder ... rank" at bounding box center [964, 290] width 10 height 10
radio input "true"
click at [579, 248] on label "misdaad ... ziekte" at bounding box center [549, 241] width 153 height 32
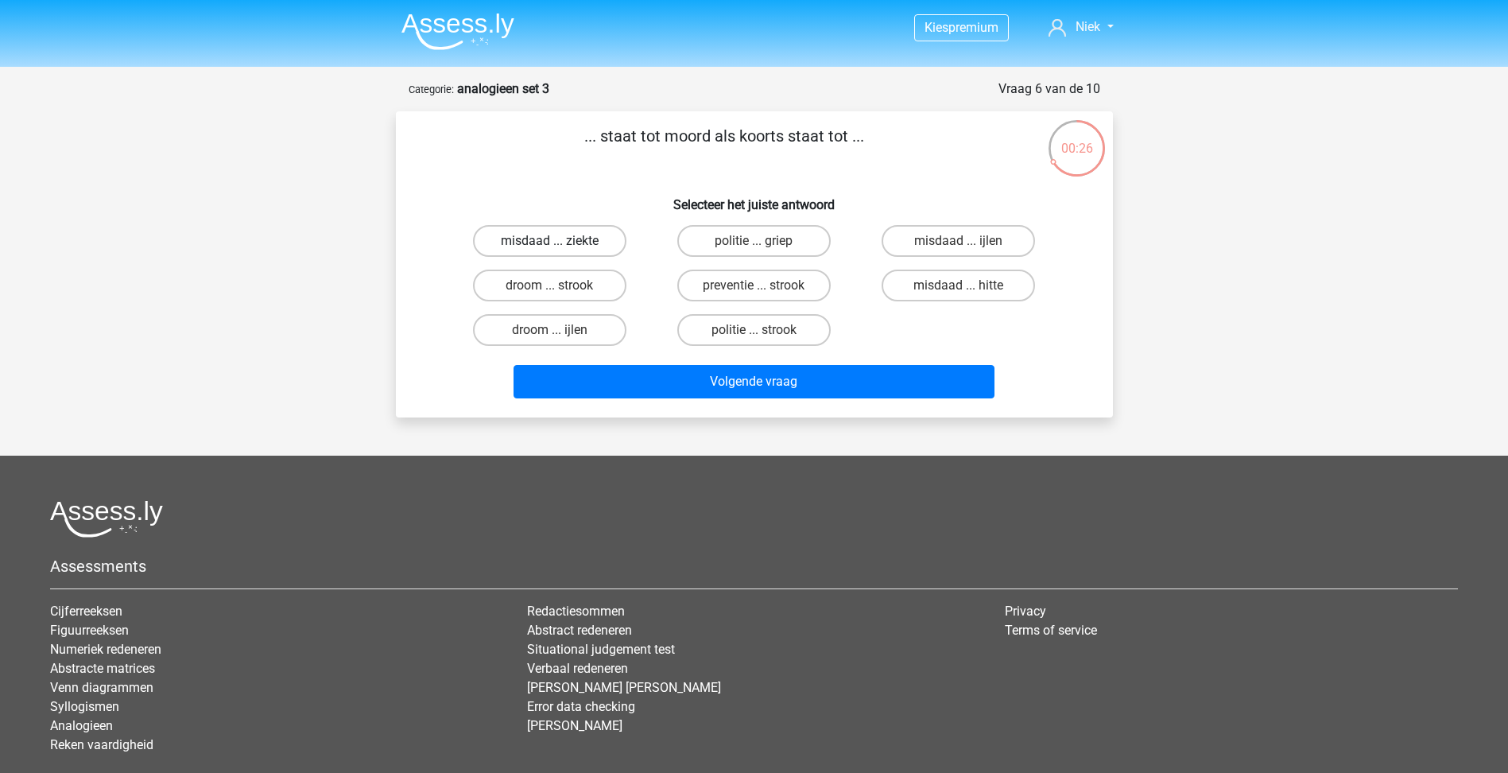
click at [560, 248] on input "misdaad ... ziekte" at bounding box center [554, 246] width 10 height 10
radio input "true"
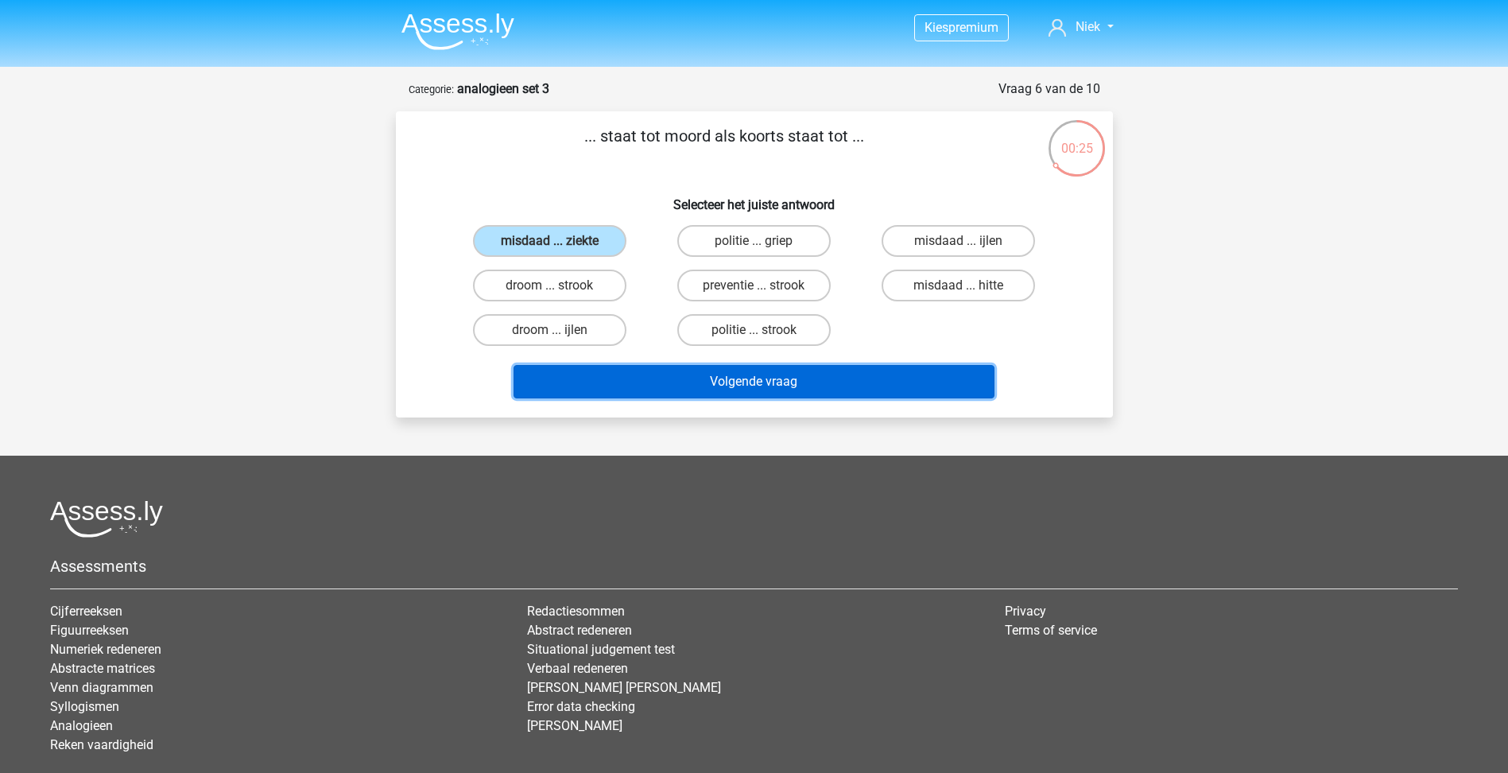
click at [739, 370] on button "Volgende vraag" at bounding box center [754, 381] width 481 height 33
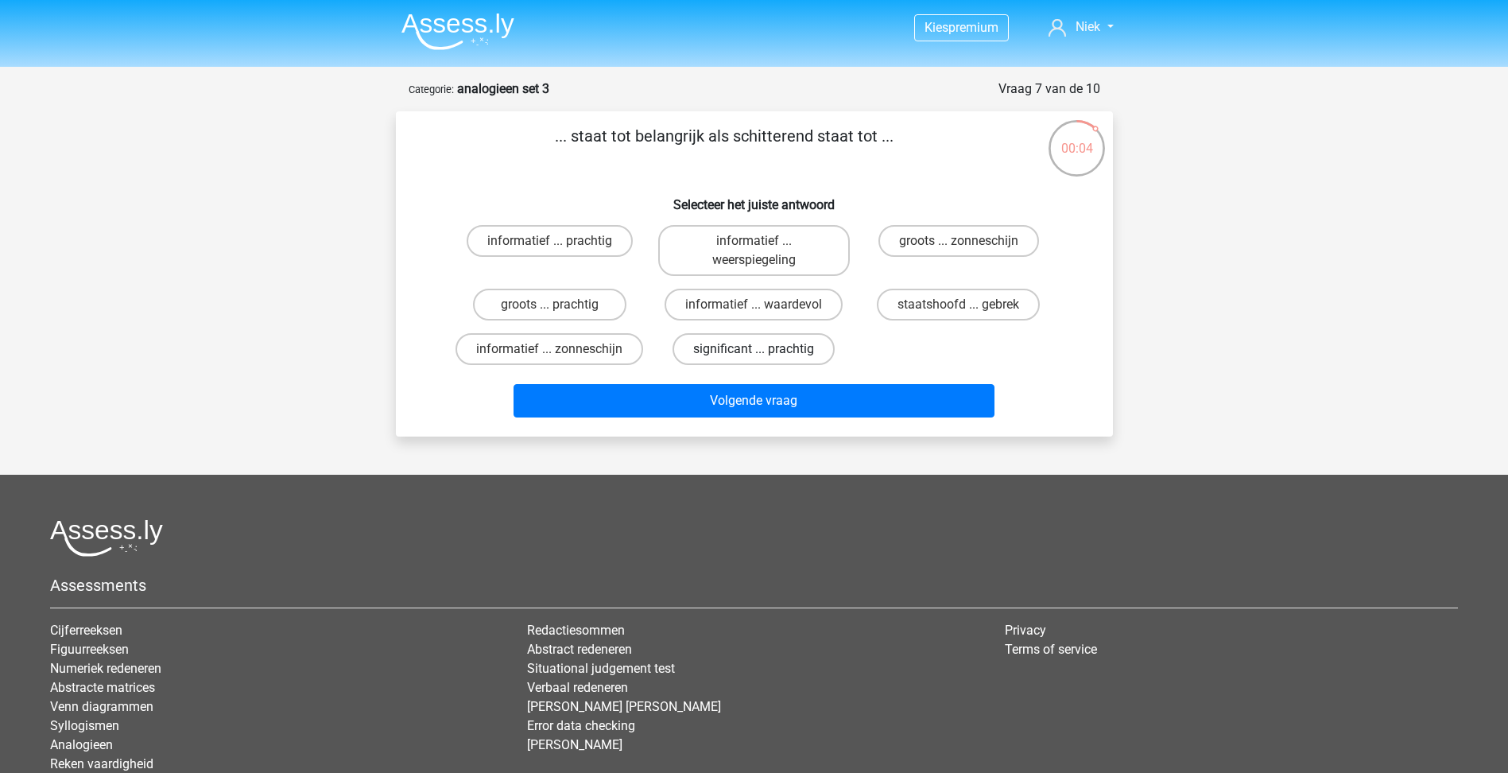
click at [790, 348] on label "significant ... prachtig" at bounding box center [754, 349] width 162 height 32
click at [764, 349] on input "significant ... prachtig" at bounding box center [759, 354] width 10 height 10
radio input "true"
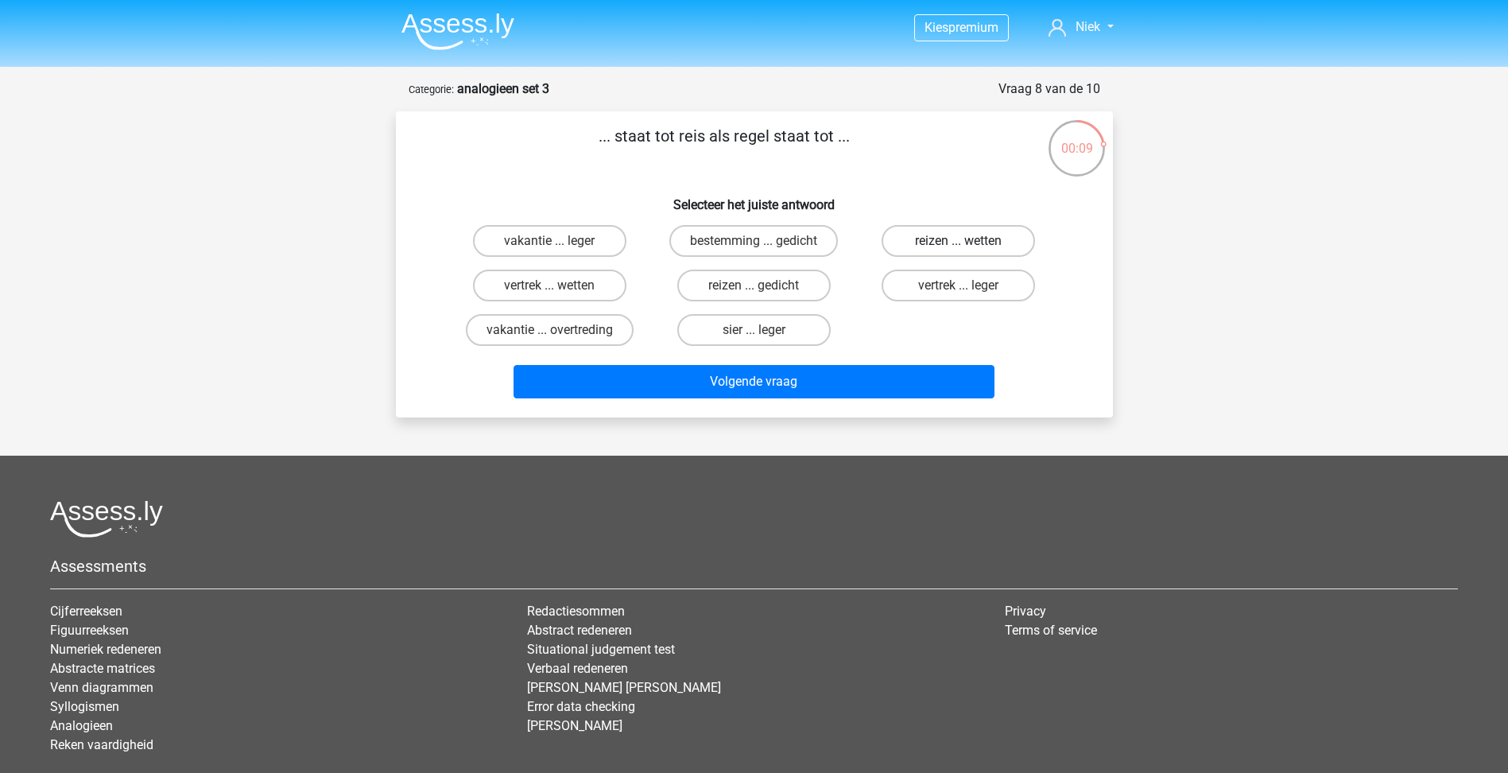
click at [978, 241] on label "reizen ... wetten" at bounding box center [958, 241] width 153 height 32
click at [969, 241] on input "reizen ... wetten" at bounding box center [964, 246] width 10 height 10
radio input "true"
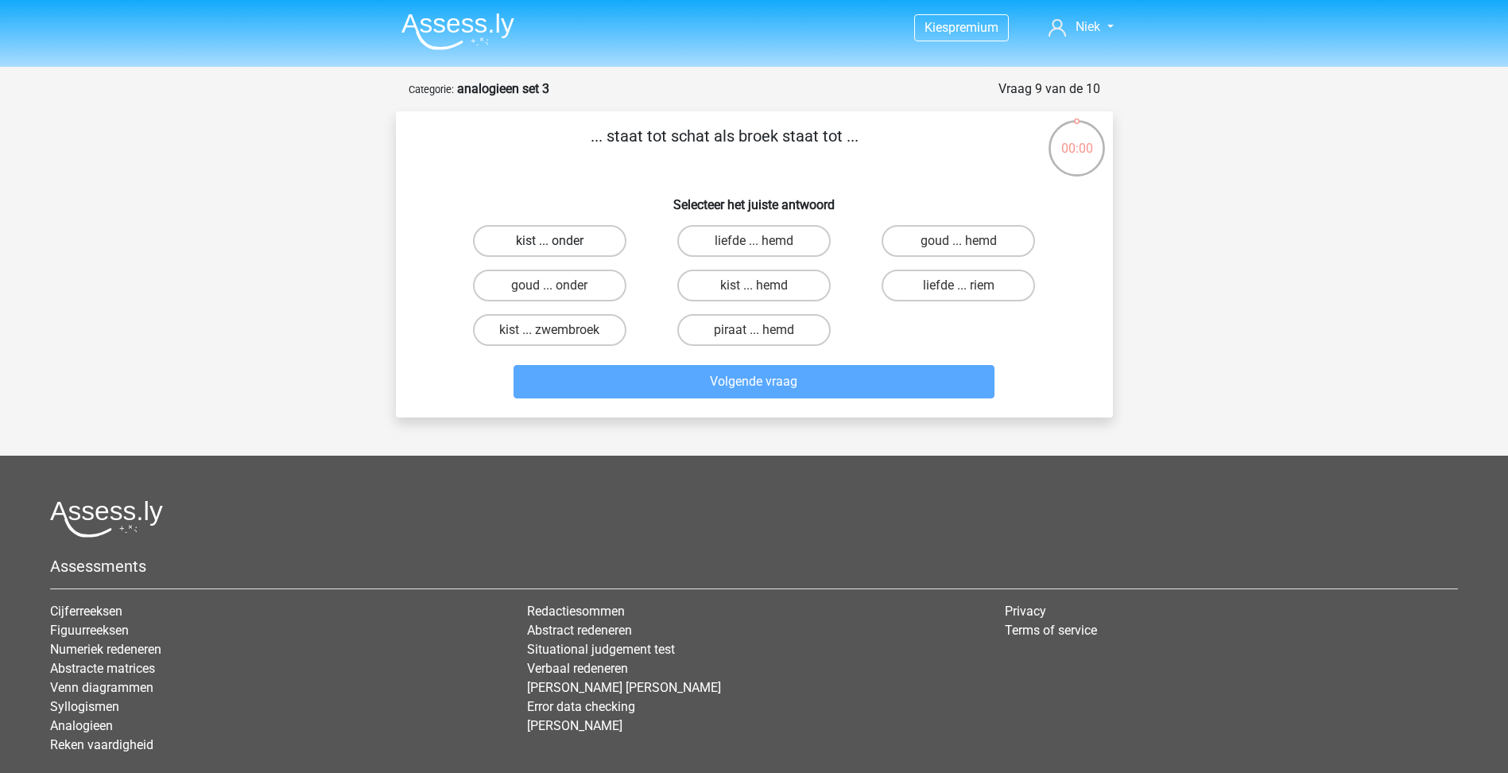
click at [597, 228] on label "kist ... onder" at bounding box center [549, 241] width 153 height 32
click at [560, 241] on input "kist ... onder" at bounding box center [554, 246] width 10 height 10
radio input "true"
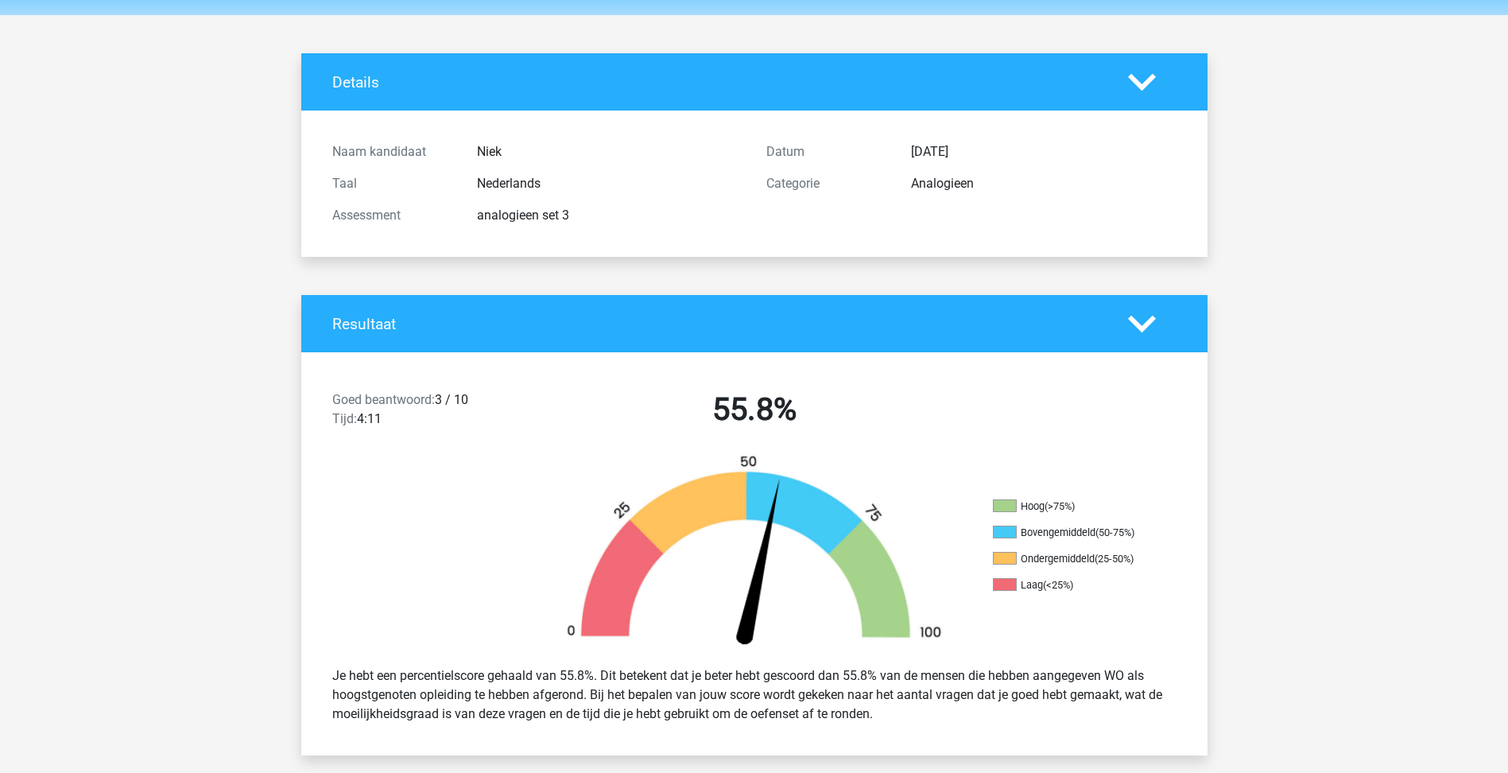
scroll to position [80, 0]
